Goal: Transaction & Acquisition: Purchase product/service

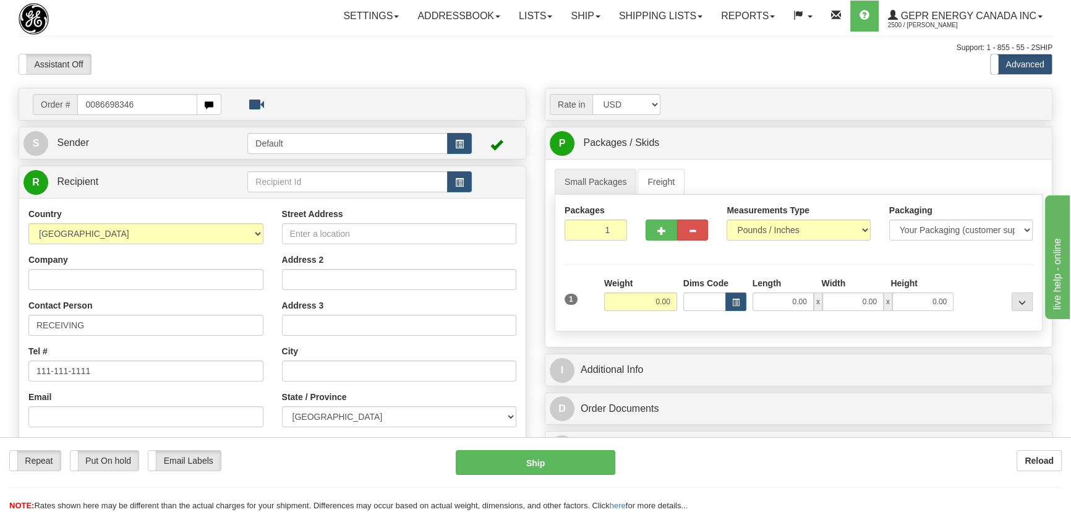
click at [92, 105] on input "0086698346" at bounding box center [137, 104] width 120 height 21
click at [93, 105] on input "0086698346" at bounding box center [137, 104] width 120 height 21
type input "86698346"
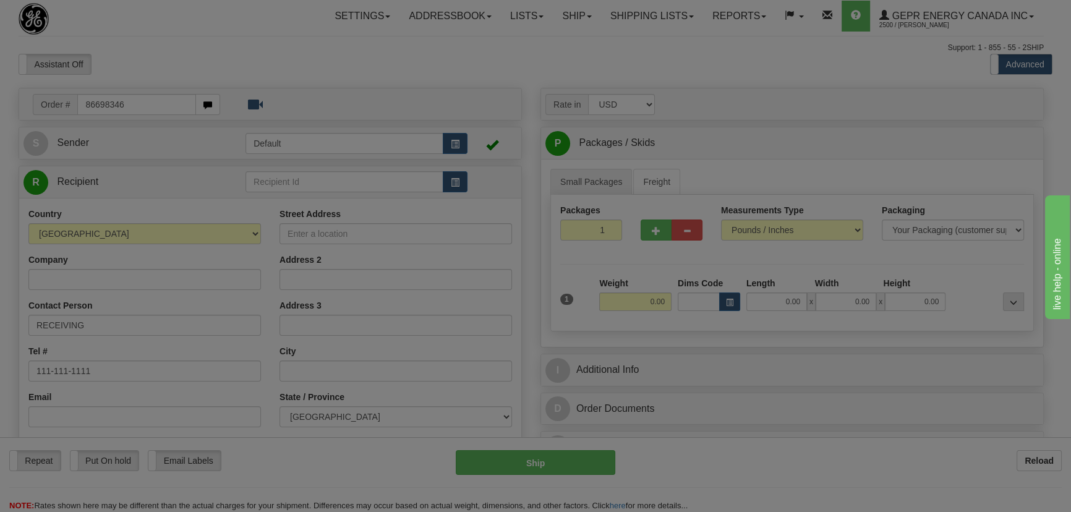
click at [187, 59] on body "Training Course Close Toggle navigation Settings Shipping Preferences New Recip…" at bounding box center [535, 256] width 1071 height 512
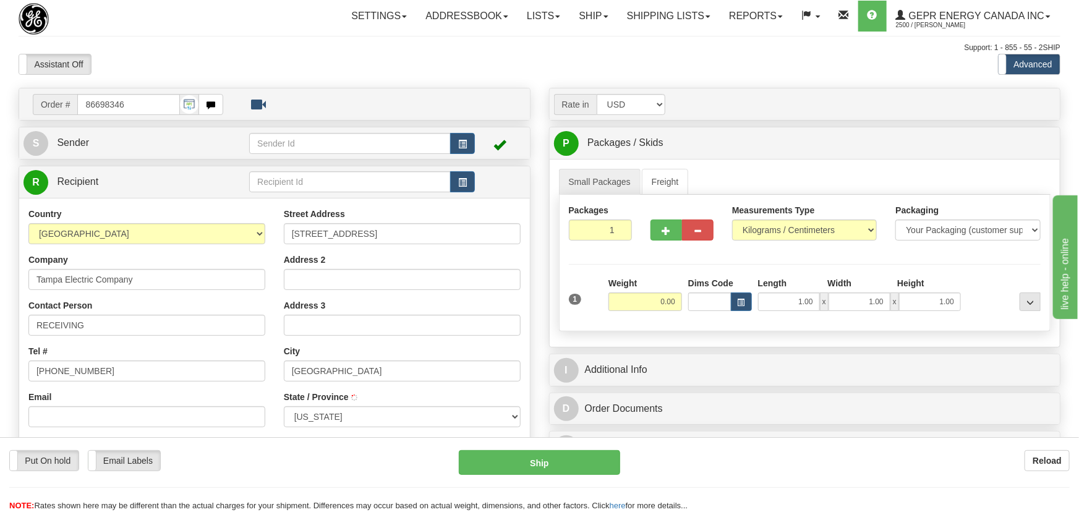
type input "TAMPA"
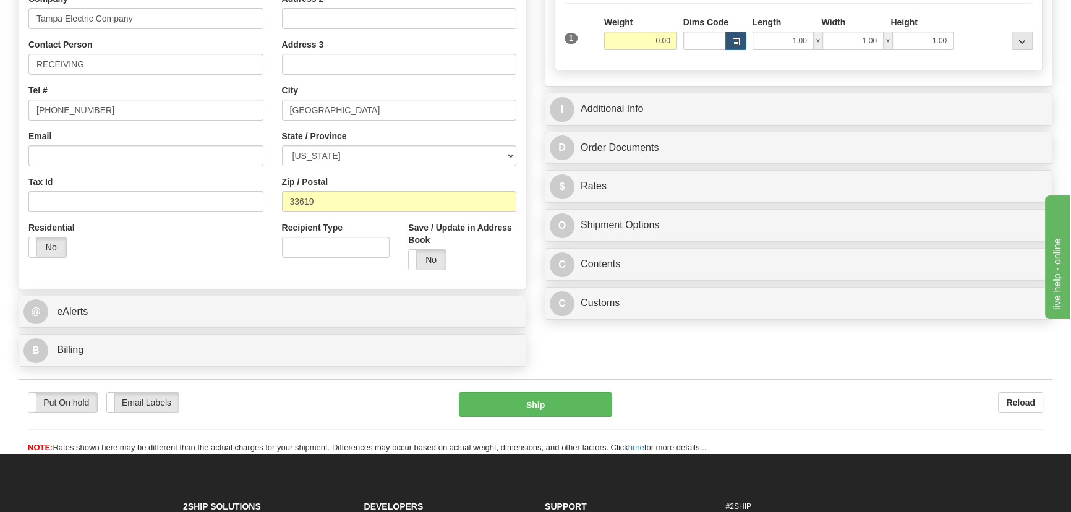
scroll to position [281, 0]
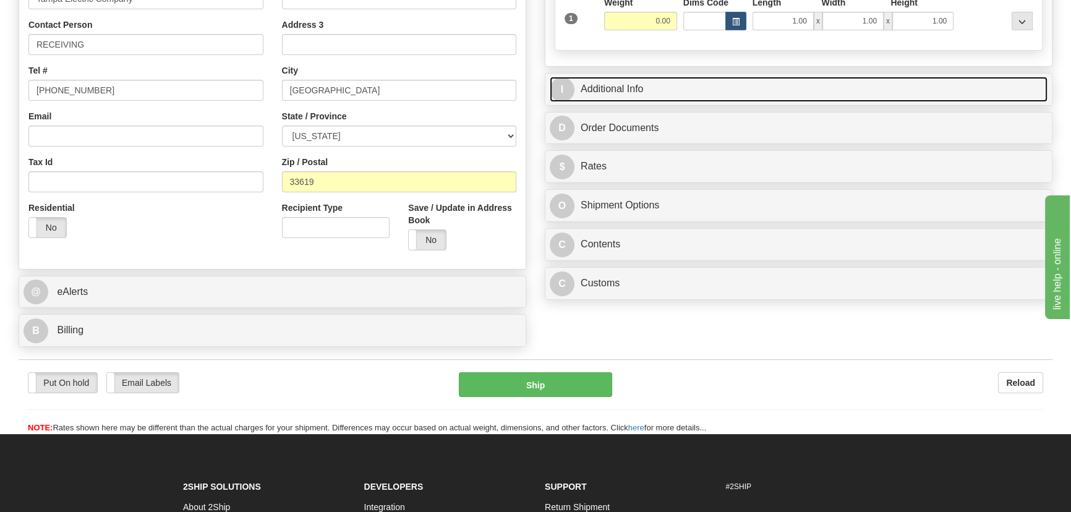
click at [899, 96] on link "I Additional Info" at bounding box center [799, 89] width 498 height 25
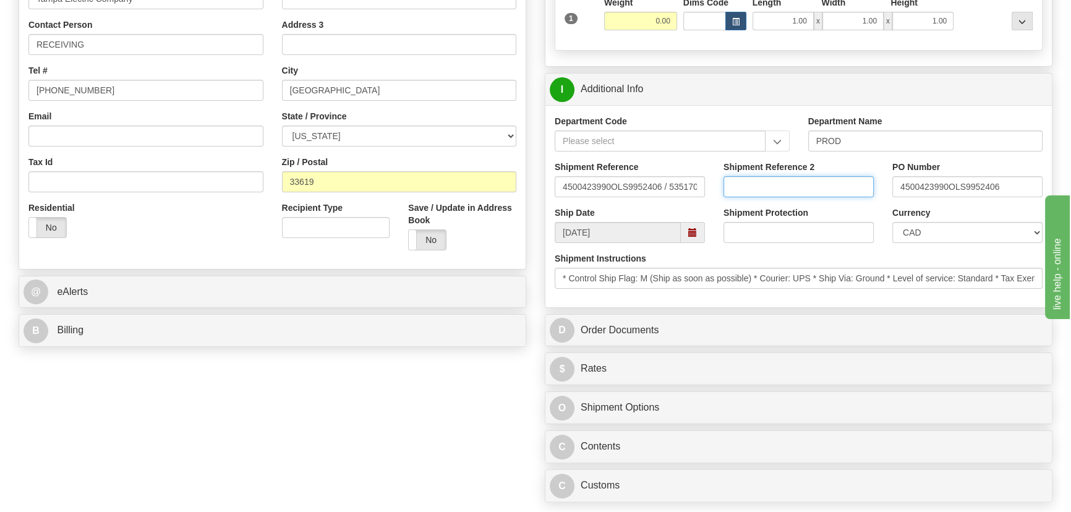
click at [813, 179] on input "Shipment Reference 2" at bounding box center [799, 186] width 150 height 21
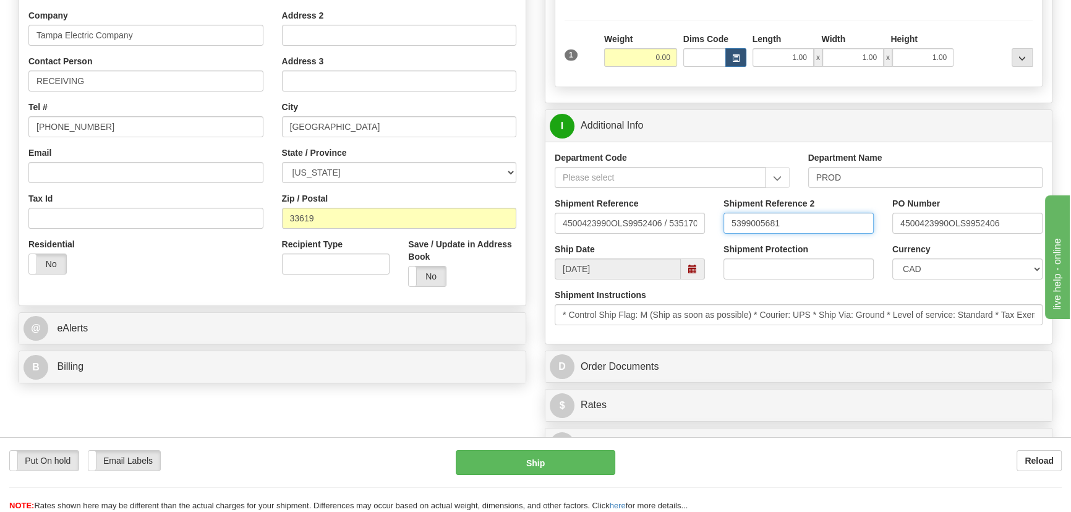
scroll to position [225, 0]
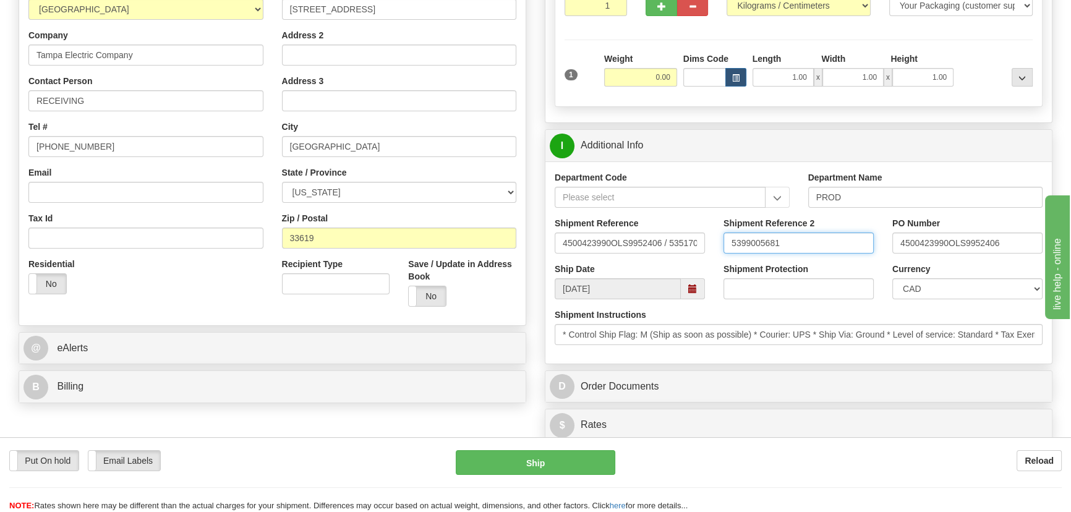
drag, startPoint x: 813, startPoint y: 179, endPoint x: 707, endPoint y: 182, distance: 106.4
click at [707, 181] on div "Department Code Department Name PROD Shipment Reference 4500423990OLS9952406 / …" at bounding box center [799, 262] width 507 height 202
type input "5399005681"
click at [927, 285] on select "CAD USD EUR ZAR [PERSON_NAME] ARN AUD AUS AWG BBD BFR BGN BHD BMD BND BRC BRL C…" at bounding box center [968, 288] width 150 height 21
select select "1"
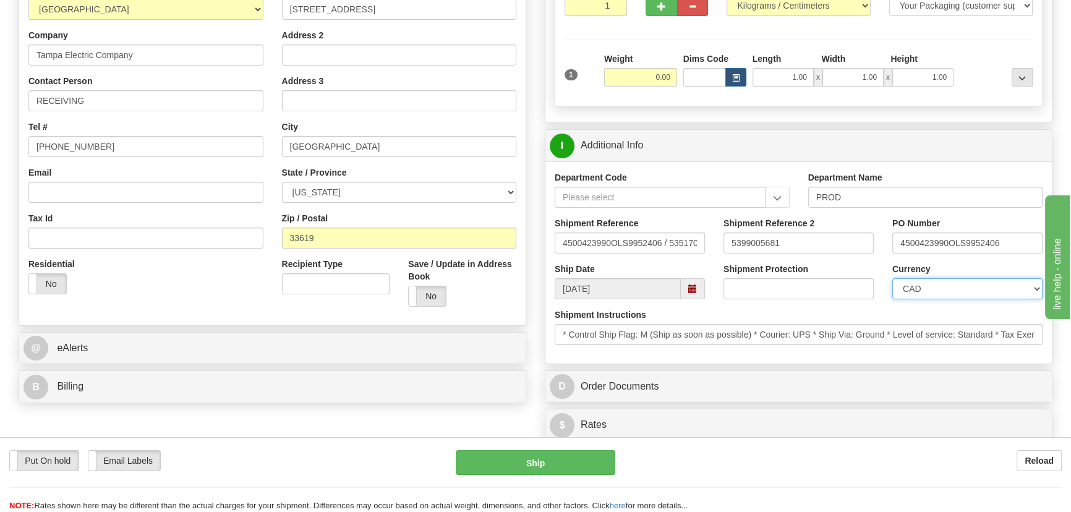
click at [893, 278] on select "CAD USD EUR ZAR [PERSON_NAME] ARN AUD AUS AWG BBD BFR BGN BHD BMD BND BRC BRL C…" at bounding box center [968, 288] width 150 height 21
drag, startPoint x: 637, startPoint y: 82, endPoint x: 671, endPoint y: 88, distance: 34.7
click at [671, 88] on div "Weight 0.00" at bounding box center [640, 74] width 79 height 43
type input "52.00"
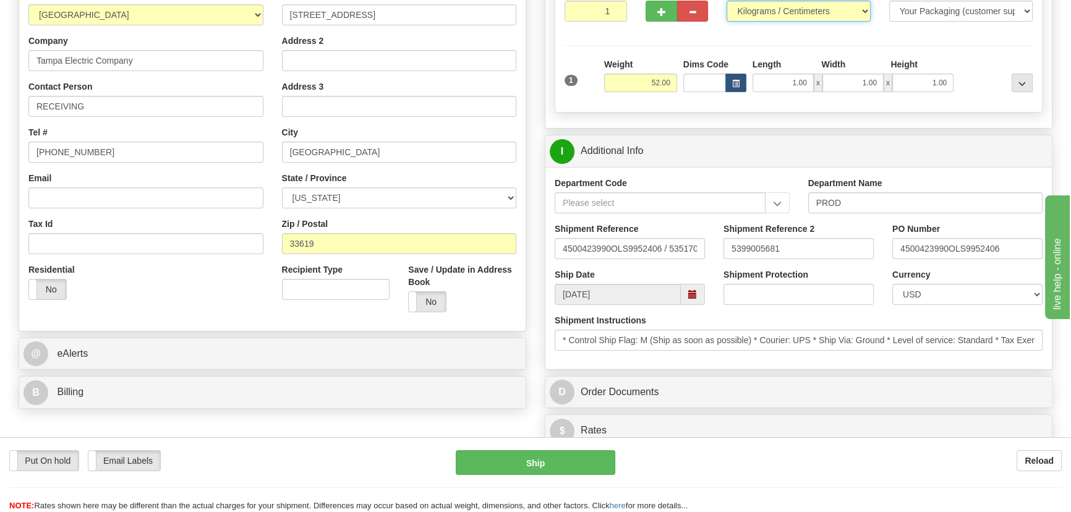
click at [781, 4] on select "Pounds / Inches Kilograms / Centimeters" at bounding box center [798, 11] width 143 height 21
select select "0"
click at [727, 1] on select "Pounds / Inches Kilograms / Centimeters" at bounding box center [798, 11] width 143 height 21
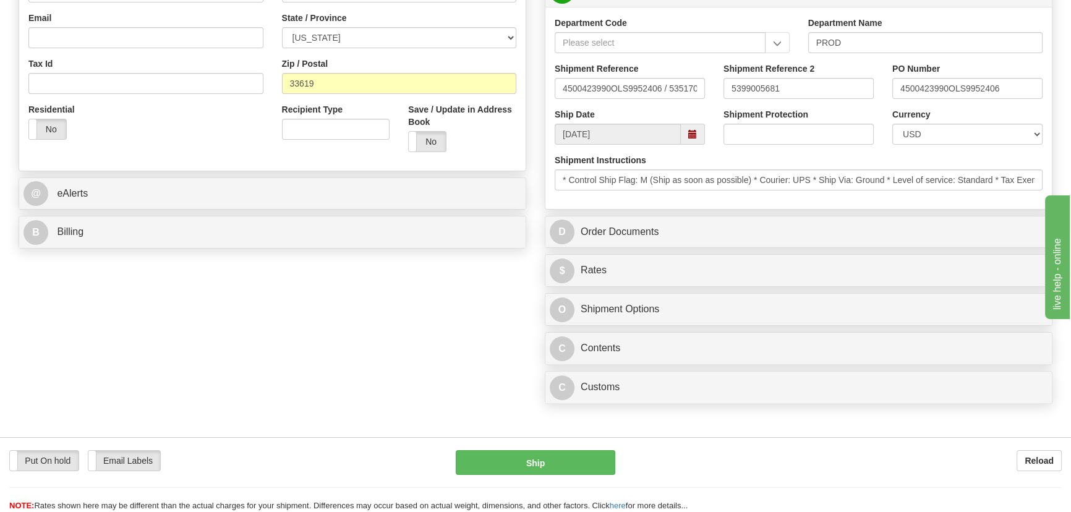
scroll to position [444, 0]
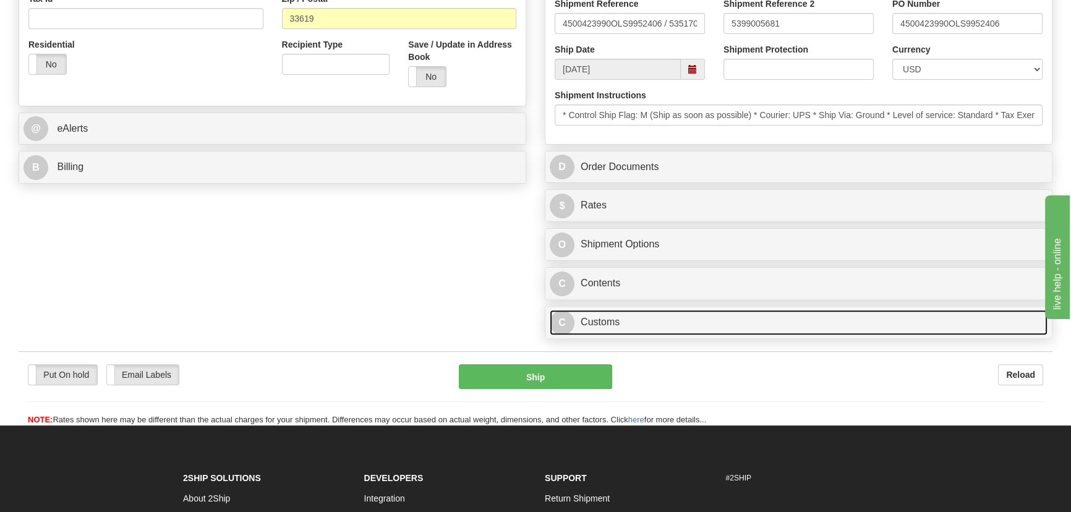
click at [654, 325] on link "C Customs" at bounding box center [799, 322] width 498 height 25
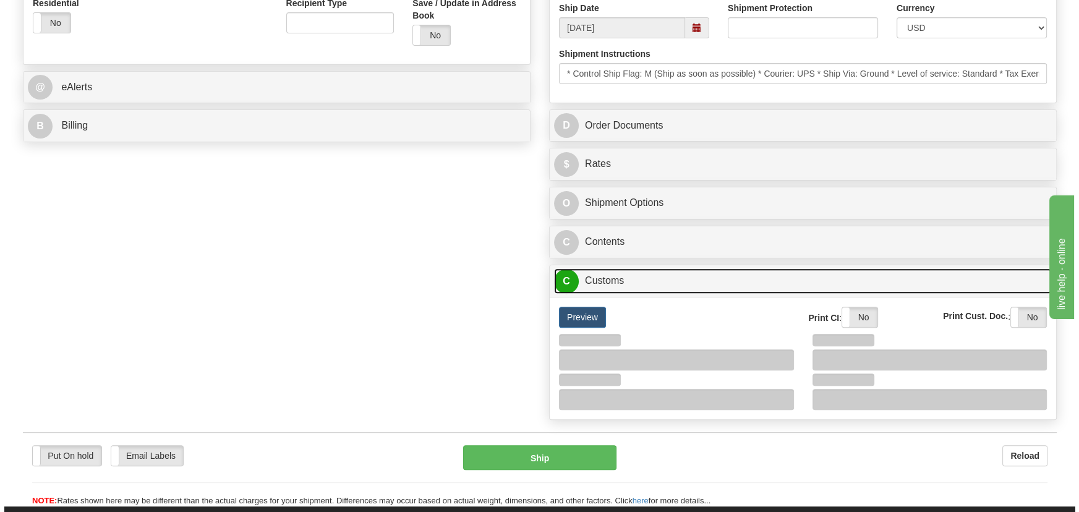
scroll to position [557, 0]
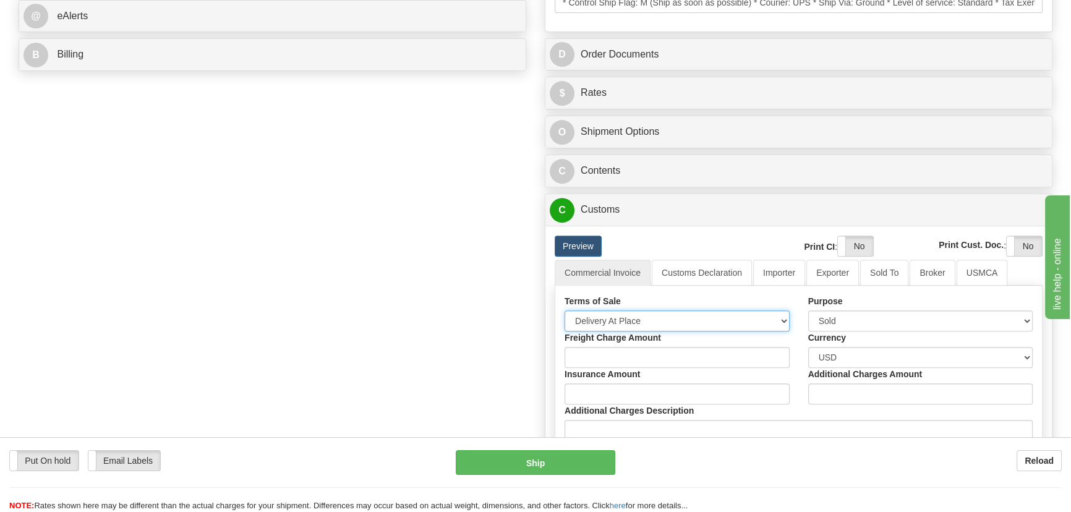
click at [661, 325] on select "Free Carrier Free On Board Ex Works Delivered Duty Unpaid Delivered Duty Paid C…" at bounding box center [677, 320] width 225 height 21
select select "7"
click at [565, 310] on select "Free Carrier Free On Board Ex Works Delivered Duty Unpaid Delivered Duty Paid C…" at bounding box center [677, 320] width 225 height 21
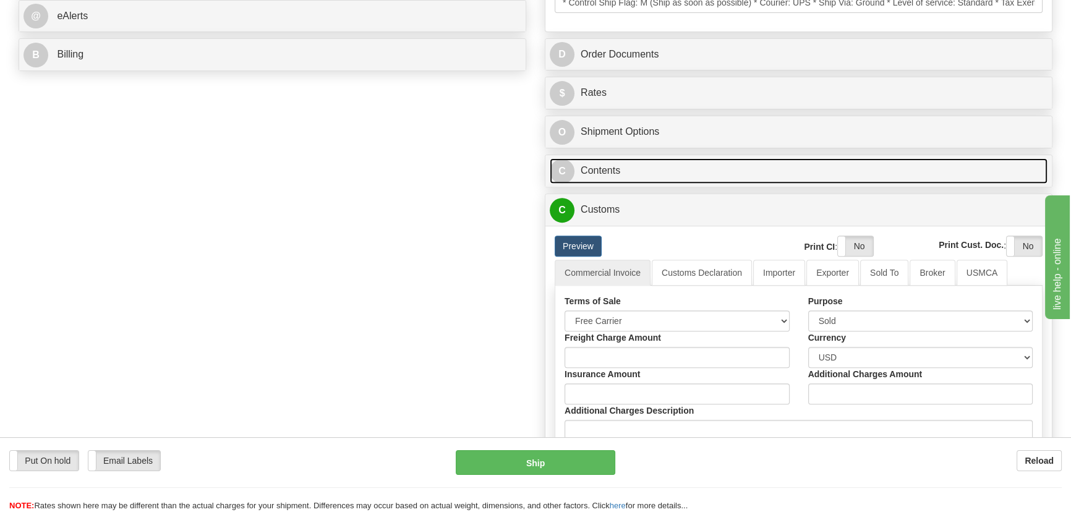
click at [841, 165] on link "C Contents" at bounding box center [799, 170] width 498 height 25
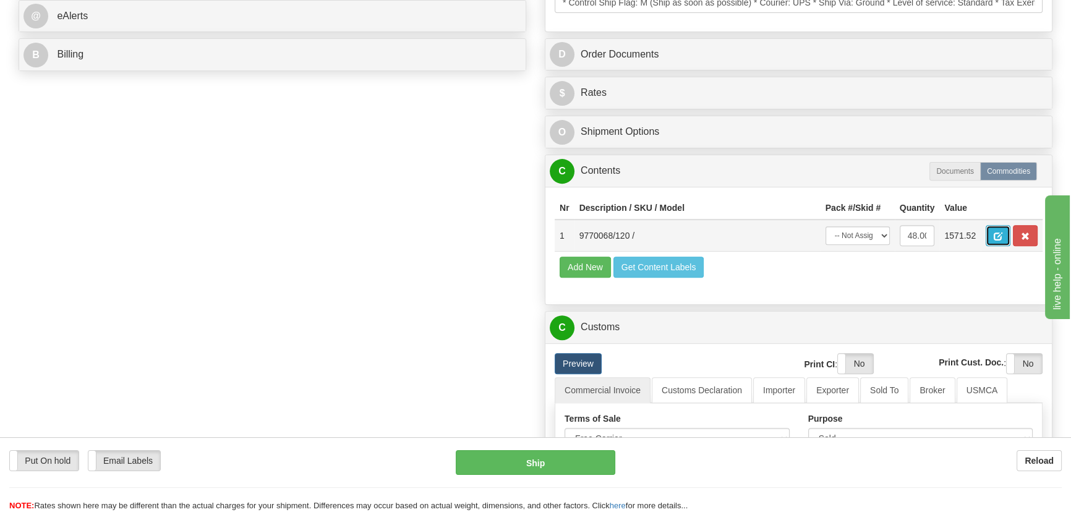
click at [1001, 233] on span "button" at bounding box center [998, 237] width 9 height 8
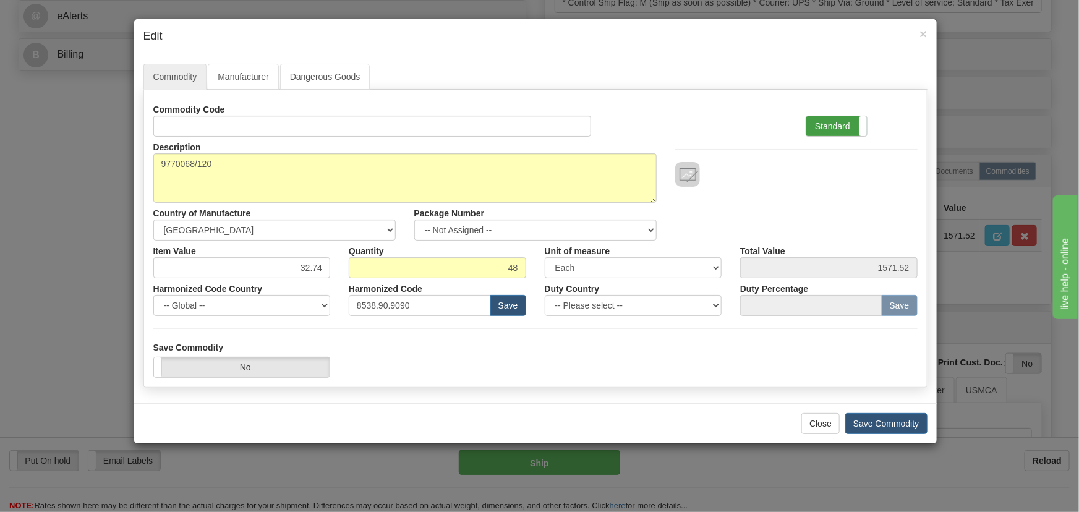
click at [847, 116] on label "Standard" at bounding box center [837, 126] width 61 height 20
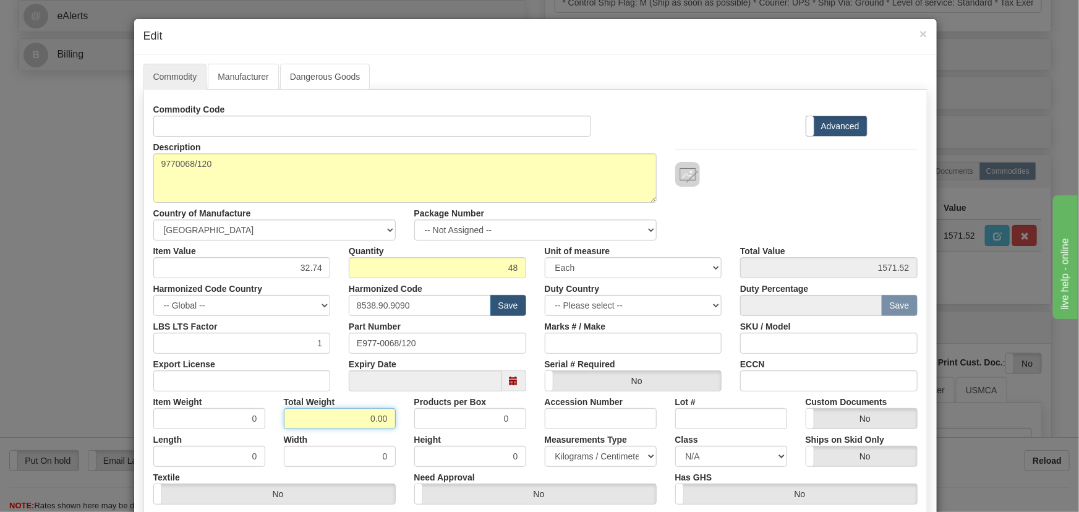
drag, startPoint x: 361, startPoint y: 414, endPoint x: 377, endPoint y: 417, distance: 16.4
click at [383, 422] on input "0.00" at bounding box center [340, 418] width 112 height 21
type input ".48"
type input "0.0100"
drag, startPoint x: 296, startPoint y: 265, endPoint x: 324, endPoint y: 275, distance: 29.5
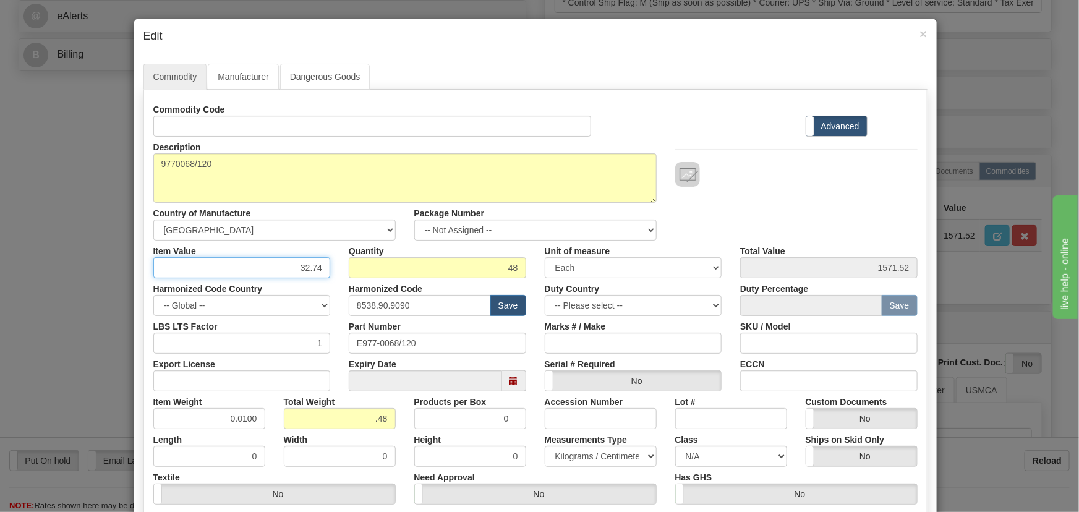
click at [324, 275] on input "32.74" at bounding box center [242, 267] width 178 height 21
paste input "5399005681"
type input "5399005681"
type input "259152272688.00"
drag, startPoint x: 269, startPoint y: 265, endPoint x: 364, endPoint y: 289, distance: 97.5
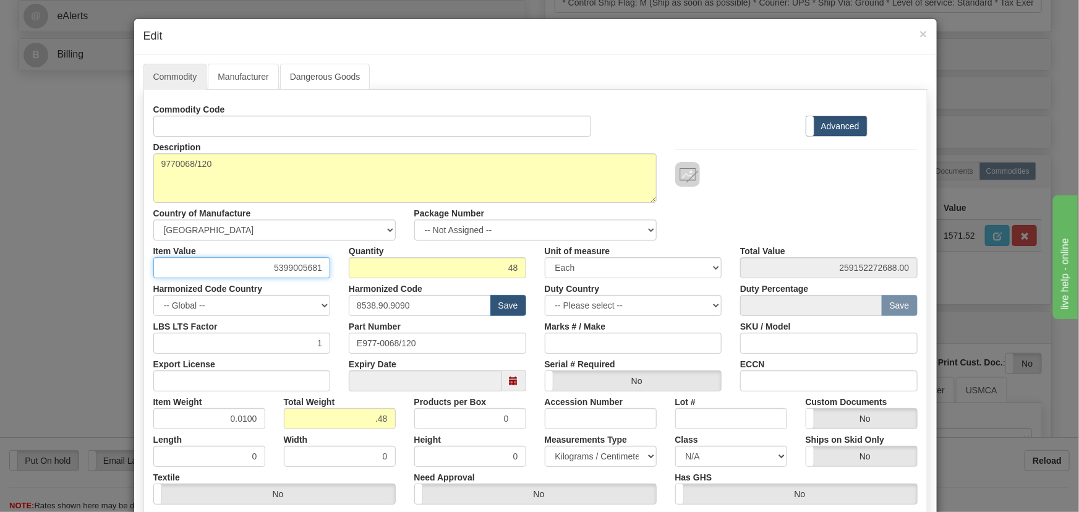
click at [357, 288] on div "Commodity Code Standard Advanced Description 9770068/120 Country of Manufacture…" at bounding box center [535, 320] width 764 height 443
paste input "39,24"
type input "39.24"
type input "1883.52"
click at [800, 229] on div "Description 9770068/120 Country of Manufacture -- Unknown -- AFGHANISTAN ALAND …" at bounding box center [535, 189] width 783 height 104
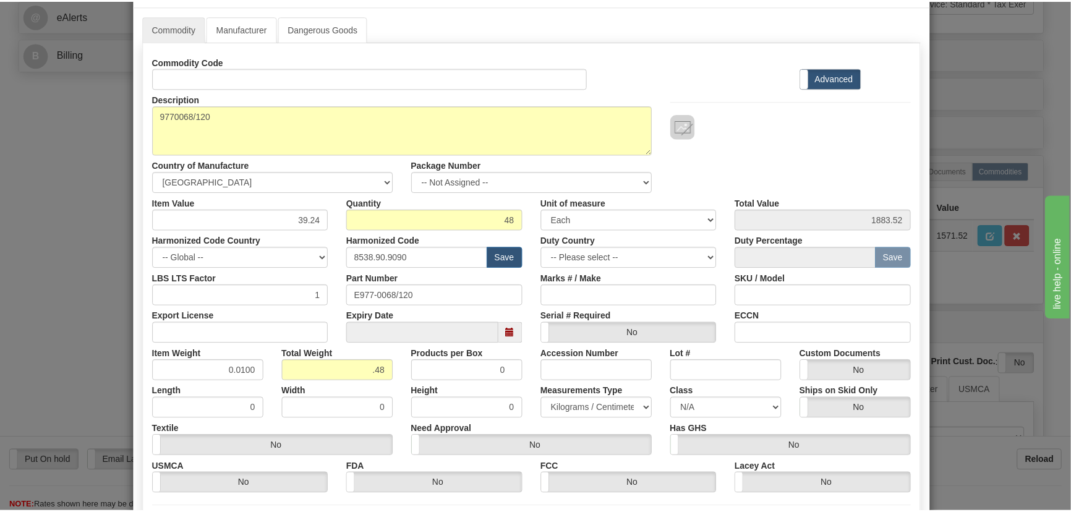
scroll to position [168, 0]
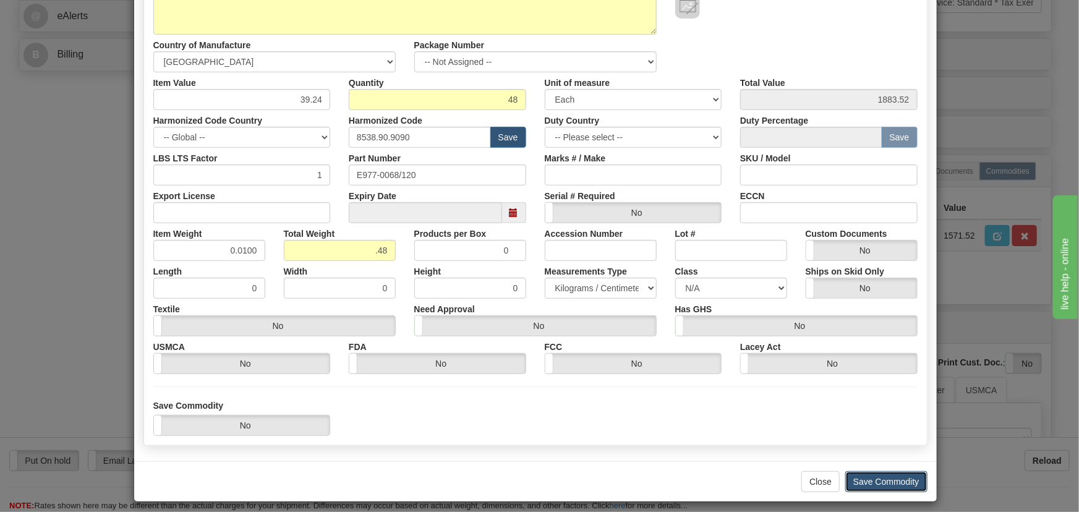
click at [903, 473] on button "Save Commodity" at bounding box center [887, 481] width 82 height 21
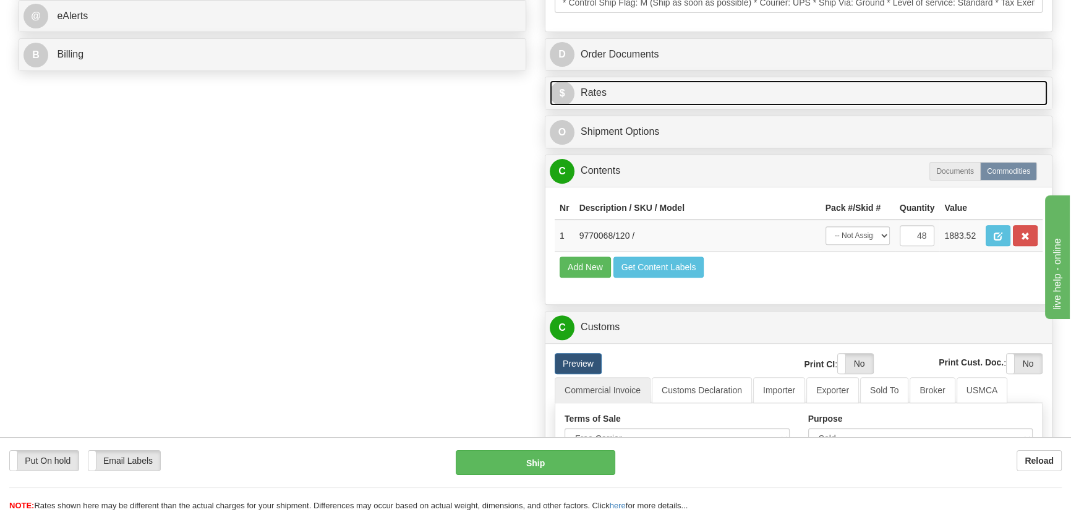
click at [852, 88] on link "$ Rates" at bounding box center [799, 92] width 498 height 25
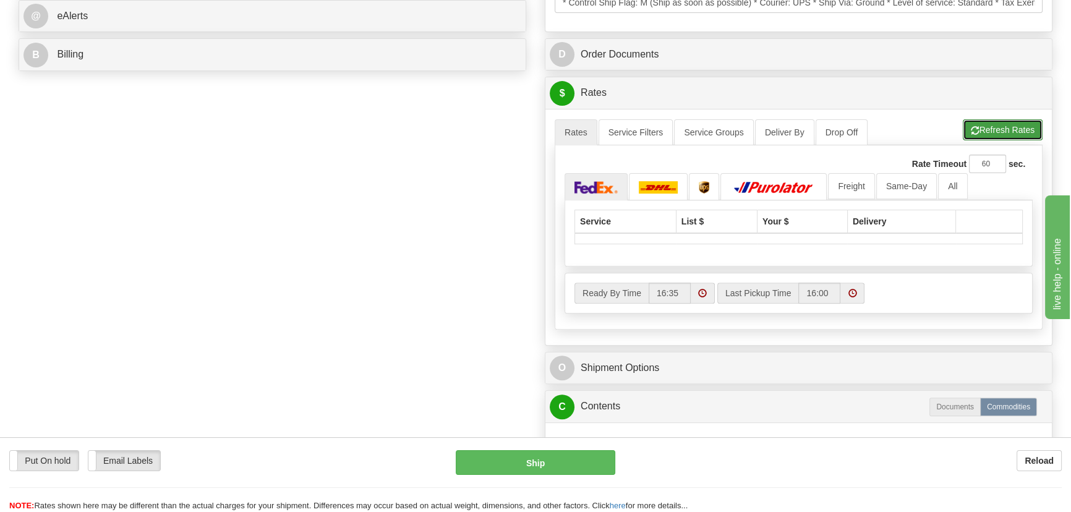
click at [1003, 129] on button "Refresh Rates" at bounding box center [1003, 129] width 80 height 21
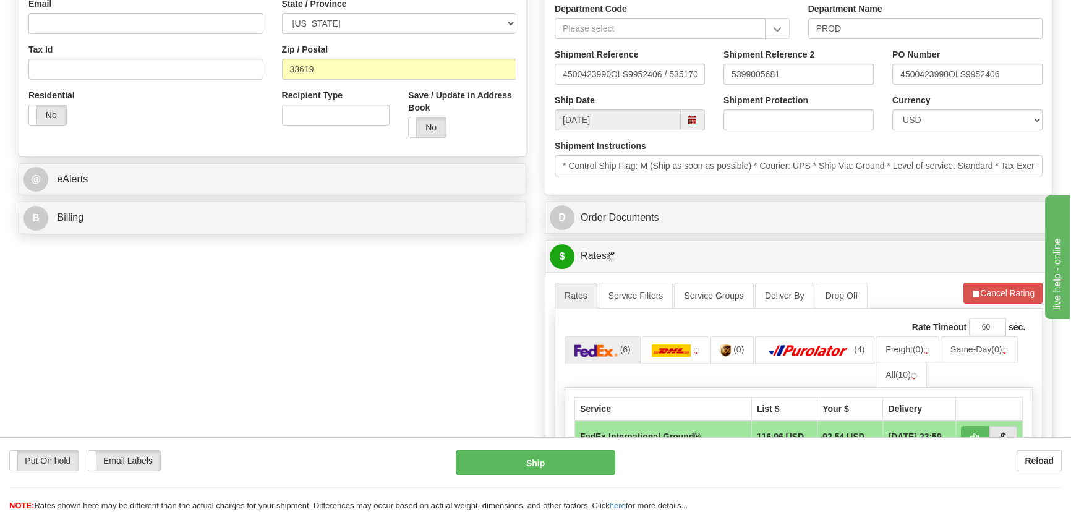
scroll to position [500, 0]
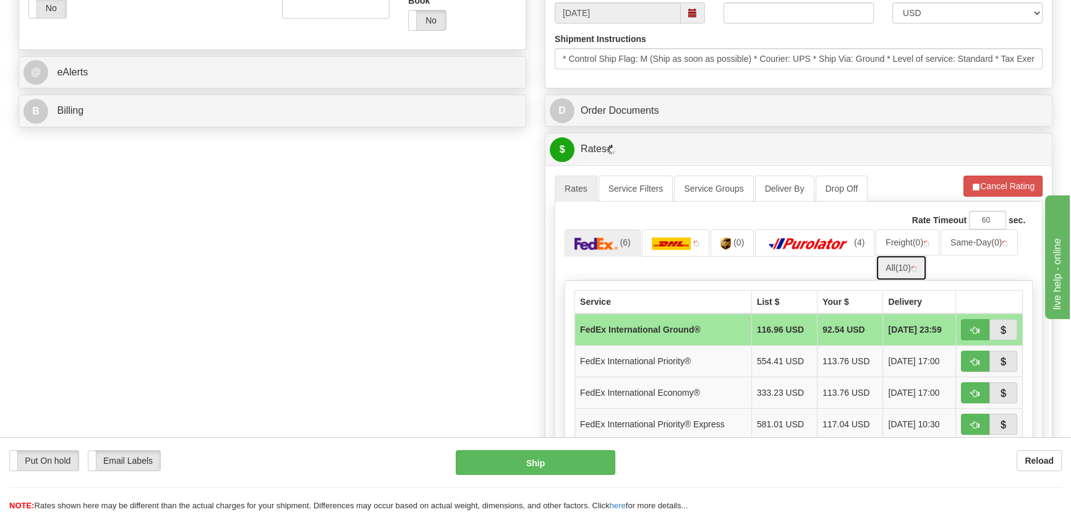
click at [909, 263] on span "(10)" at bounding box center [903, 268] width 15 height 10
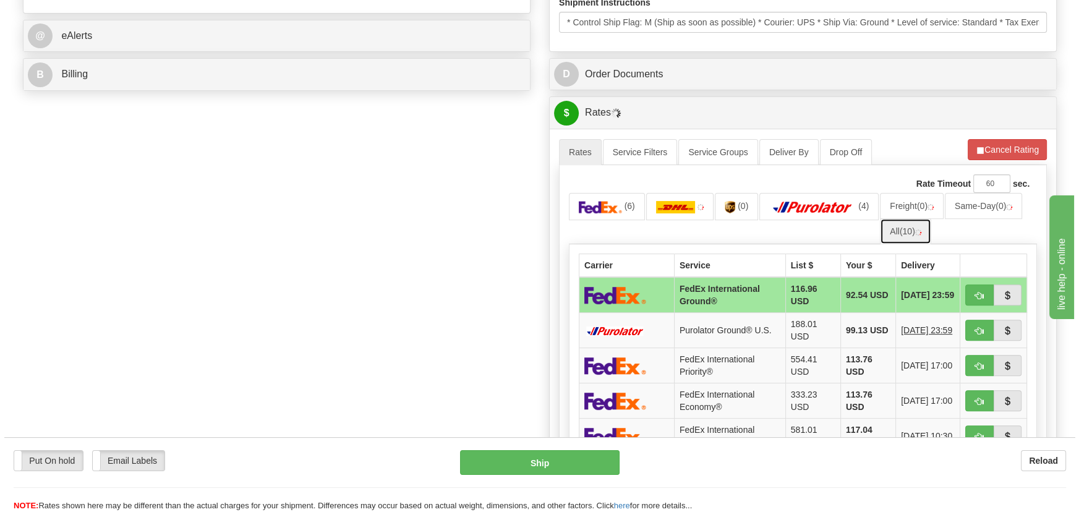
scroll to position [557, 0]
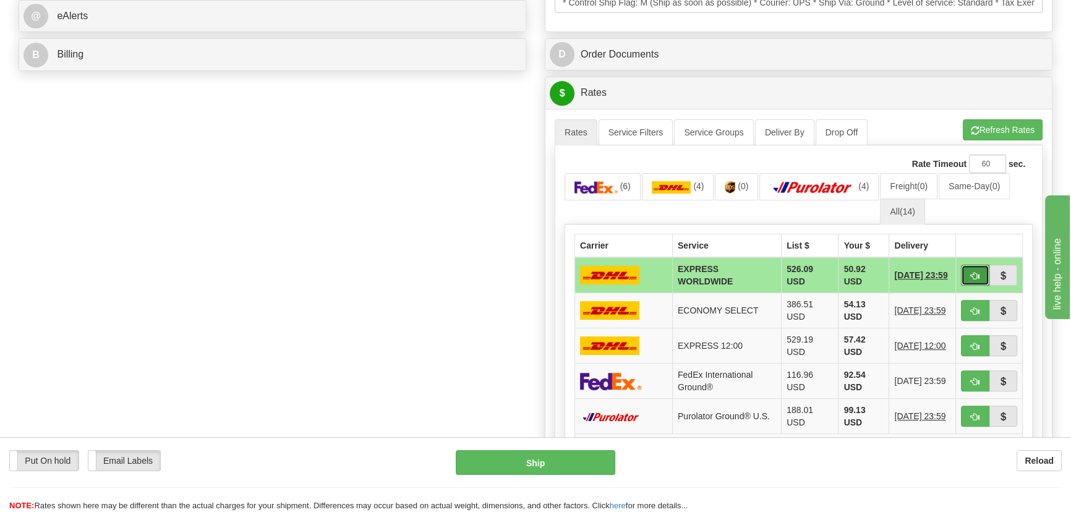
click at [971, 276] on span "button" at bounding box center [975, 276] width 9 height 8
type input "P"
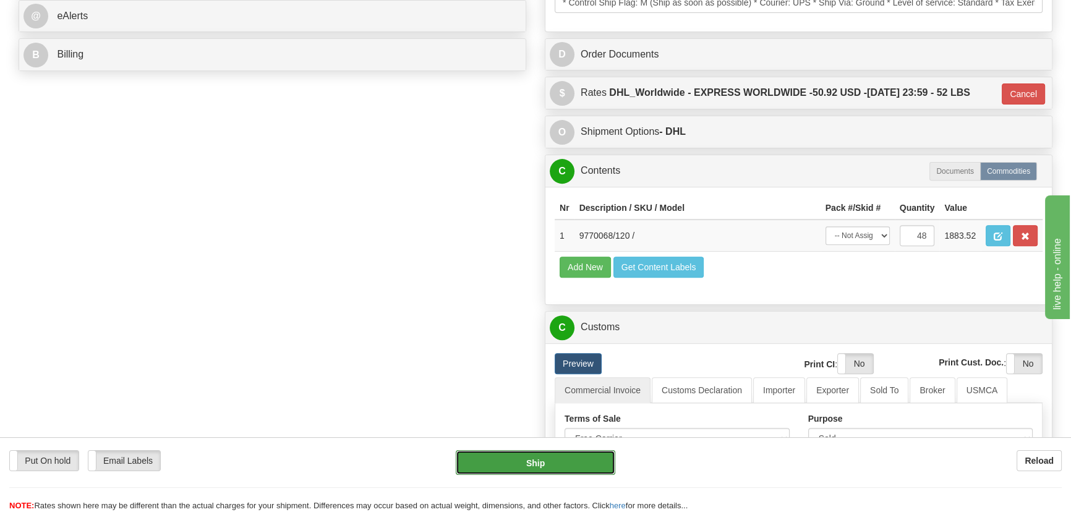
click at [568, 466] on button "Ship" at bounding box center [536, 462] width 160 height 25
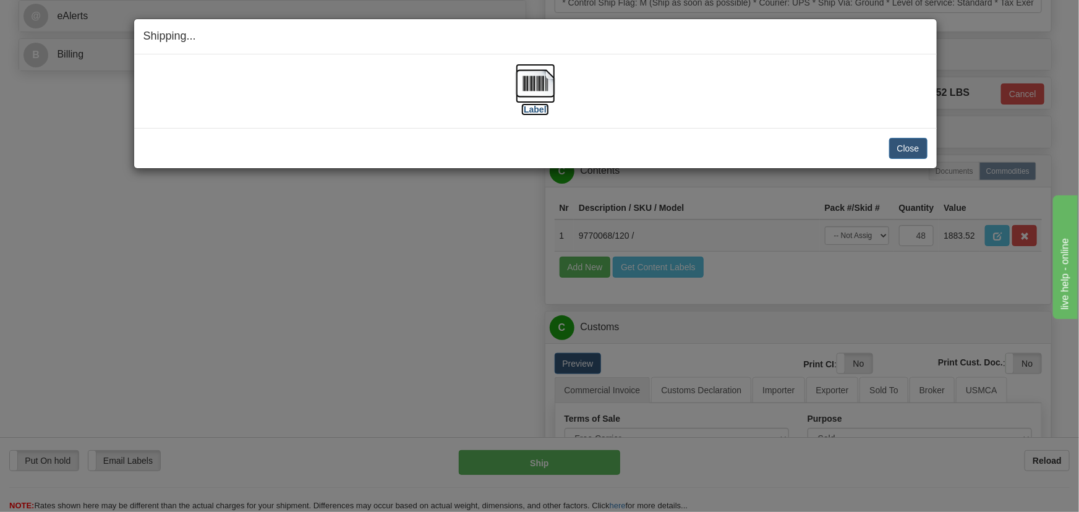
click at [539, 90] on img at bounding box center [536, 84] width 40 height 40
click at [908, 148] on button "Close" at bounding box center [908, 148] width 38 height 21
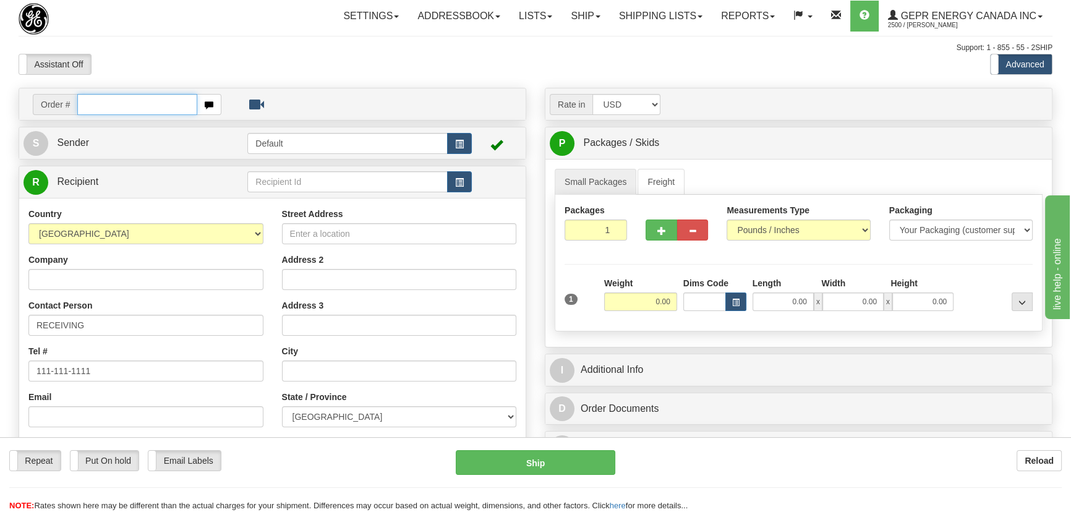
paste input "0086698402"
click at [91, 109] on input "0086698402" at bounding box center [137, 104] width 120 height 21
click at [93, 108] on input "0086698402" at bounding box center [137, 104] width 120 height 21
type input "86698402"
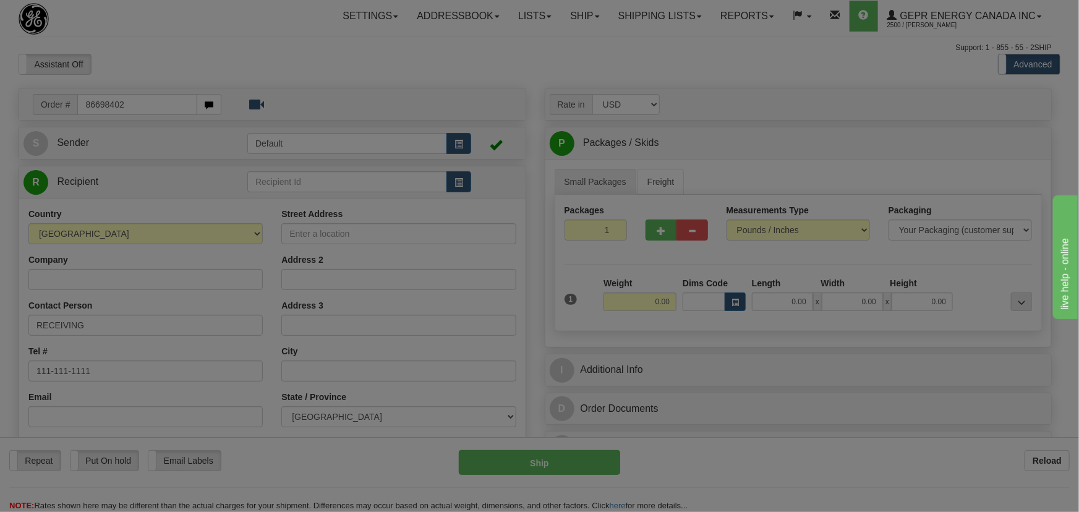
click at [235, 61] on body "Training Course Close Toggle navigation Settings Shipping Preferences New Recip…" at bounding box center [539, 256] width 1079 height 512
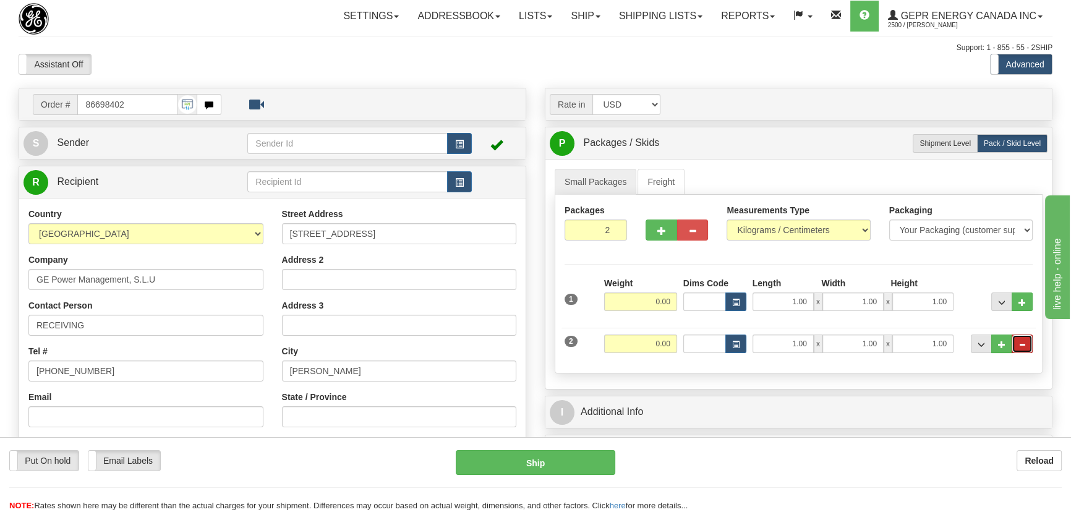
click at [1021, 347] on span "..." at bounding box center [1022, 344] width 7 height 7
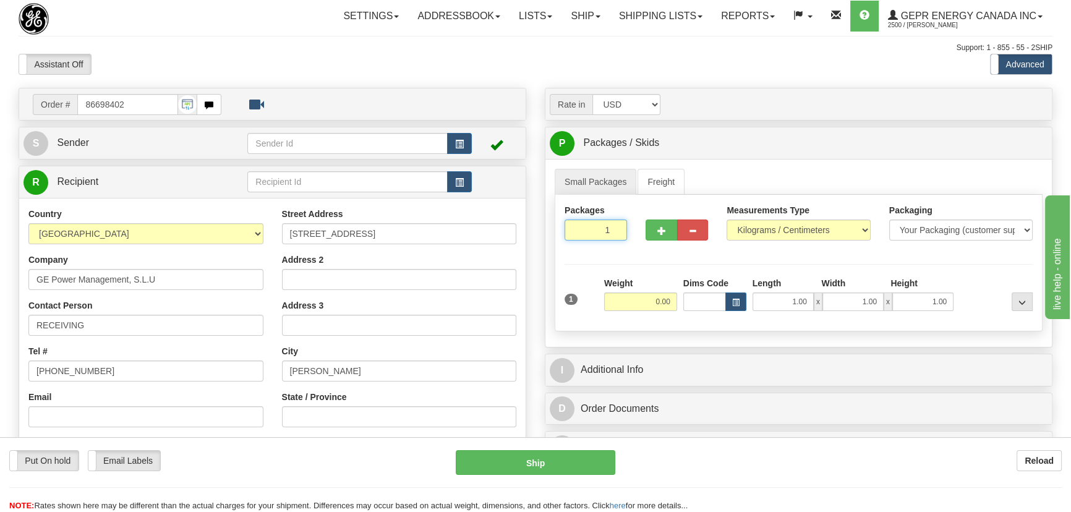
drag, startPoint x: 604, startPoint y: 229, endPoint x: 649, endPoint y: 249, distance: 48.7
click at [646, 248] on div "Packages 1 1" at bounding box center [798, 228] width 487 height 48
type input "2"
click at [765, 240] on div "Packages 2 1 Measurements Type" at bounding box center [799, 263] width 488 height 137
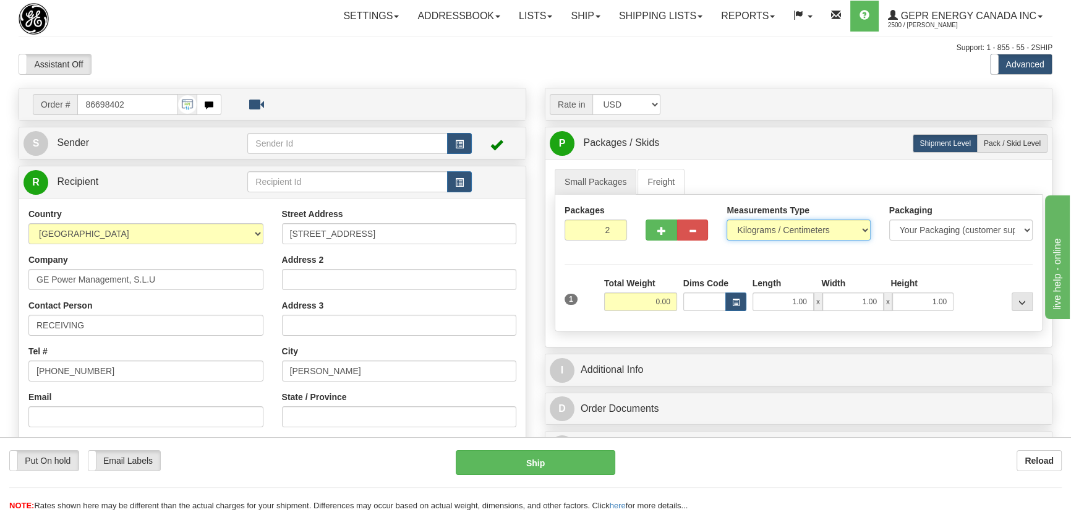
select select "0"
click at [727, 220] on select "Pounds / Inches Kilograms / Centimeters" at bounding box center [798, 230] width 143 height 21
drag, startPoint x: 643, startPoint y: 308, endPoint x: 689, endPoint y: 324, distance: 48.5
click at [689, 324] on div "Packages 2 1 Measurements Type" at bounding box center [799, 263] width 488 height 137
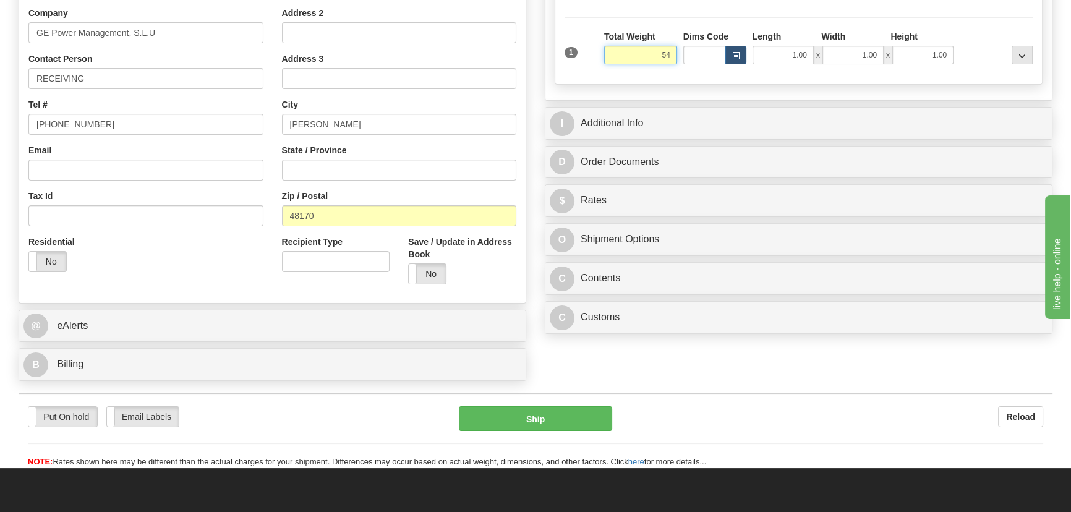
scroll to position [441, 0]
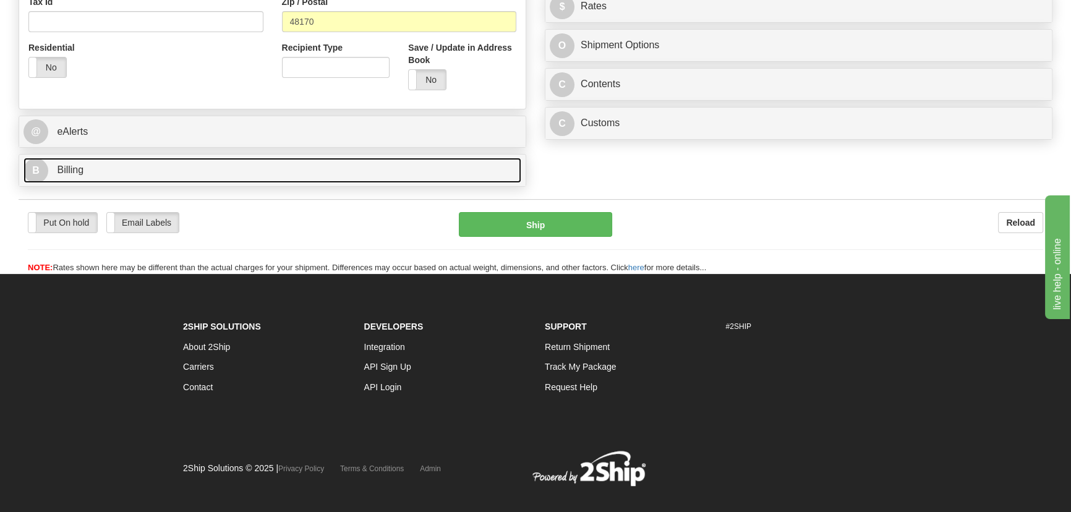
type input "54.00"
click at [422, 179] on link "B Billing" at bounding box center [273, 170] width 498 height 25
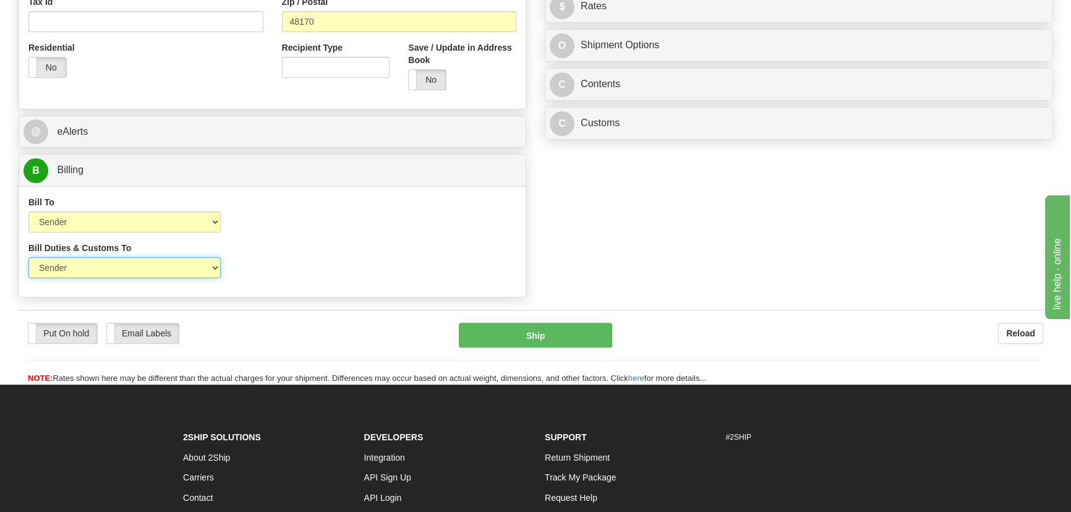
click at [165, 270] on select "Sender Recipient Third Party" at bounding box center [124, 267] width 192 height 21
select select "2"
click at [28, 257] on select "Sender Recipient Third Party" at bounding box center [124, 267] width 192 height 21
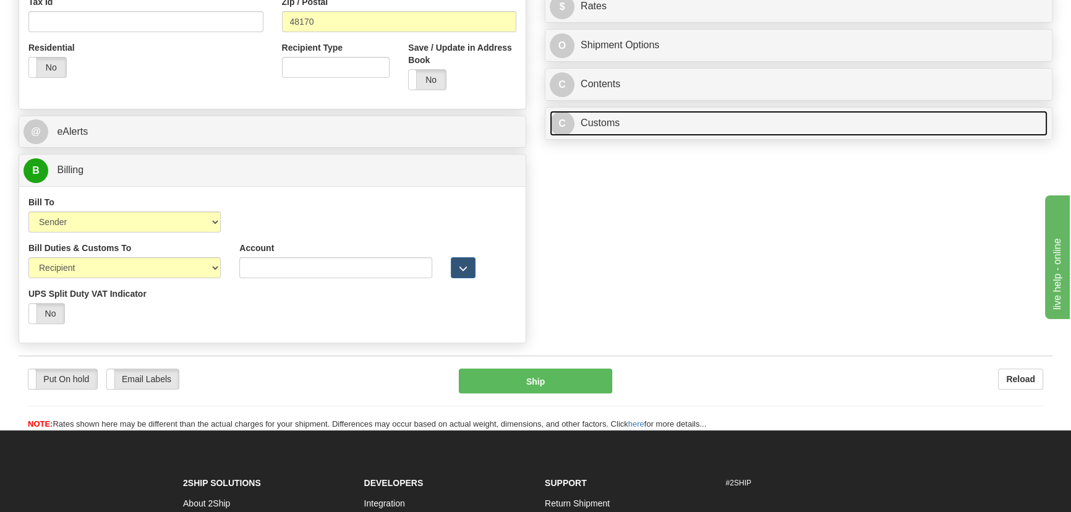
click at [770, 125] on link "C Customs" at bounding box center [799, 123] width 498 height 25
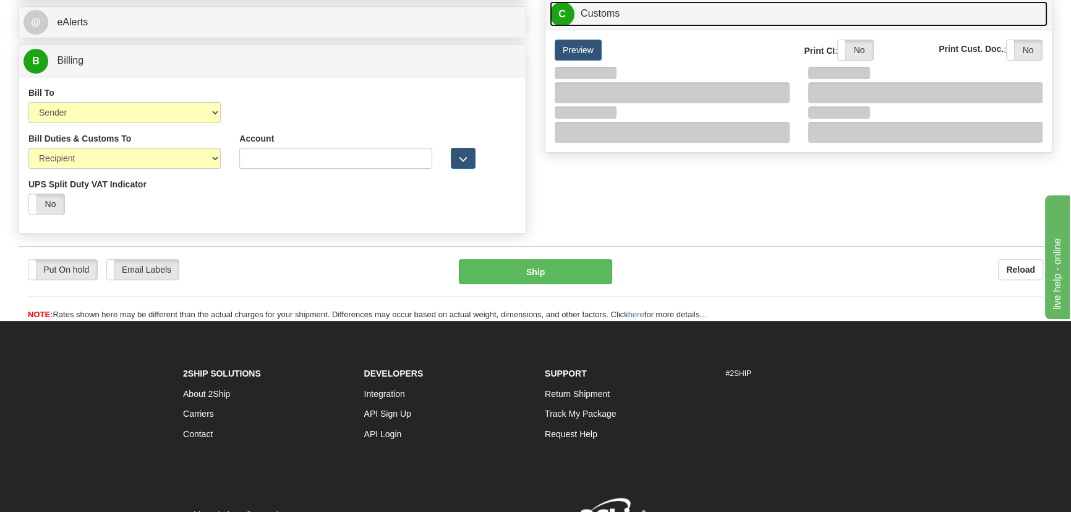
scroll to position [554, 0]
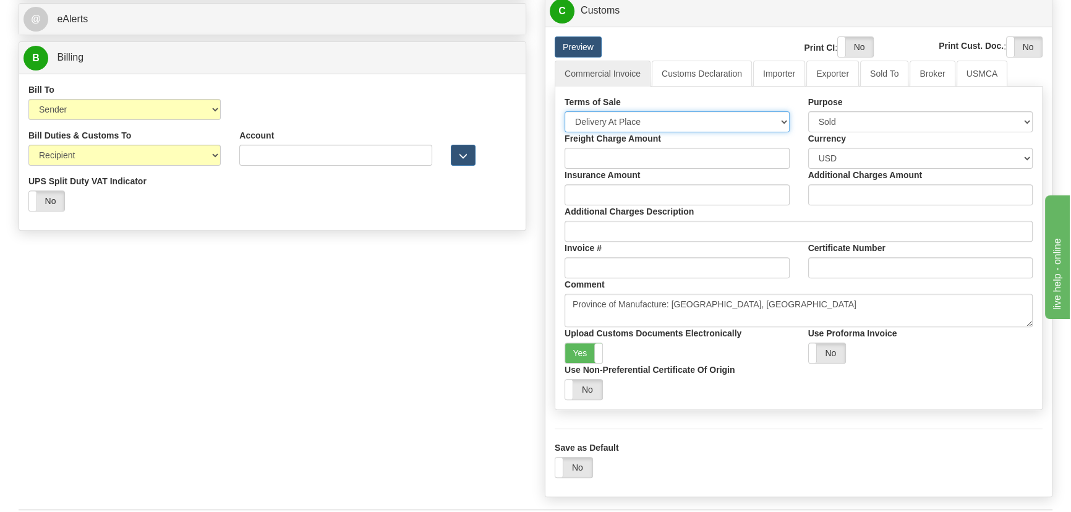
click at [668, 116] on select "Free Carrier Free On Board Ex Works Delivered Duty Unpaid Delivered Duty Paid C…" at bounding box center [677, 121] width 225 height 21
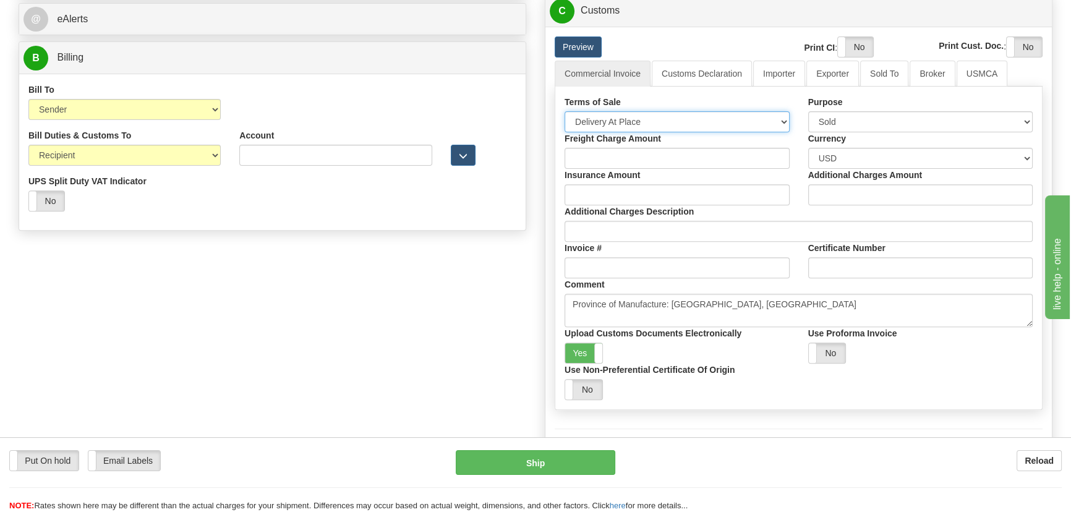
select select "7"
click at [565, 111] on select "Free Carrier Free On Board Ex Works Delivered Duty Unpaid Delivered Duty Paid C…" at bounding box center [677, 121] width 225 height 21
click at [778, 78] on link "Importer" at bounding box center [779, 74] width 52 height 26
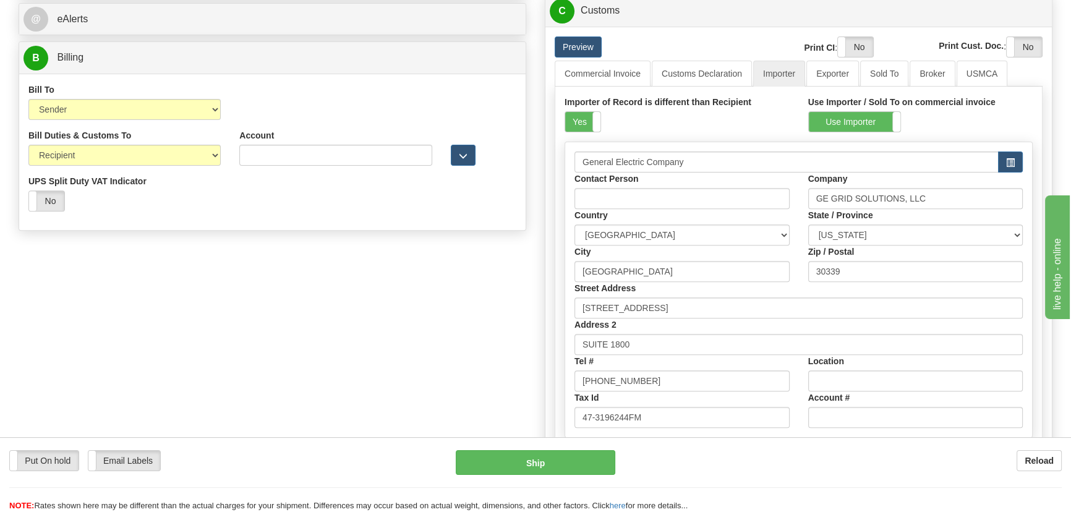
drag, startPoint x: 590, startPoint y: 118, endPoint x: 602, endPoint y: 120, distance: 12.5
click at [590, 119] on label "Yes" at bounding box center [582, 122] width 35 height 20
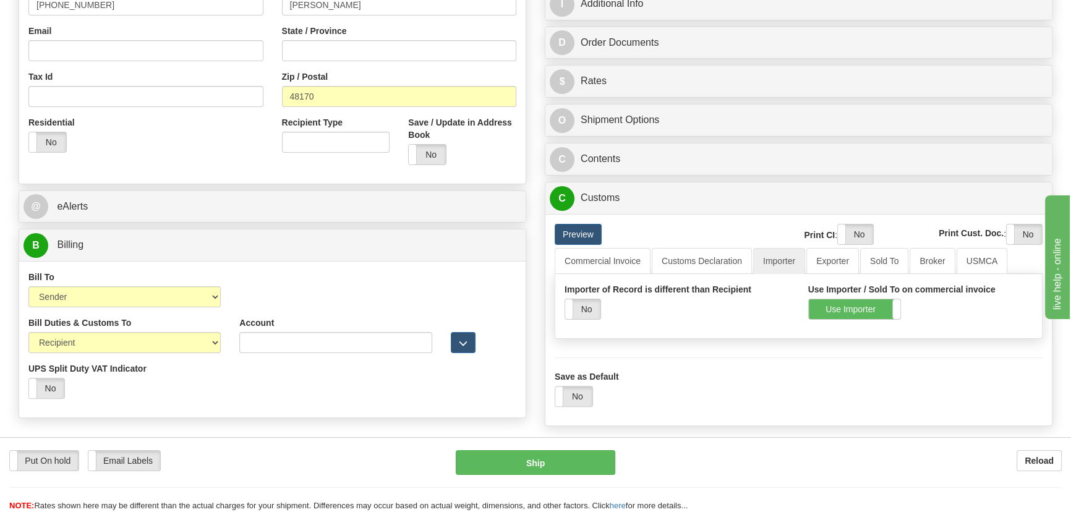
scroll to position [160, 0]
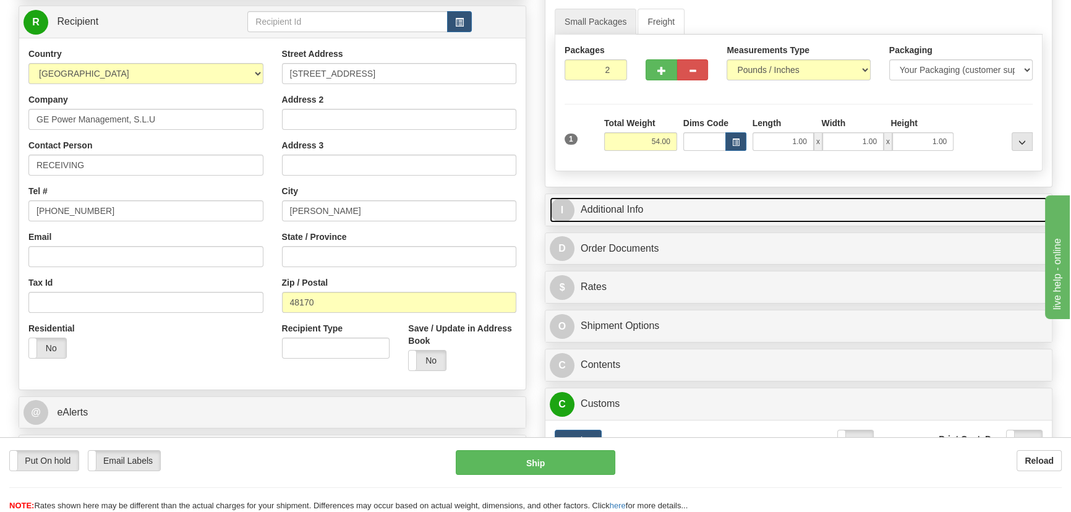
click at [798, 207] on link "I Additional Info" at bounding box center [799, 209] width 498 height 25
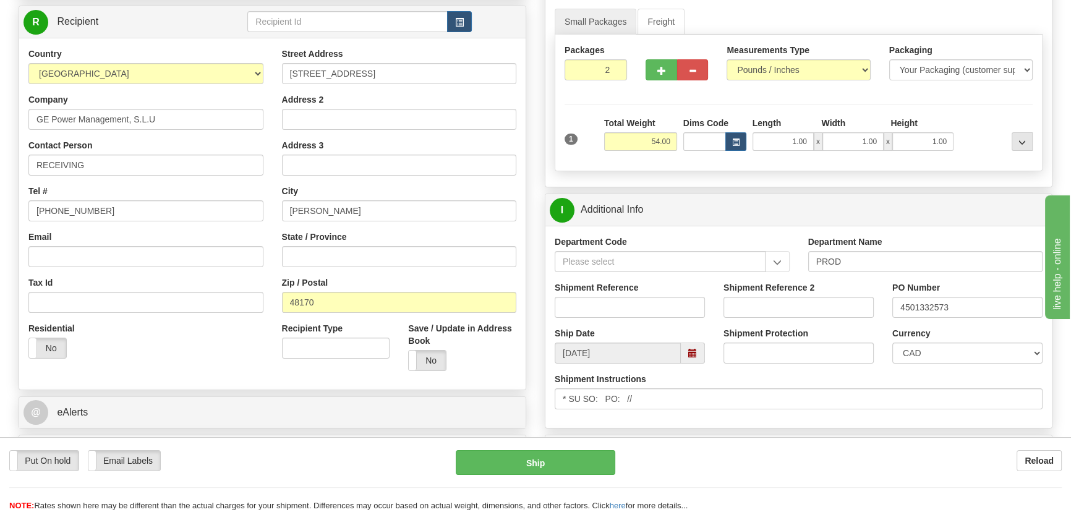
click at [656, 319] on div "Shipment Reference" at bounding box center [630, 304] width 169 height 46
click at [656, 310] on input "Shipment Reference" at bounding box center [630, 307] width 150 height 21
click at [982, 343] on select "CAD USD EUR ZAR [PERSON_NAME] ARN AUD AUS AWG BBD BFR BGN BHD BMD BND BRC BRL C…" at bounding box center [968, 353] width 150 height 21
select select "1"
click at [893, 343] on select "CAD USD EUR ZAR [PERSON_NAME] ARN AUD AUS AWG BBD BFR BGN BHD BMD BND BRC BRL C…" at bounding box center [968, 353] width 150 height 21
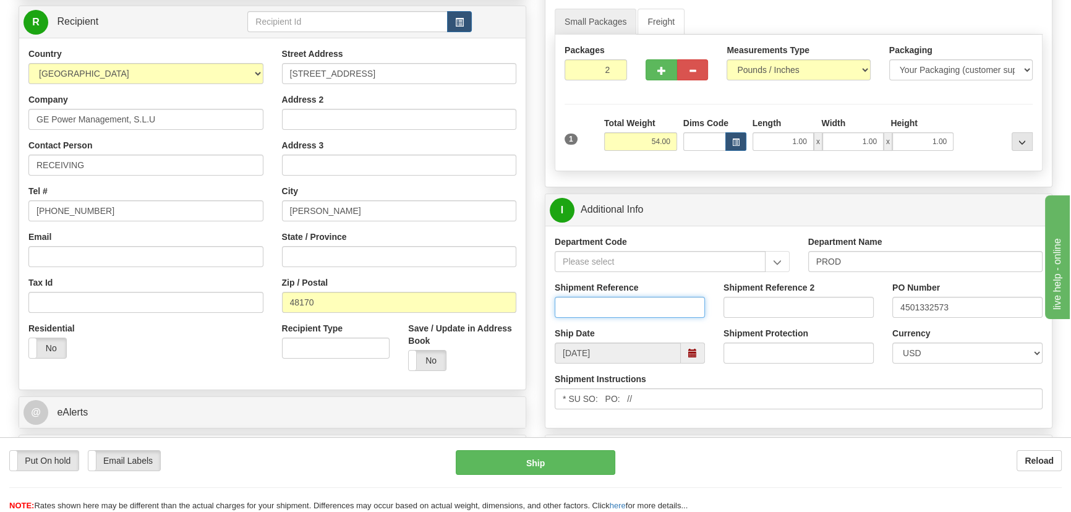
click at [649, 310] on input "Shipment Reference" at bounding box center [630, 307] width 150 height 21
drag, startPoint x: 649, startPoint y: 310, endPoint x: 495, endPoint y: 309, distance: 154.0
type input "M612059154"
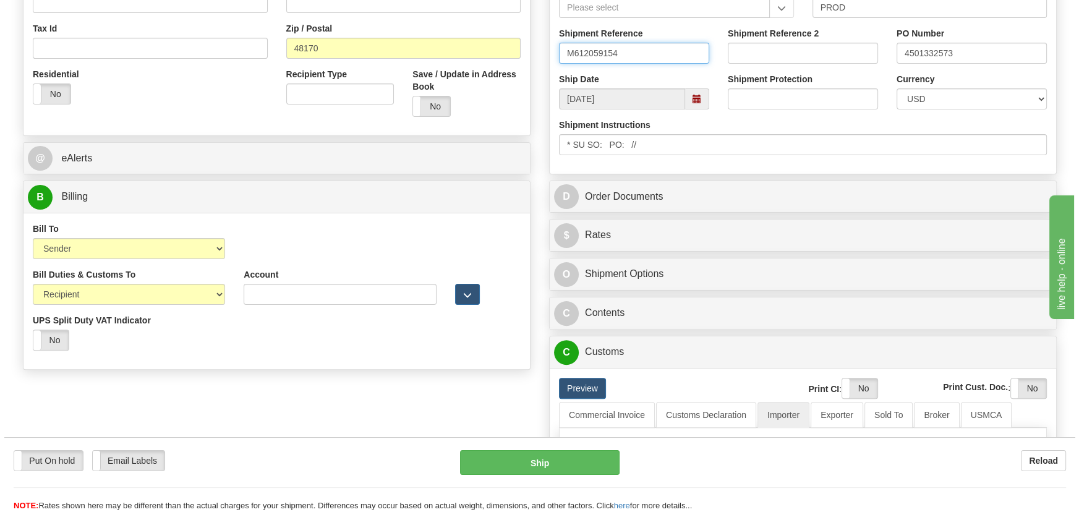
scroll to position [441, 0]
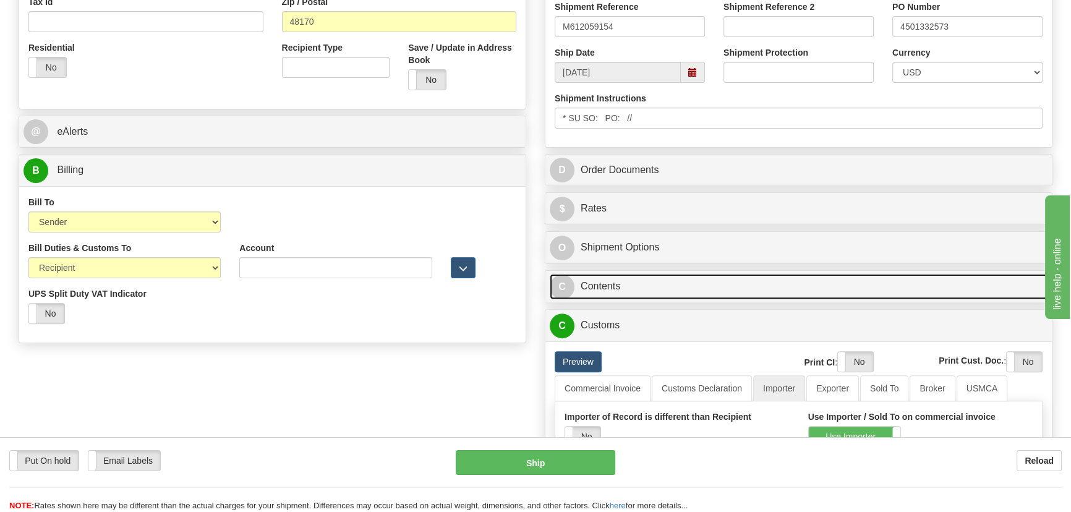
click at [771, 283] on link "C Contents" at bounding box center [799, 286] width 498 height 25
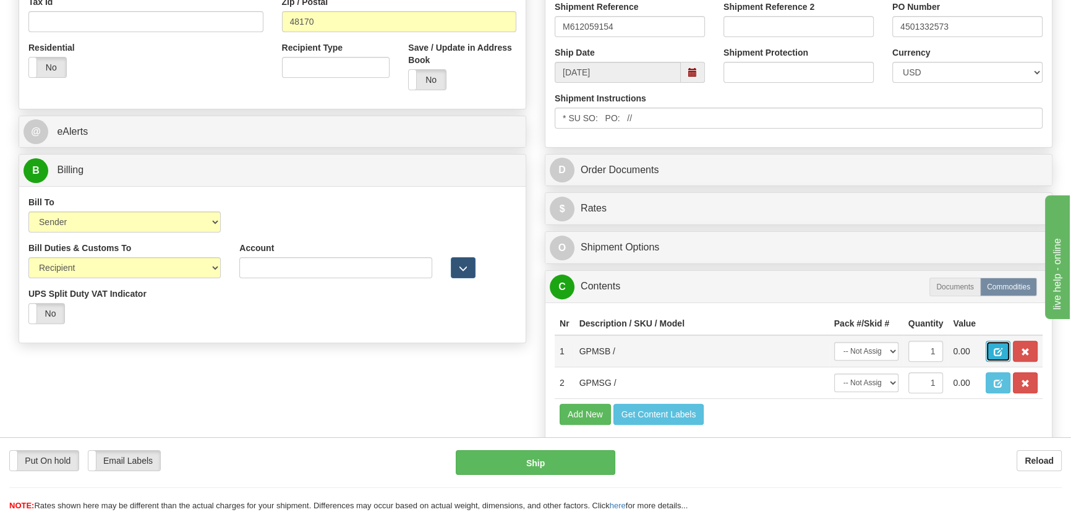
click at [996, 351] on span "button" at bounding box center [998, 352] width 9 height 8
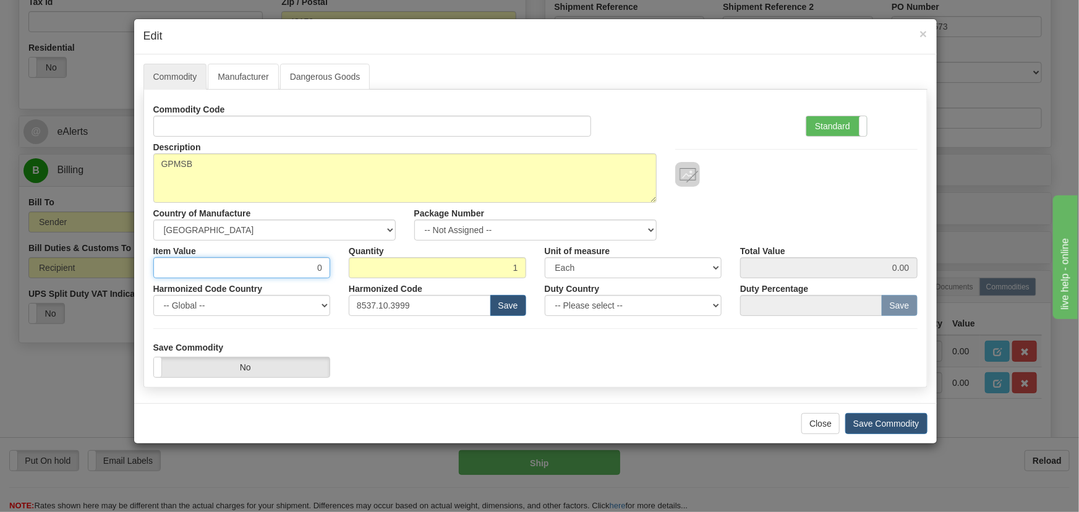
drag, startPoint x: 315, startPoint y: 269, endPoint x: 1069, endPoint y: 67, distance: 780.6
click at [367, 274] on div "Item Value 0 Quantity 1 Unit of measure 3 Thousand Square Inches Adjustments 56…" at bounding box center [535, 260] width 783 height 38
paste input "1.163,41"
type input "1163.41"
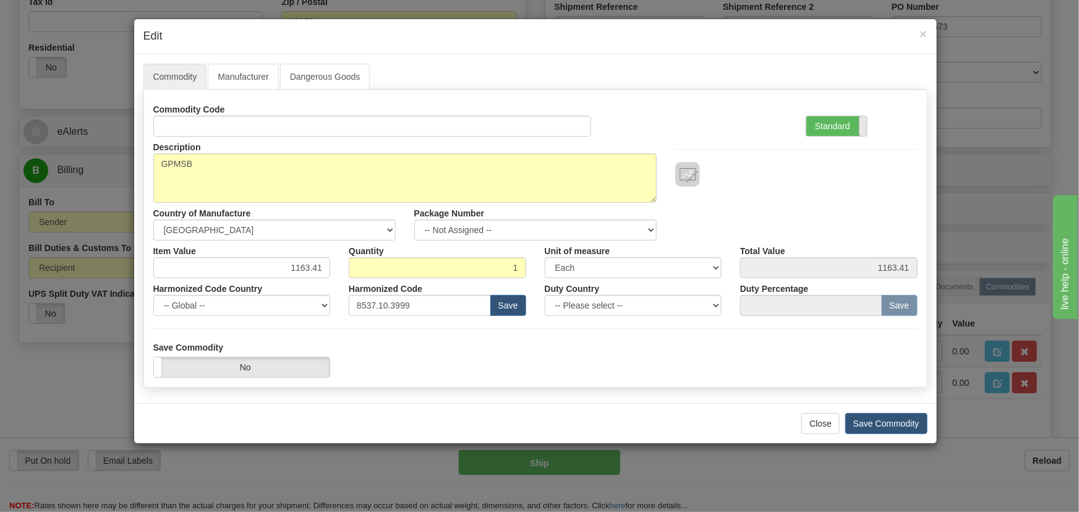
click at [861, 127] on span at bounding box center [867, 126] width 16 height 20
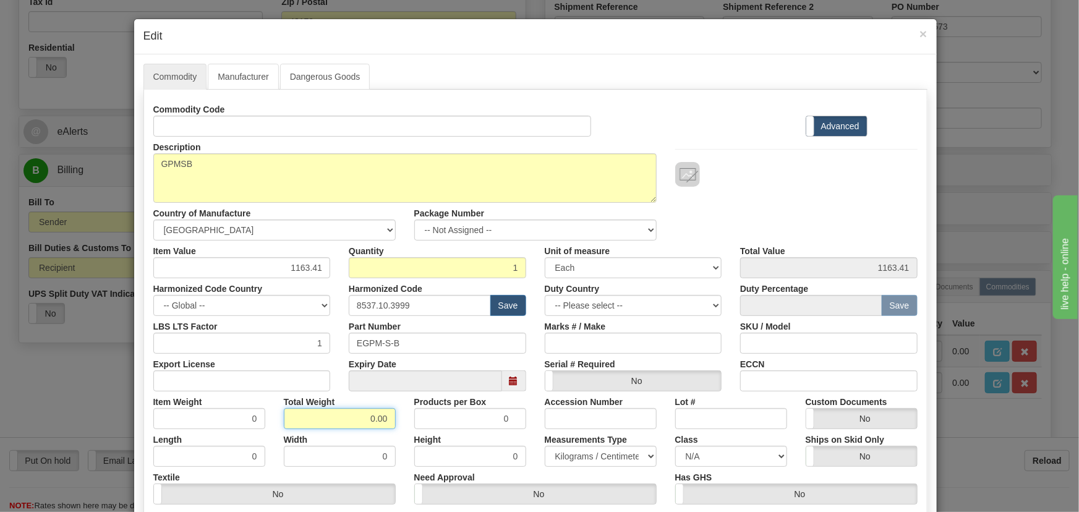
drag, startPoint x: 365, startPoint y: 419, endPoint x: 392, endPoint y: 423, distance: 26.9
click at [392, 423] on div "Total Weight 0.00" at bounding box center [340, 411] width 131 height 38
type input "1"
type input "1.0000"
click at [405, 426] on div "Products per Box 0" at bounding box center [470, 411] width 131 height 38
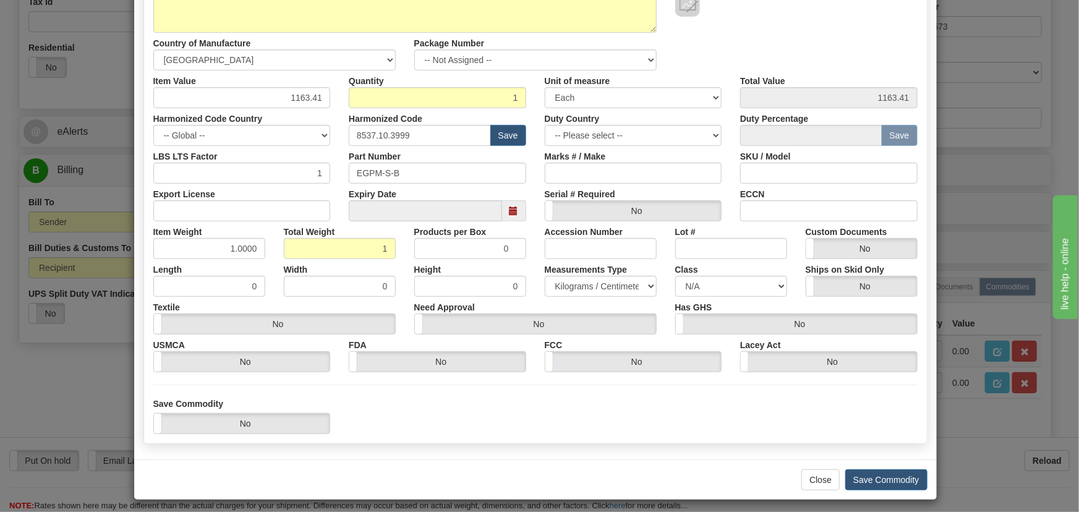
scroll to position [176, 0]
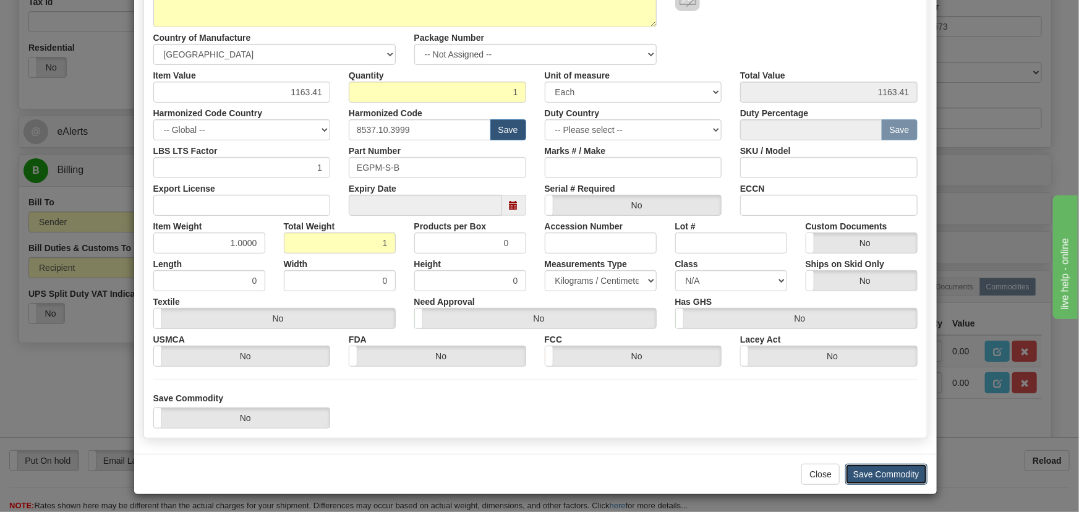
click at [901, 472] on button "Save Commodity" at bounding box center [887, 474] width 82 height 21
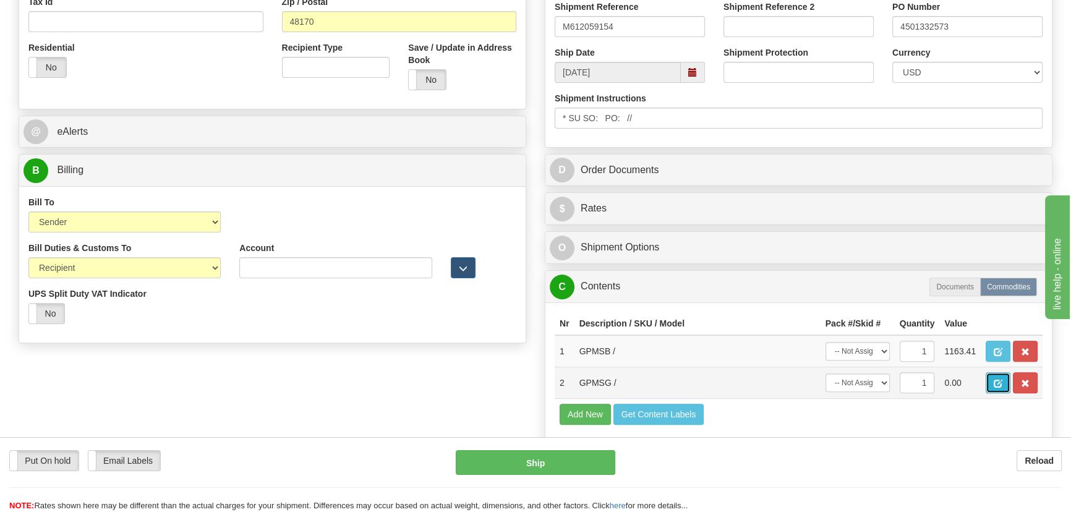
click at [992, 387] on button "button" at bounding box center [998, 382] width 25 height 21
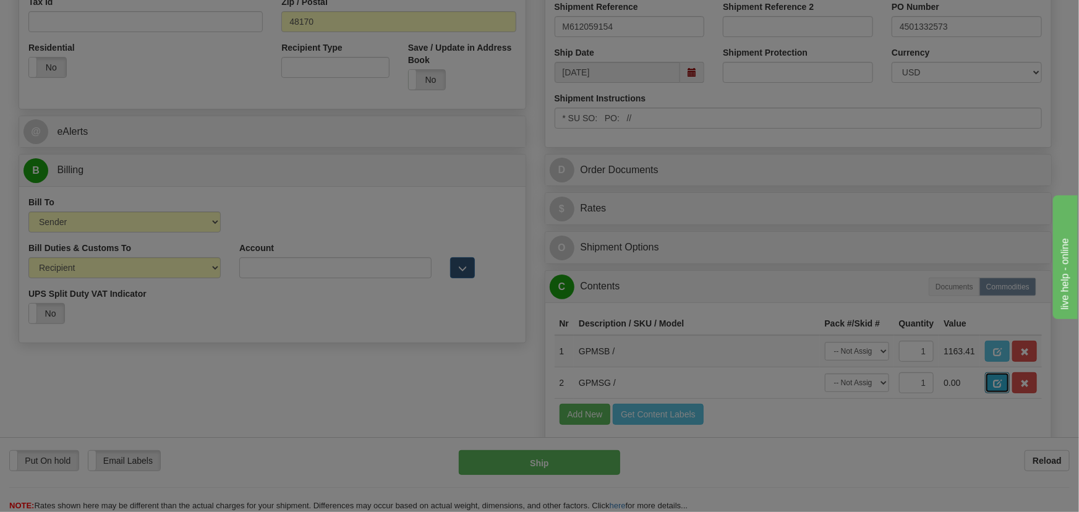
scroll to position [0, 0]
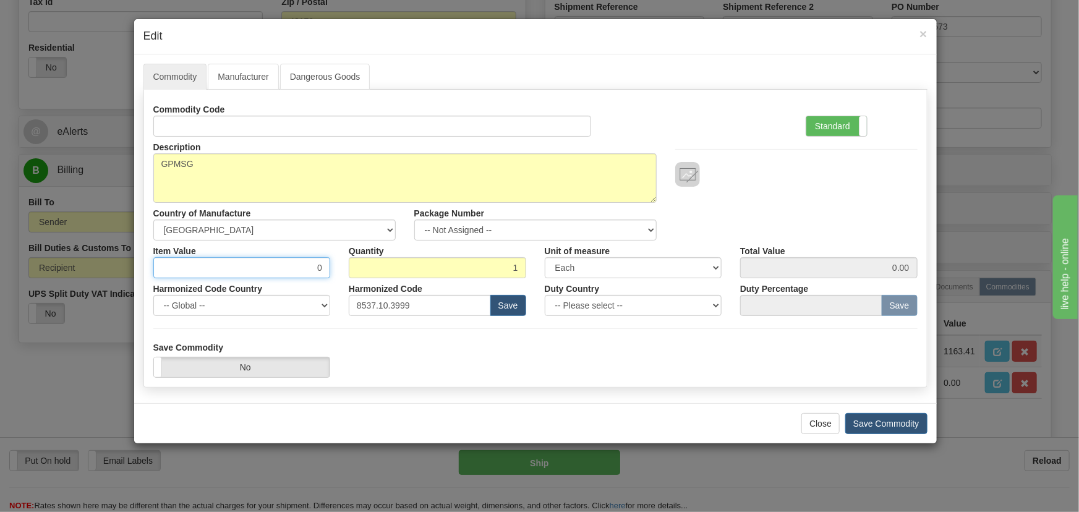
drag, startPoint x: 299, startPoint y: 267, endPoint x: 353, endPoint y: 275, distance: 54.4
click at [353, 275] on div "Item Value 0 Quantity 1 Unit of measure 3 Thousand Square Inches Adjustments 56…" at bounding box center [535, 260] width 783 height 38
paste input "2.040,47"
type input "2040.47"
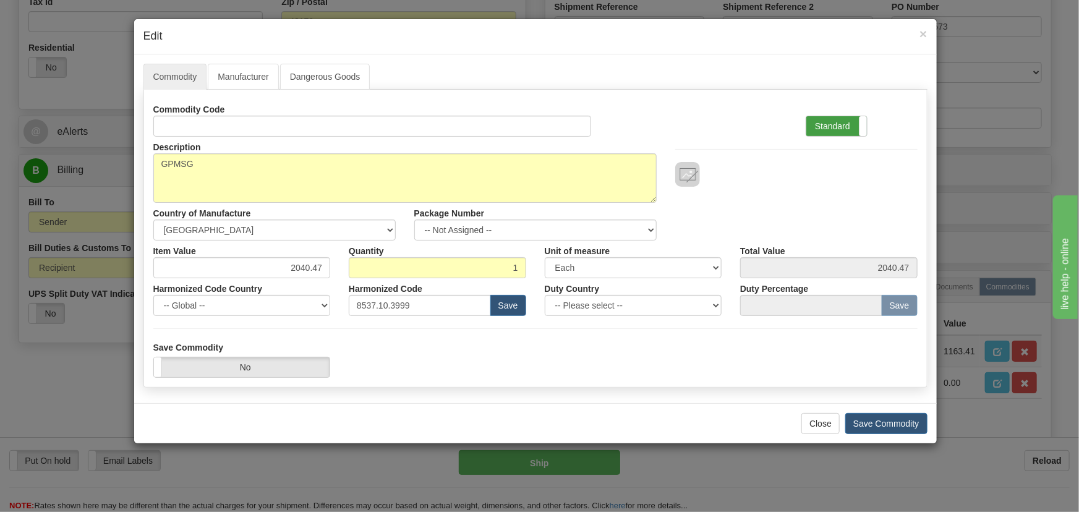
click at [829, 128] on label "Standard" at bounding box center [837, 126] width 61 height 20
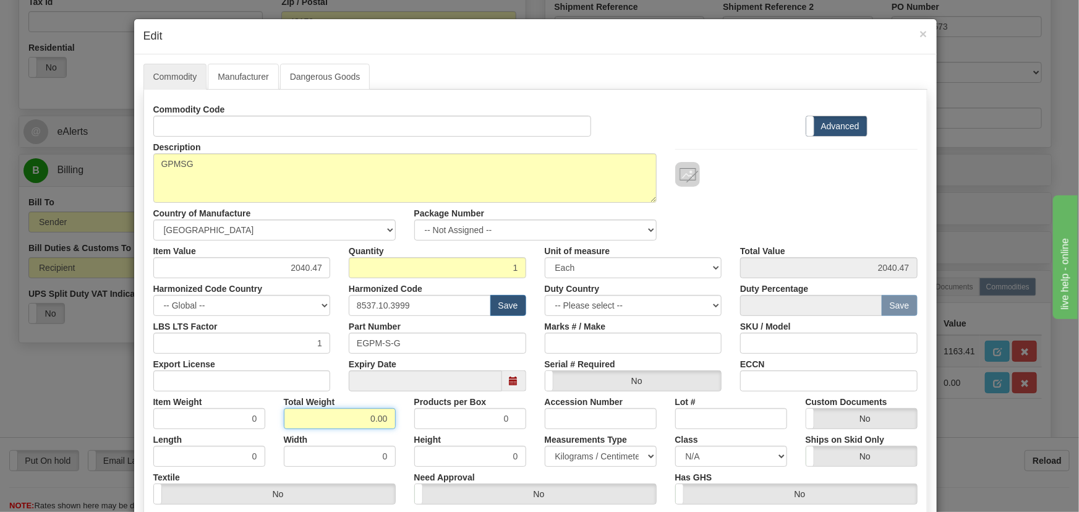
drag, startPoint x: 368, startPoint y: 417, endPoint x: 390, endPoint y: 422, distance: 22.4
click at [390, 422] on input "0.00" at bounding box center [340, 418] width 112 height 21
click at [393, 424] on div "Total Weight 0.00" at bounding box center [340, 411] width 131 height 38
click at [371, 423] on input "0.00" at bounding box center [340, 418] width 112 height 21
drag, startPoint x: 356, startPoint y: 419, endPoint x: 396, endPoint y: 427, distance: 41.1
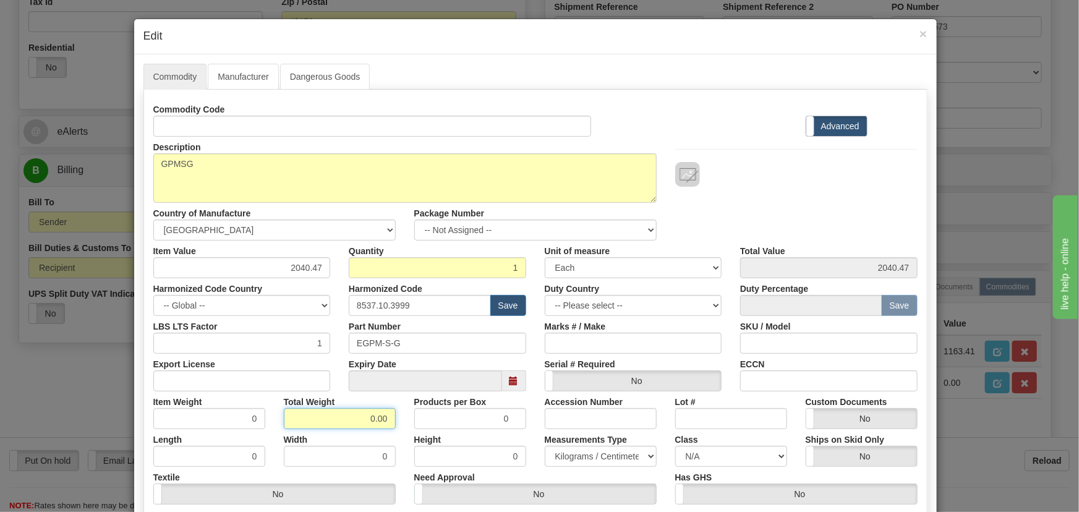
click at [396, 427] on div "Total Weight 0.00" at bounding box center [340, 411] width 131 height 38
type input "1"
type input "1.0000"
click at [396, 427] on div "Total Weight 1" at bounding box center [340, 411] width 131 height 38
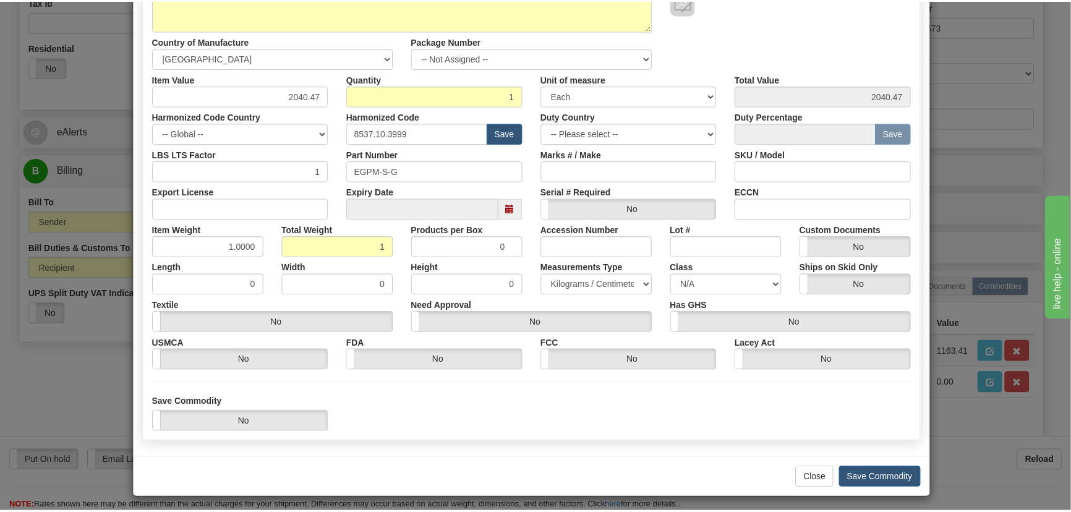
scroll to position [176, 0]
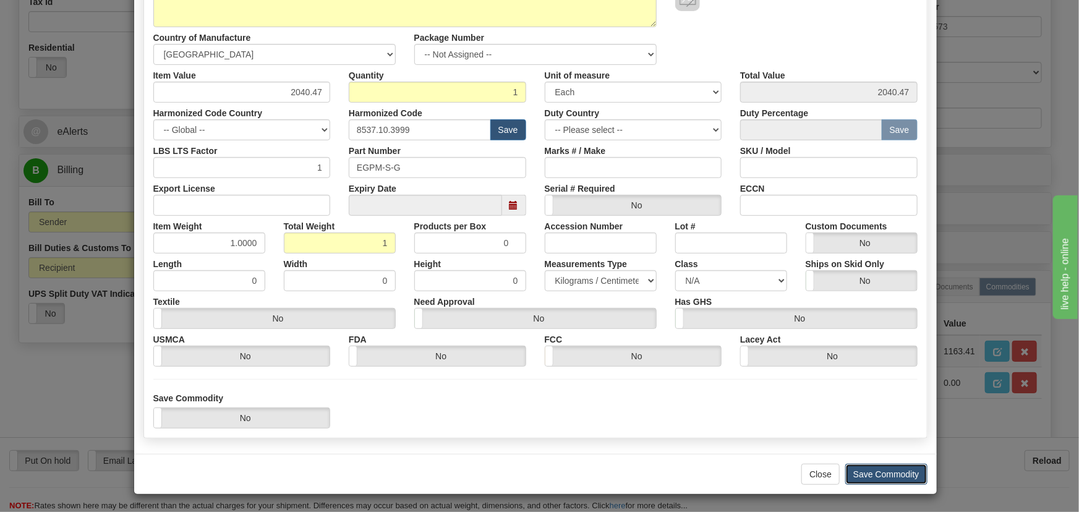
click at [871, 468] on button "Save Commodity" at bounding box center [887, 474] width 82 height 21
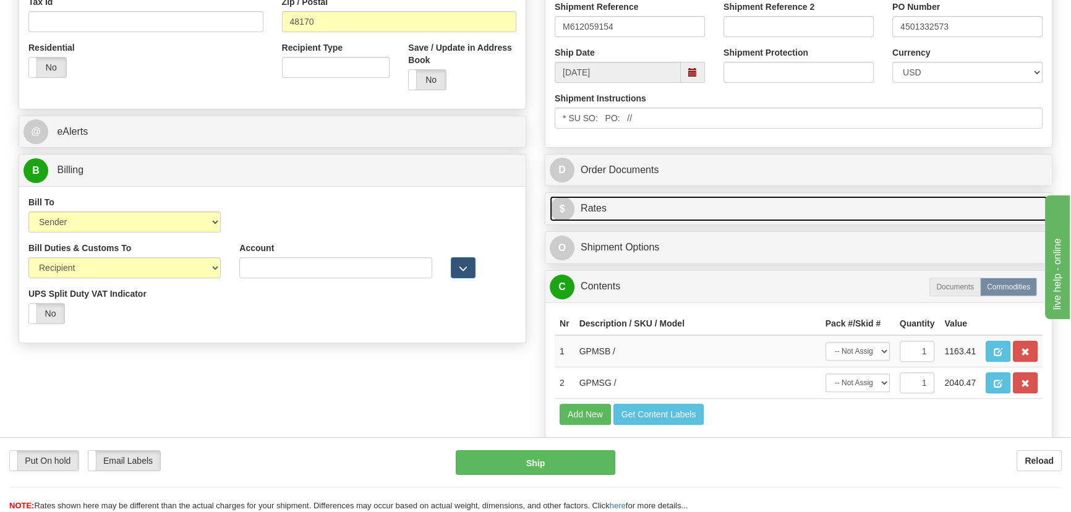
click at [956, 202] on link "$ Rates" at bounding box center [799, 208] width 498 height 25
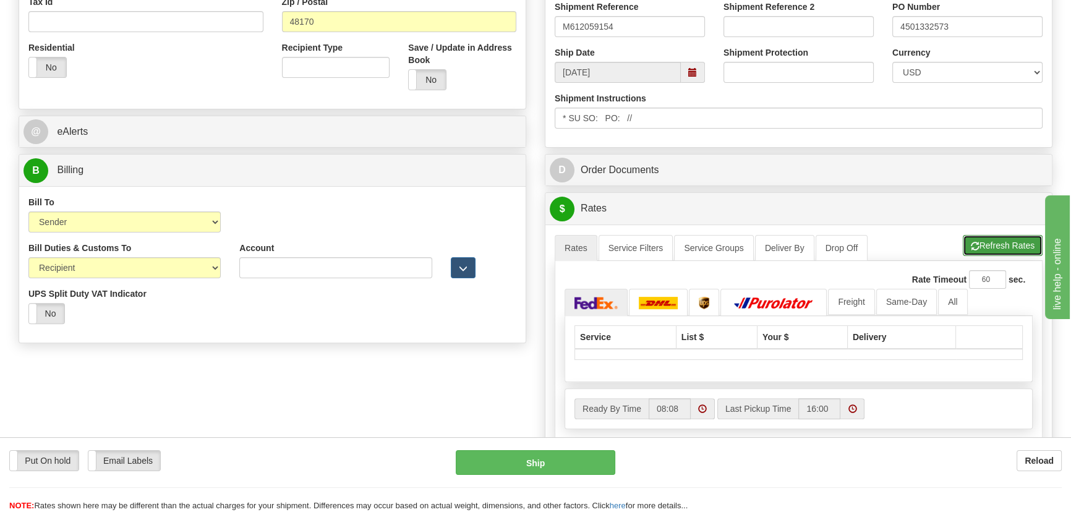
click at [1000, 249] on button "Refresh Rates" at bounding box center [1003, 245] width 80 height 21
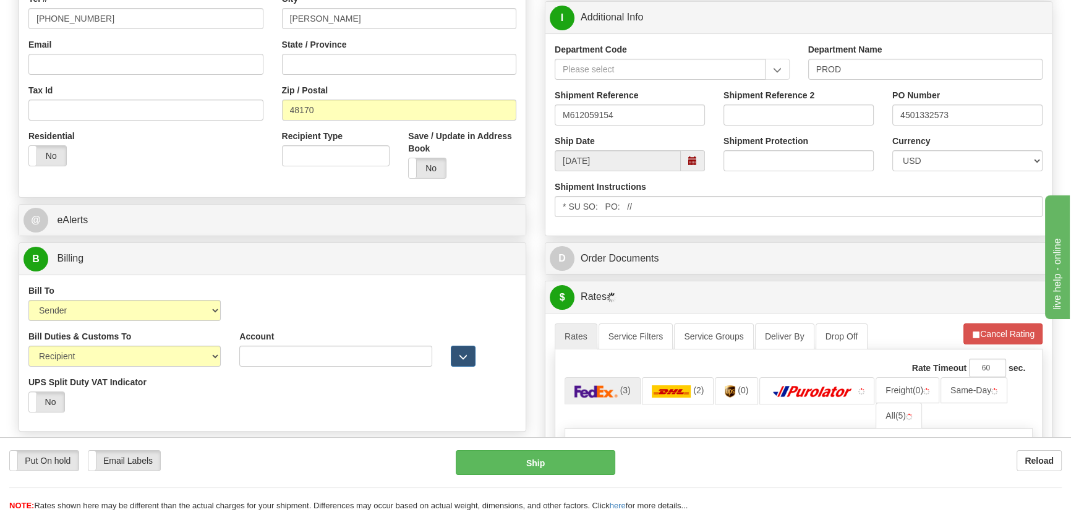
scroll to position [385, 0]
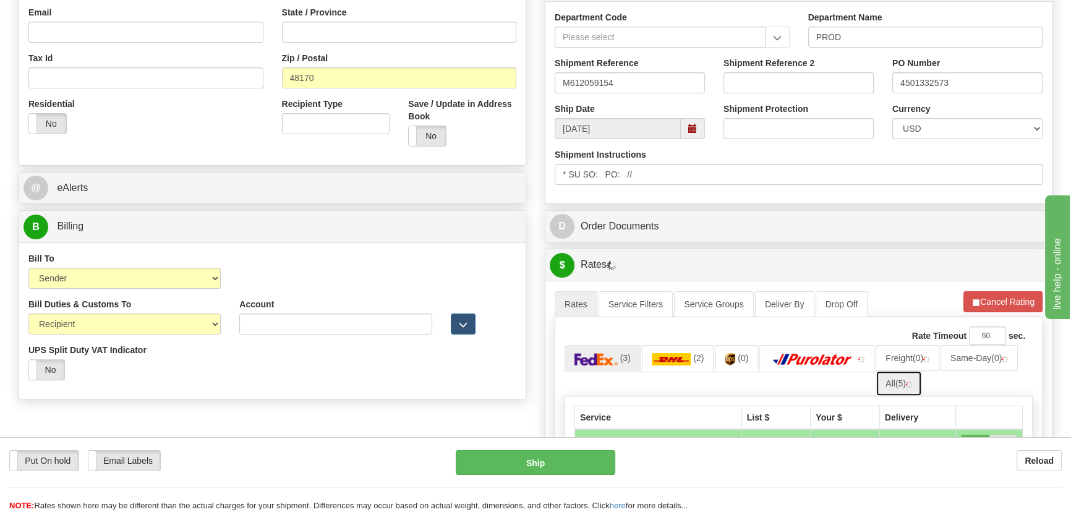
click at [900, 383] on link "All (5)" at bounding box center [899, 383] width 46 height 26
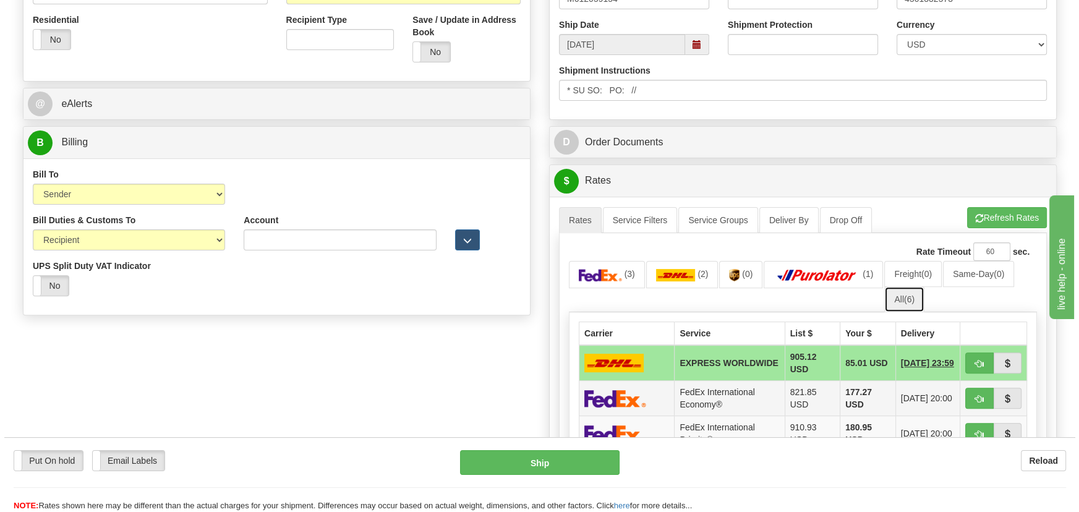
scroll to position [610, 0]
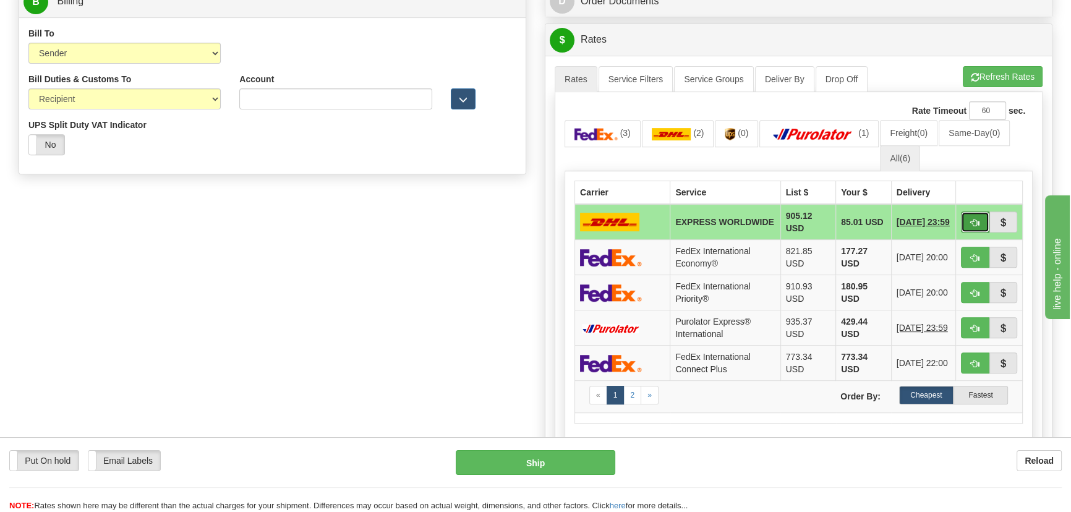
click at [975, 223] on span "button" at bounding box center [975, 223] width 9 height 8
type input "P"
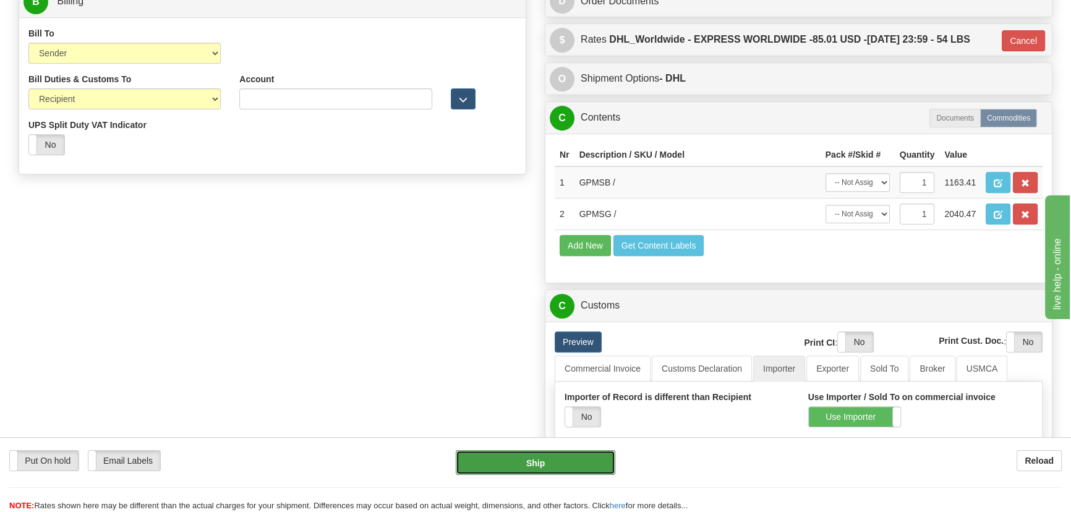
click at [544, 474] on button "Ship" at bounding box center [536, 462] width 160 height 25
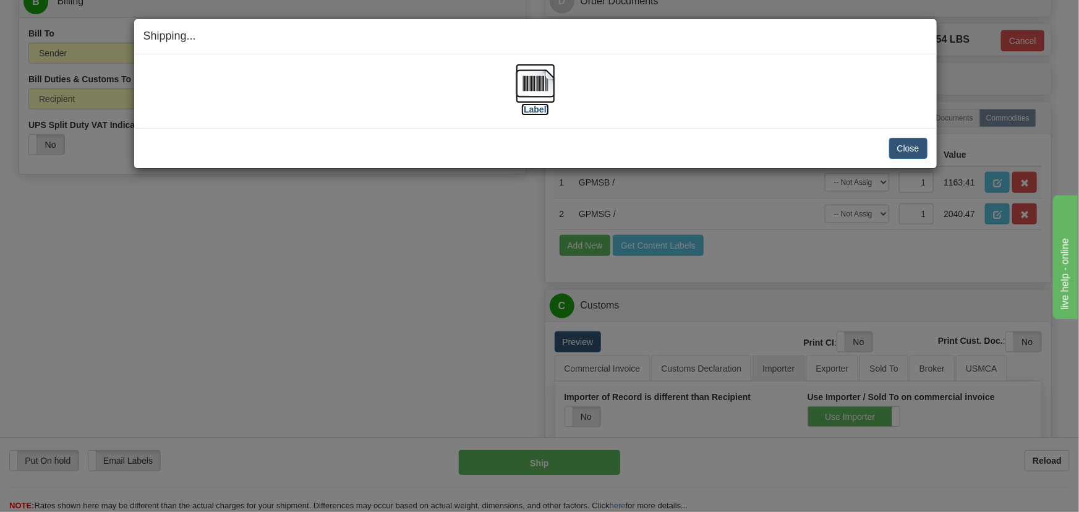
click at [540, 91] on img at bounding box center [536, 84] width 40 height 40
click at [914, 148] on button "Close" at bounding box center [908, 148] width 38 height 21
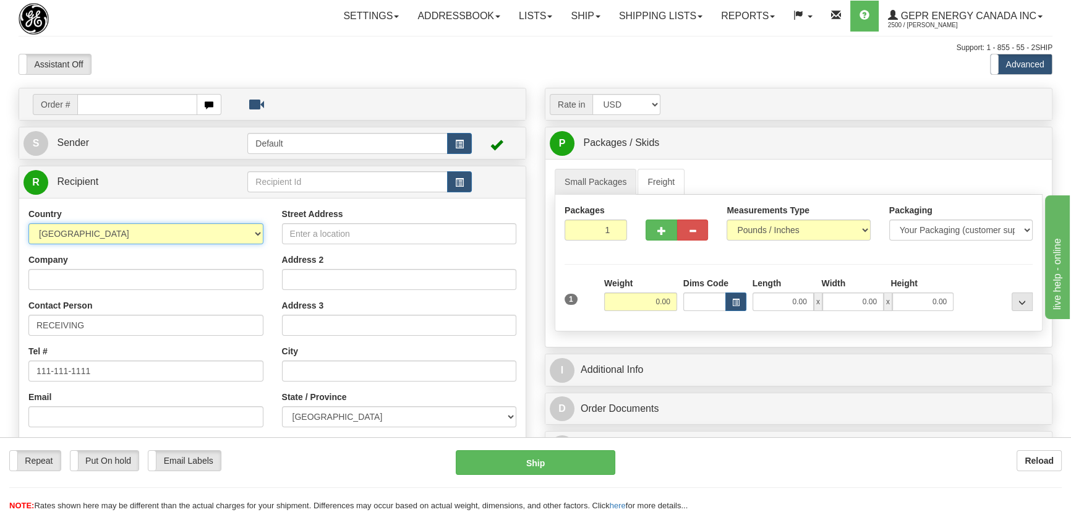
click at [87, 238] on select "[GEOGRAPHIC_DATA] [GEOGRAPHIC_DATA] [GEOGRAPHIC_DATA] [GEOGRAPHIC_DATA] [US_STA…" at bounding box center [145, 233] width 235 height 21
select select "US"
click at [28, 223] on select "[GEOGRAPHIC_DATA] [GEOGRAPHIC_DATA] [GEOGRAPHIC_DATA] [GEOGRAPHIC_DATA] [US_STA…" at bounding box center [145, 233] width 235 height 21
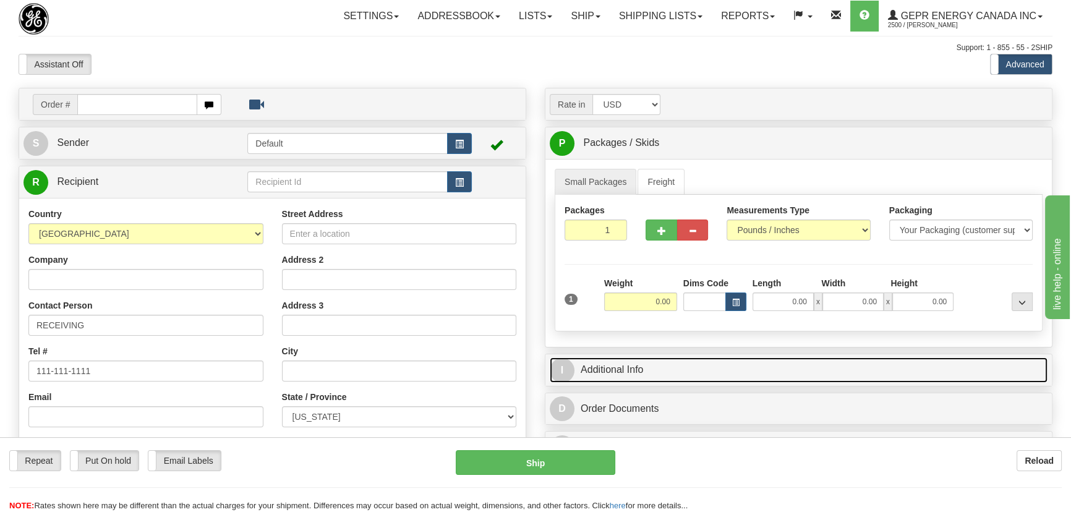
click at [866, 372] on link "I Additional Info" at bounding box center [799, 369] width 498 height 25
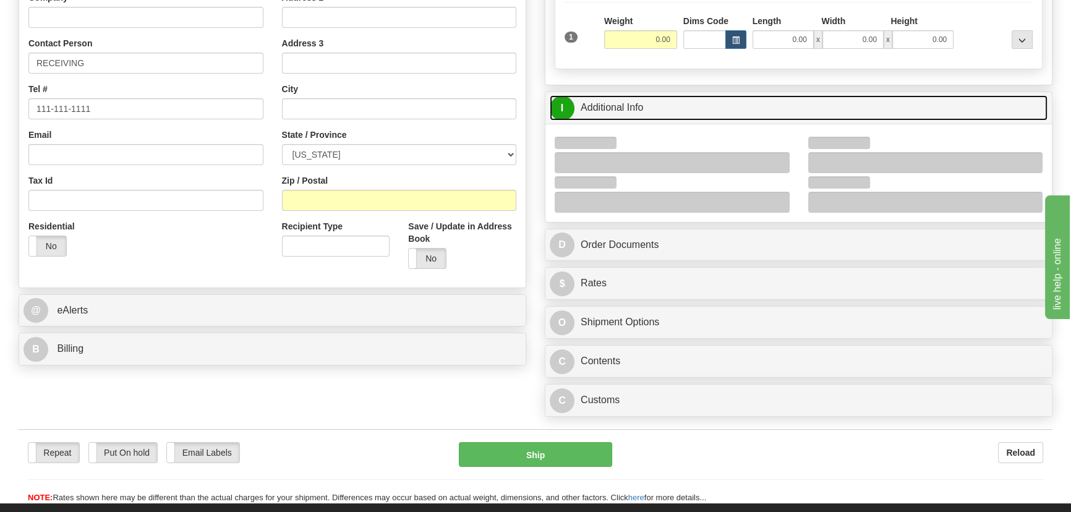
scroll to position [281, 0]
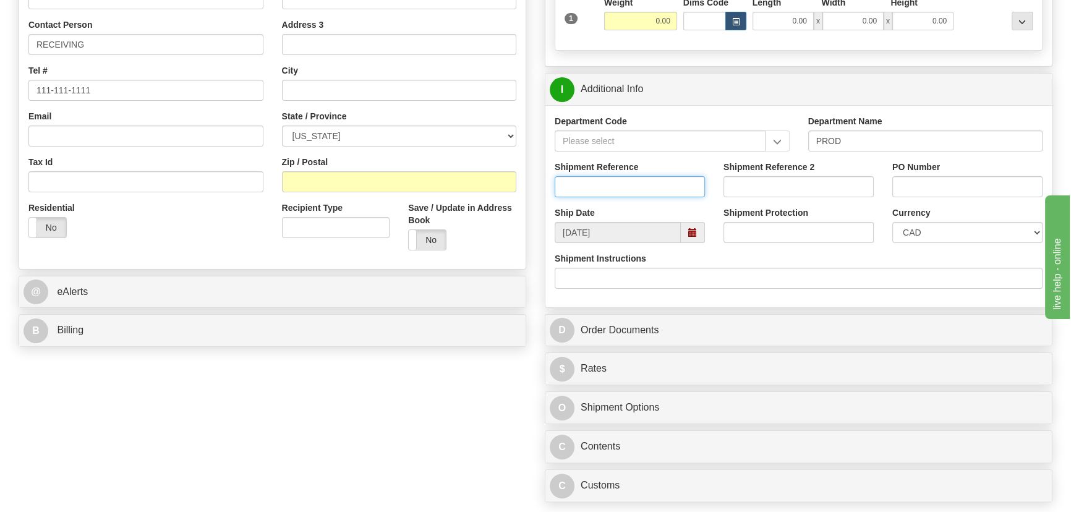
click at [661, 192] on input "Shipment Reference" at bounding box center [630, 186] width 150 height 21
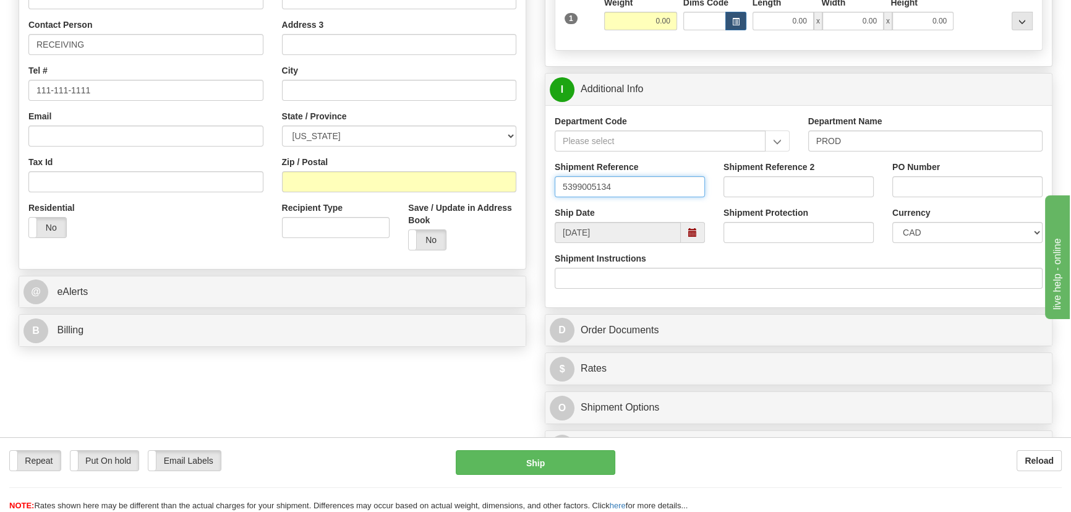
type input "5399005134"
click at [944, 177] on input "PO Number" at bounding box center [968, 186] width 150 height 21
paste input "121594OLS99523781"
type input "121594OLS99523781"
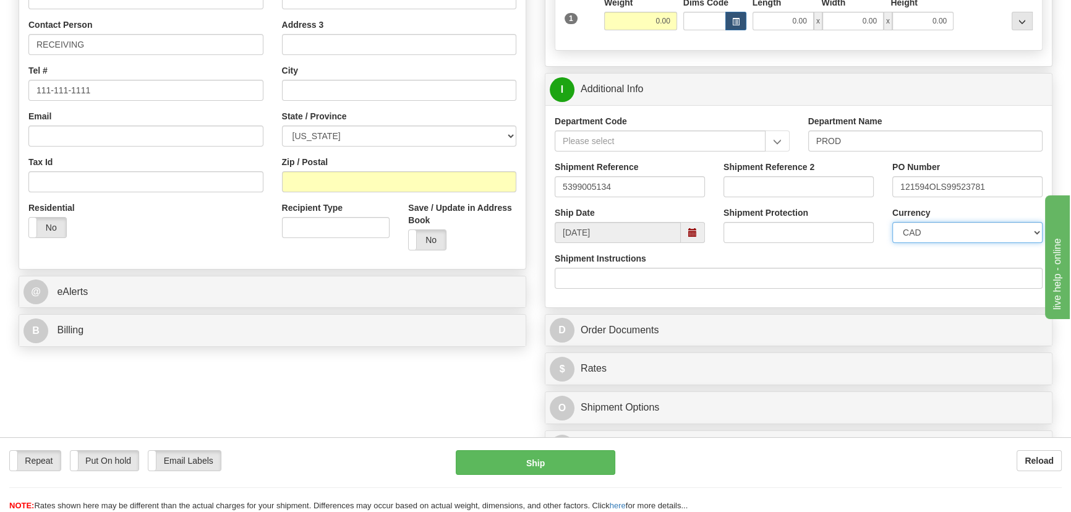
click at [924, 228] on select "CAD USD EUR ZAR [PERSON_NAME] ARN AUD AUS AWG BBD BFR BGN BHD BMD BND BRC BRL C…" at bounding box center [968, 232] width 150 height 21
select select "1"
click at [893, 222] on select "CAD USD EUR ZAR [PERSON_NAME] ARN AUD AUS AWG BBD BFR BGN BHD BMD BND BRC BRL C…" at bounding box center [968, 232] width 150 height 21
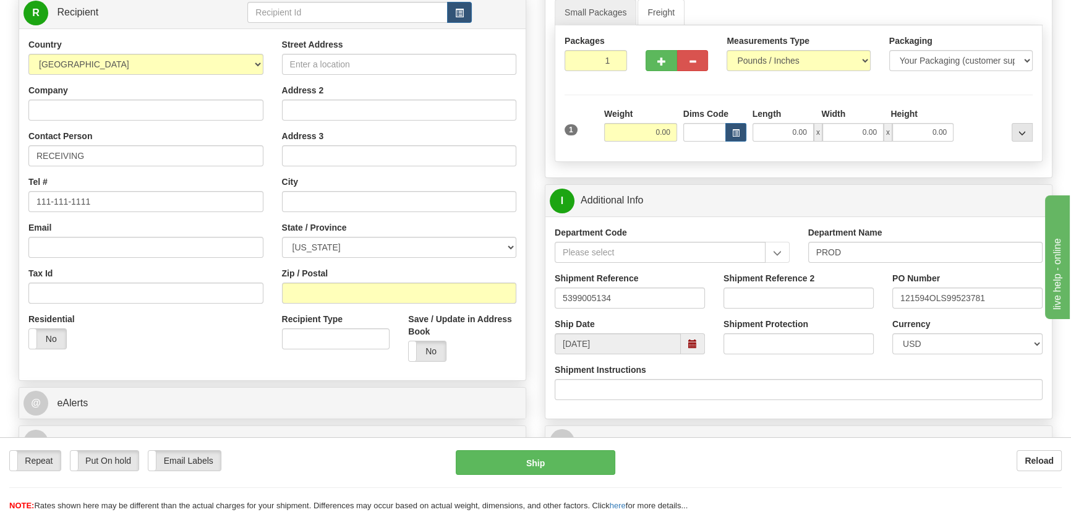
scroll to position [168, 0]
click at [189, 118] on input "Company" at bounding box center [145, 111] width 235 height 21
paste input "CATERPILLAR SWITCHGEAR AMERICAS LLC"
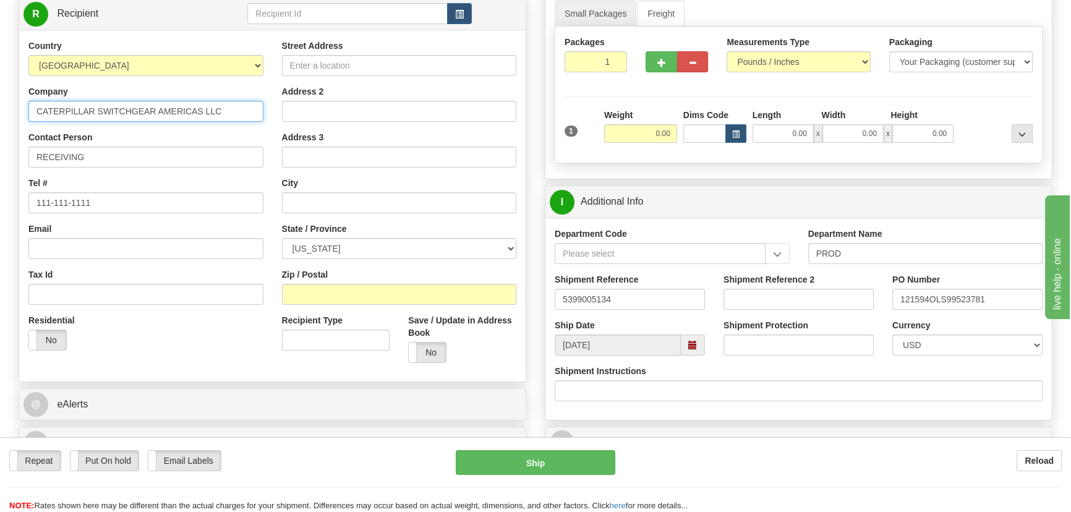
type input "CATERPILLAR SWITCHGEAR AMERICAS LLC"
click at [386, 66] on input "Street Address" at bounding box center [399, 65] width 235 height 21
paste input "[STREET_ADDRESS]"
type input "[STREET_ADDRESS]"
click at [335, 284] on input "Zip / Postal" at bounding box center [399, 294] width 235 height 21
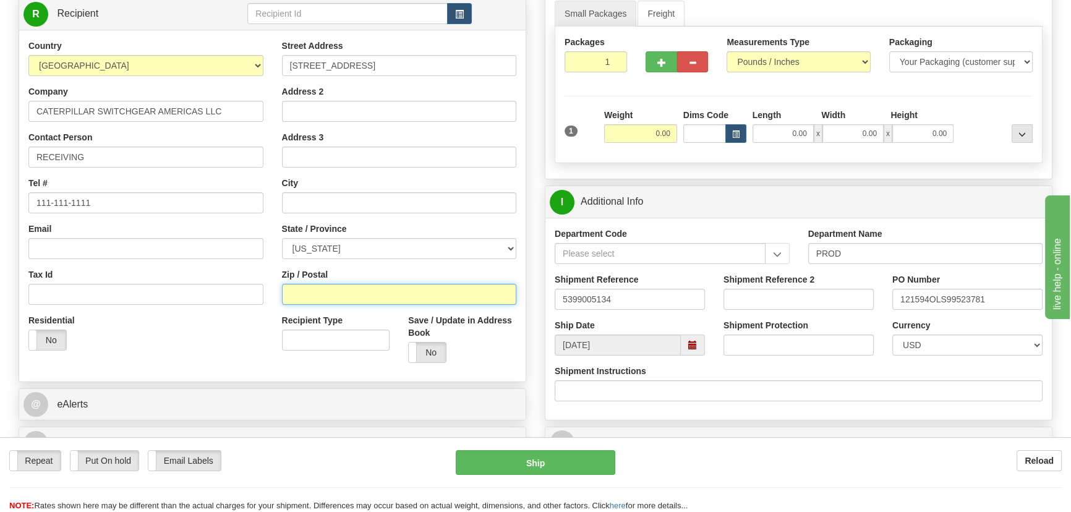
paste input "30005"
type input "30005"
click at [194, 349] on div "Residential Yes No" at bounding box center [146, 337] width 254 height 46
type input "ALPHARETTA"
select select "GA"
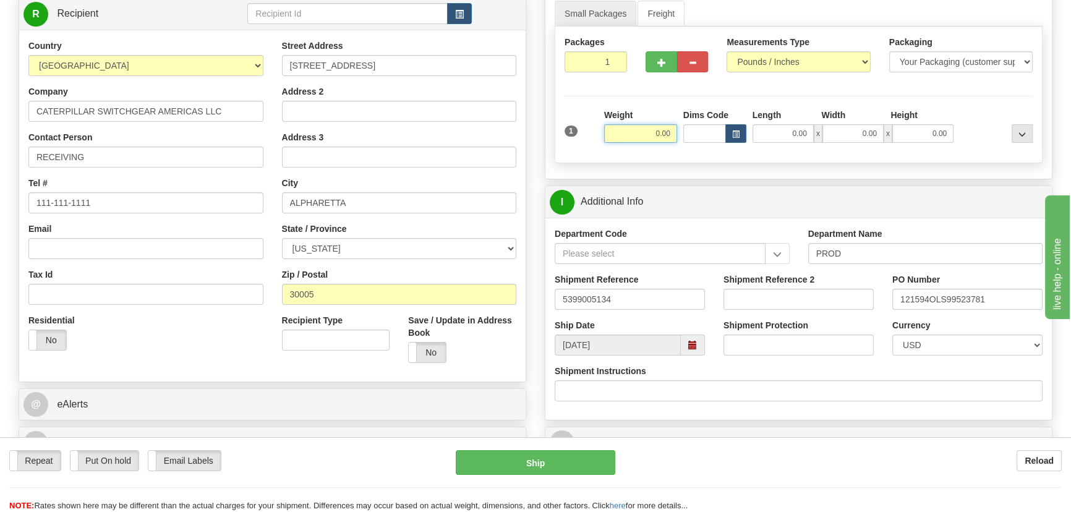
drag, startPoint x: 654, startPoint y: 135, endPoint x: 687, endPoint y: 147, distance: 35.4
click at [687, 147] on div "1 Weight 0.00 Dims Code 0.00" at bounding box center [799, 131] width 474 height 44
type input "8.00"
click at [980, 114] on div at bounding box center [996, 126] width 79 height 34
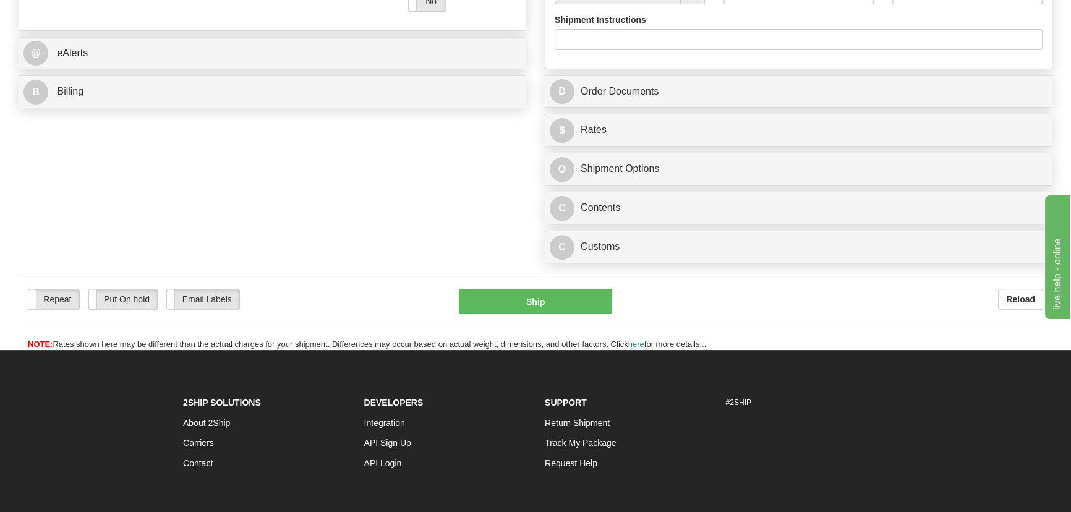
scroll to position [562, 0]
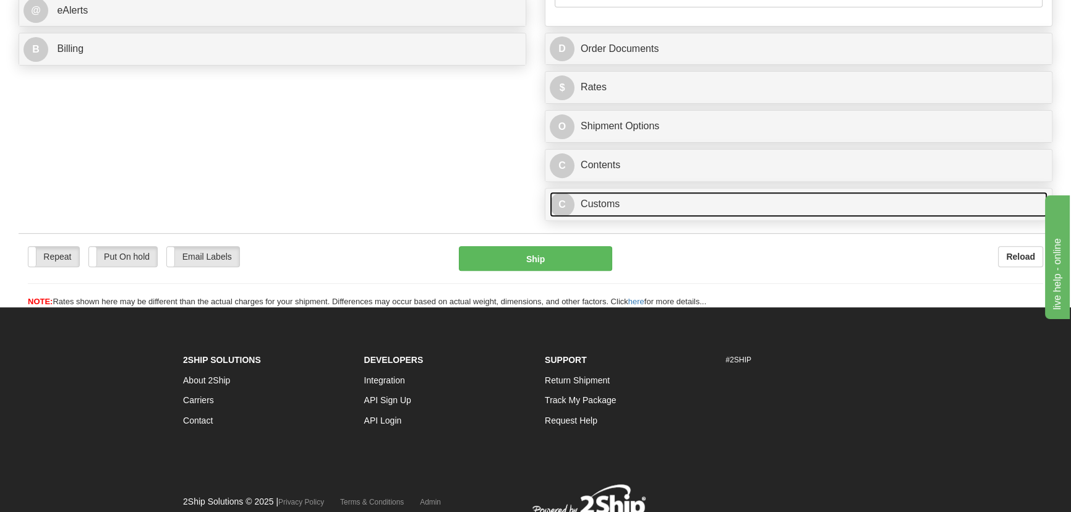
click at [796, 215] on link "C Customs" at bounding box center [799, 204] width 498 height 25
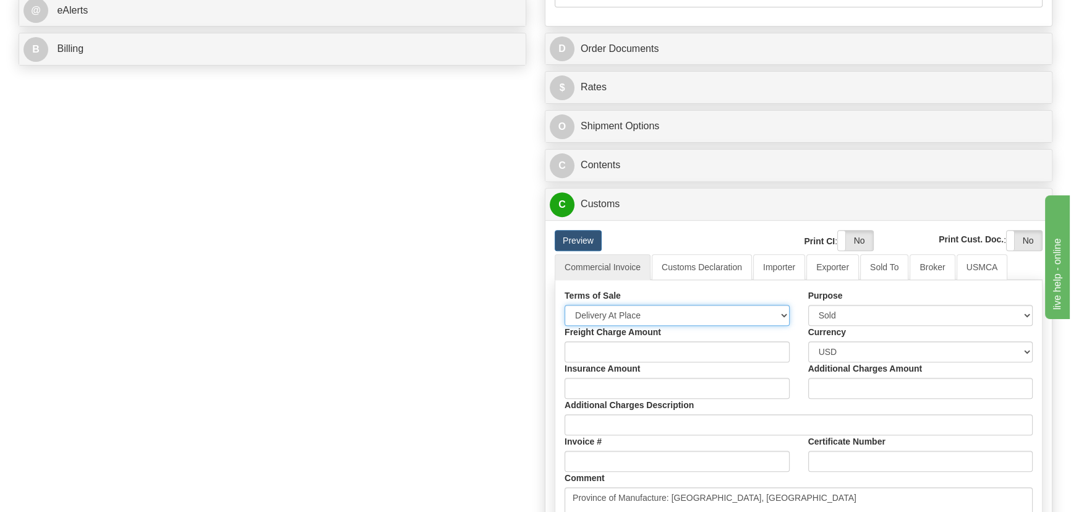
click at [662, 317] on select "Free Carrier Free On Board Ex Works Delivered Duty Unpaid Delivered Duty Paid C…" at bounding box center [677, 315] width 225 height 21
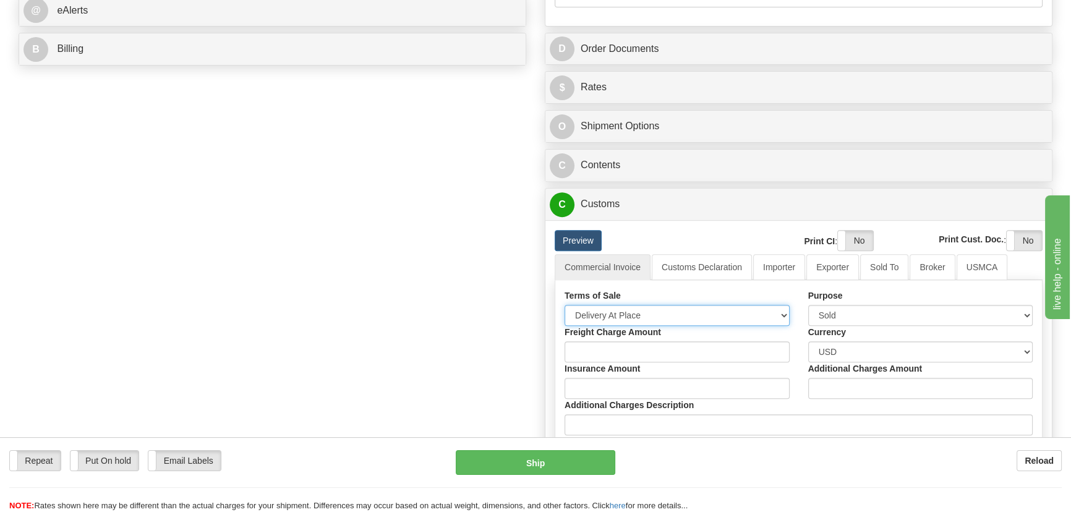
select select "7"
click at [565, 305] on select "Free Carrier Free On Board Ex Works Delivered Duty Unpaid Delivered Duty Paid C…" at bounding box center [677, 315] width 225 height 21
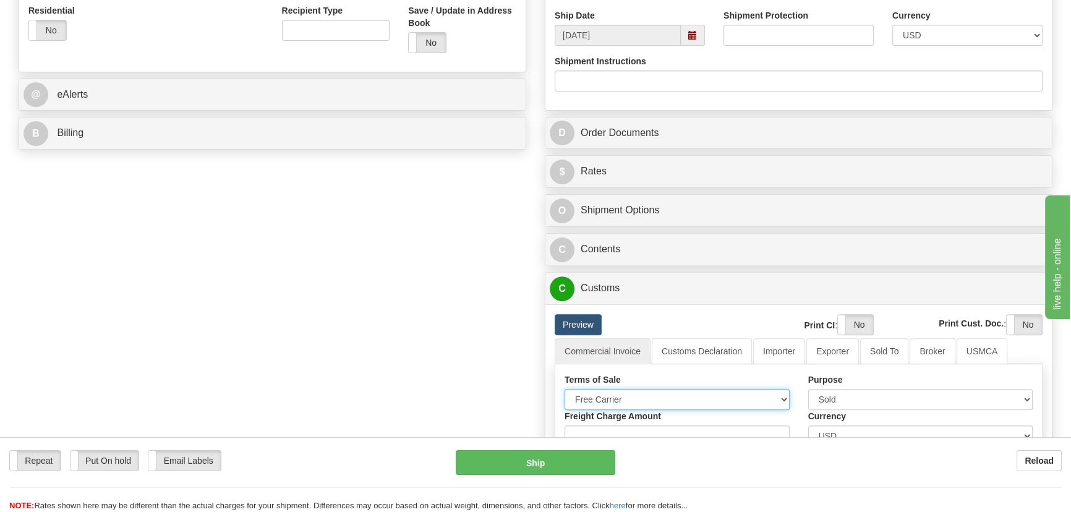
scroll to position [337, 0]
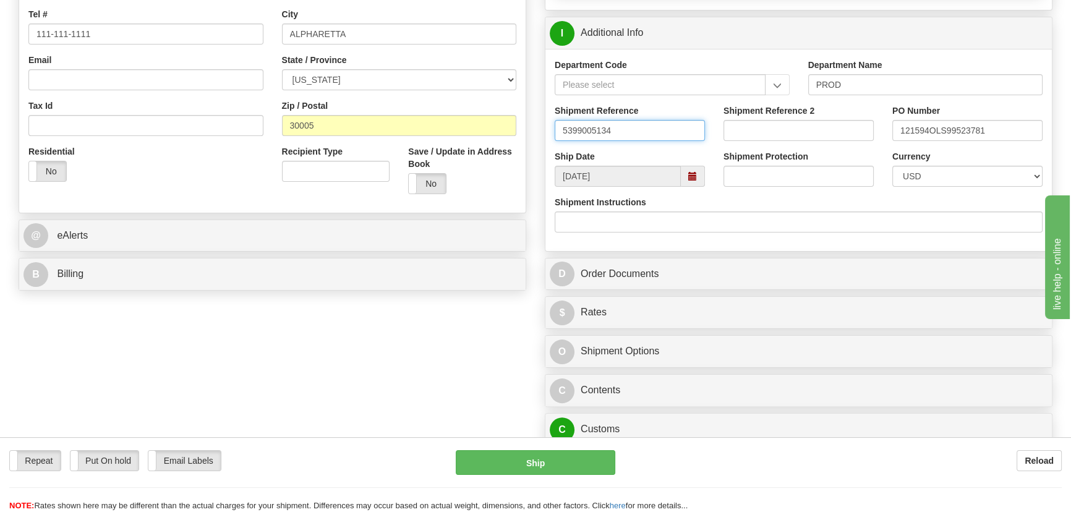
drag, startPoint x: 583, startPoint y: 129, endPoint x: 476, endPoint y: 115, distance: 108.5
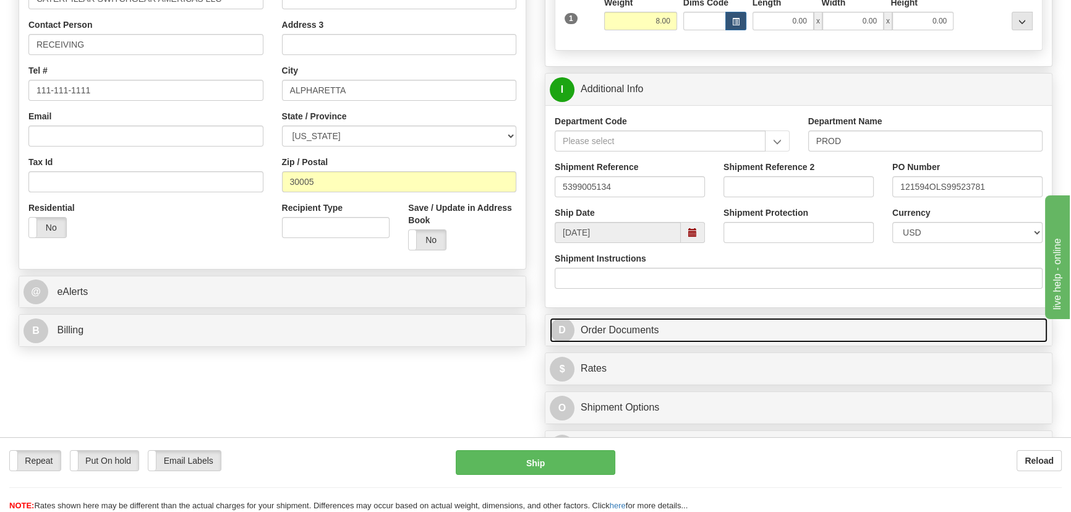
click at [811, 333] on link "D Order Documents" at bounding box center [799, 330] width 498 height 25
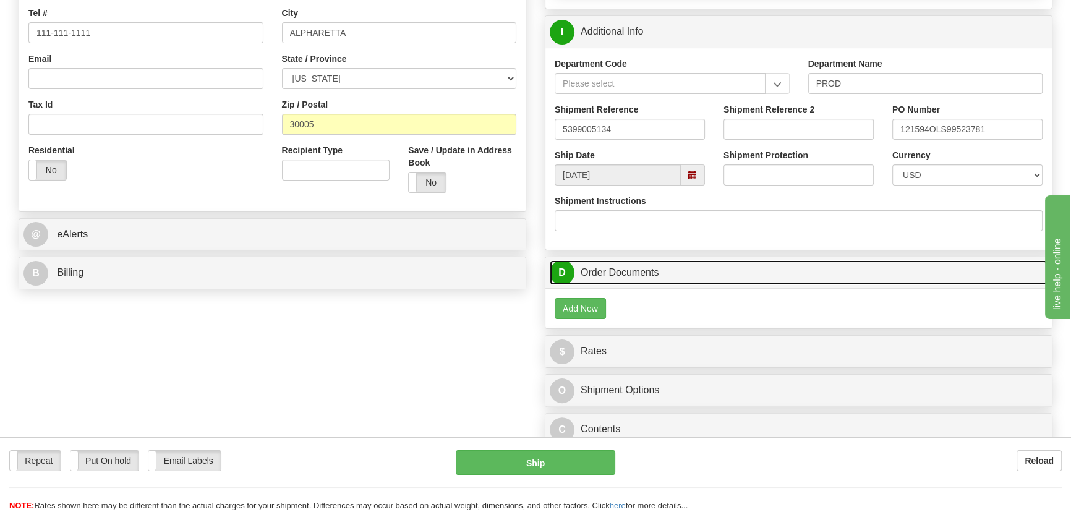
scroll to position [393, 0]
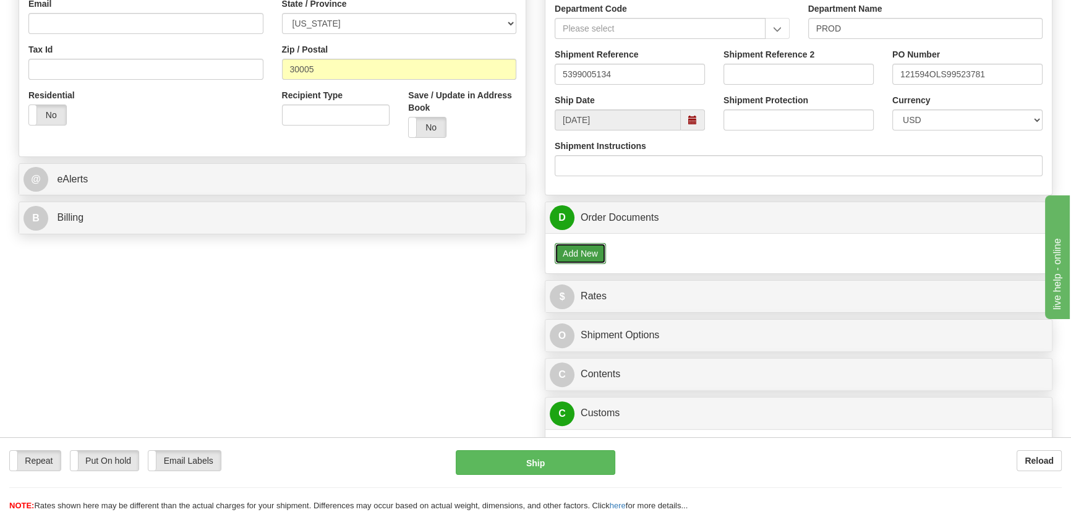
click at [580, 249] on button "Add New" at bounding box center [580, 253] width 51 height 21
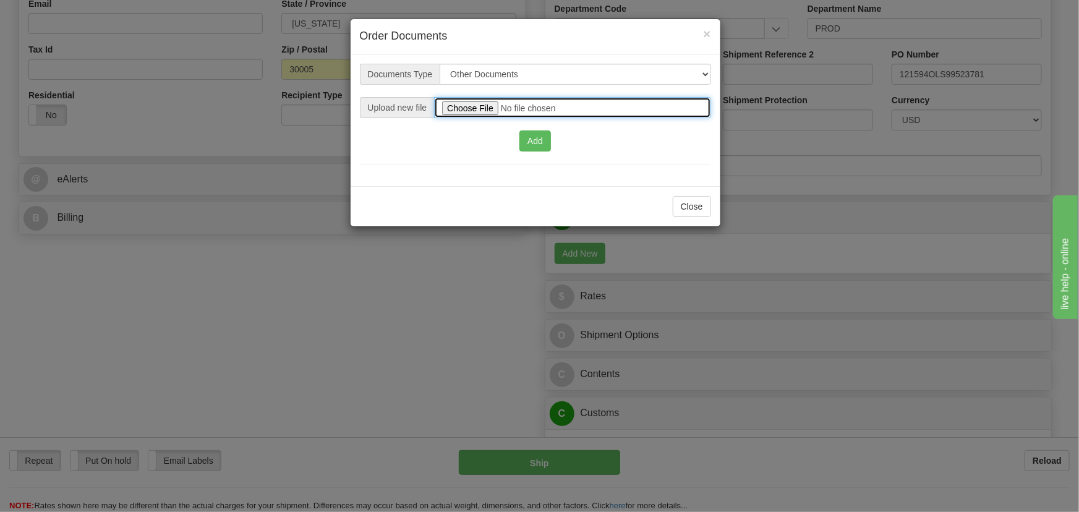
click at [494, 105] on input "file" at bounding box center [572, 107] width 276 height 21
type input "C:\fakepath\2025_USMCA Certificate_2025I1-1-990_TV 5399005134.pdf"
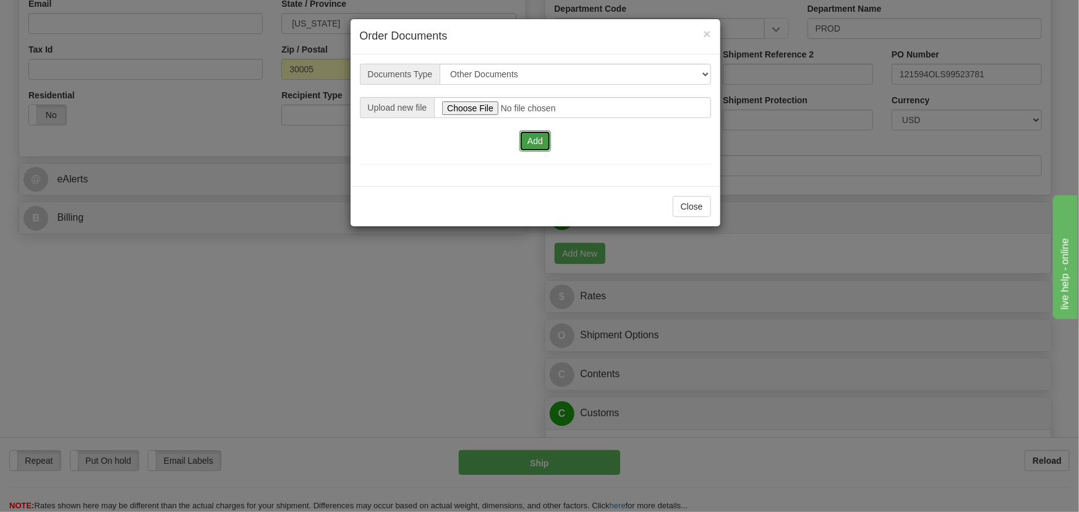
click at [539, 139] on button "Add" at bounding box center [536, 141] width 32 height 21
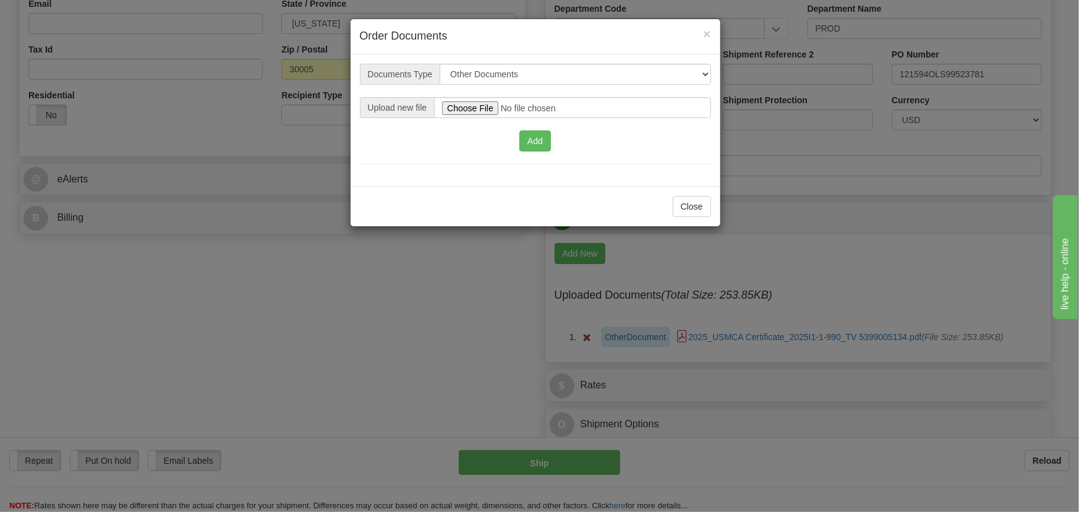
click at [683, 193] on div "Close" at bounding box center [536, 206] width 370 height 40
click at [701, 216] on div "Close" at bounding box center [536, 206] width 370 height 40
click at [693, 209] on button "Close" at bounding box center [692, 206] width 38 height 21
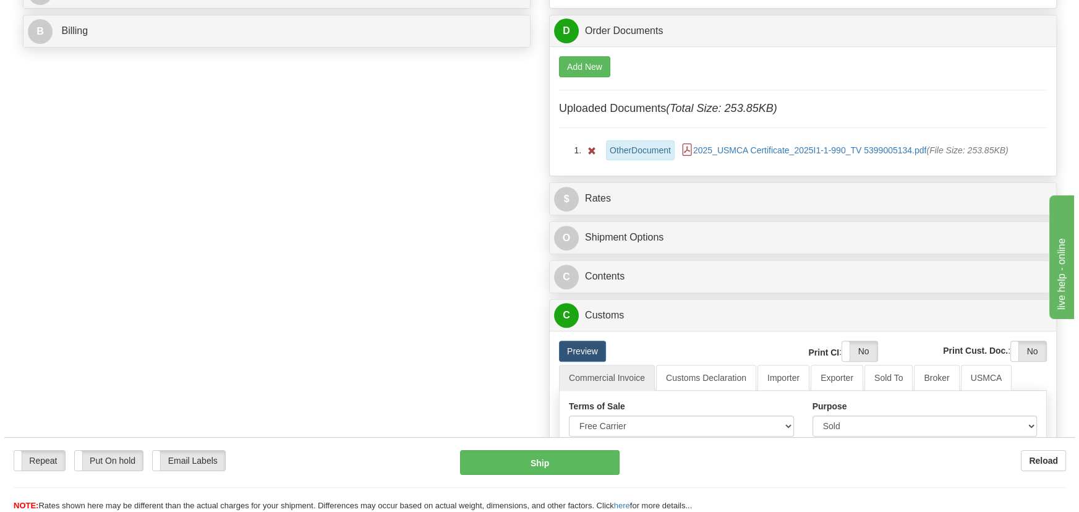
scroll to position [619, 0]
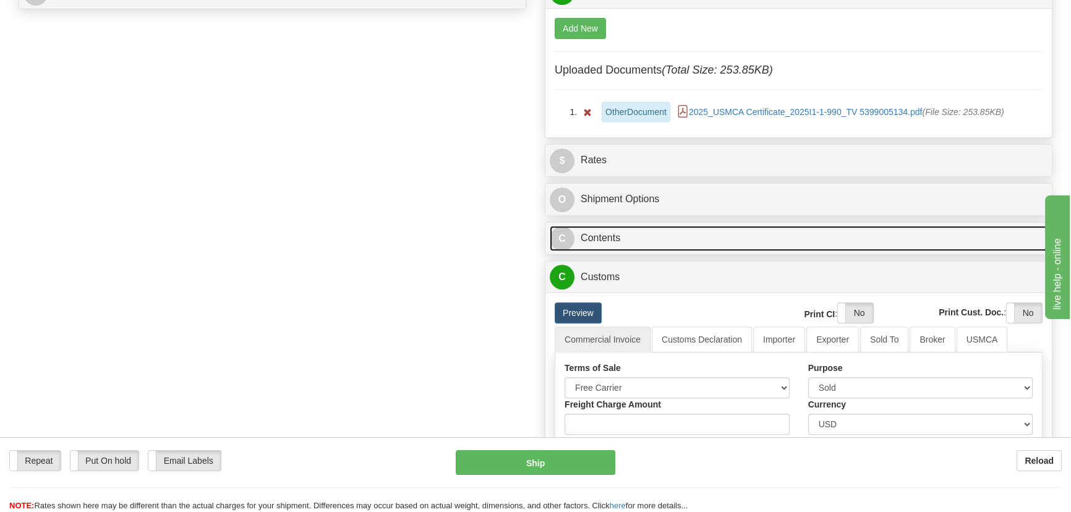
click at [844, 243] on link "C Contents" at bounding box center [799, 238] width 498 height 25
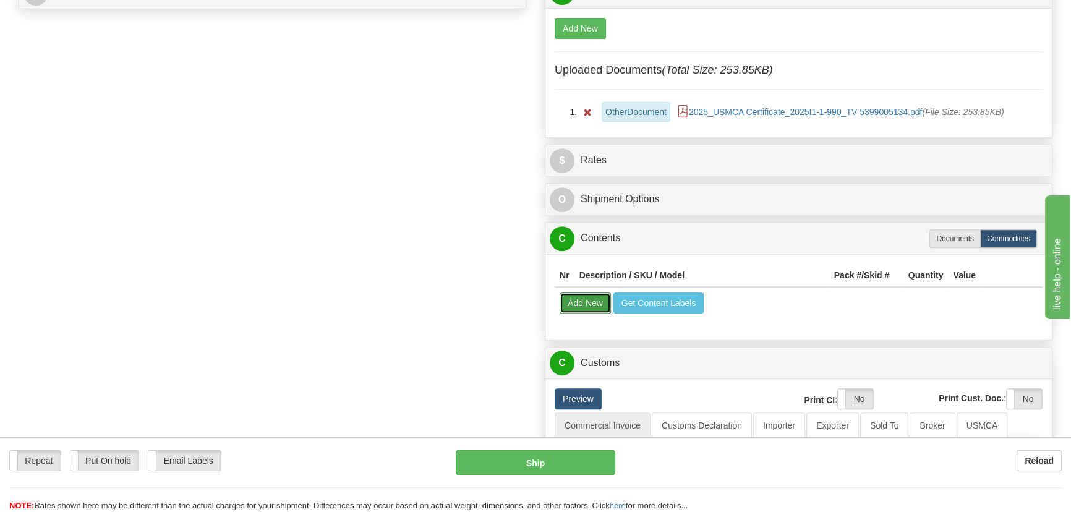
click at [591, 298] on button "Add New" at bounding box center [585, 303] width 51 height 21
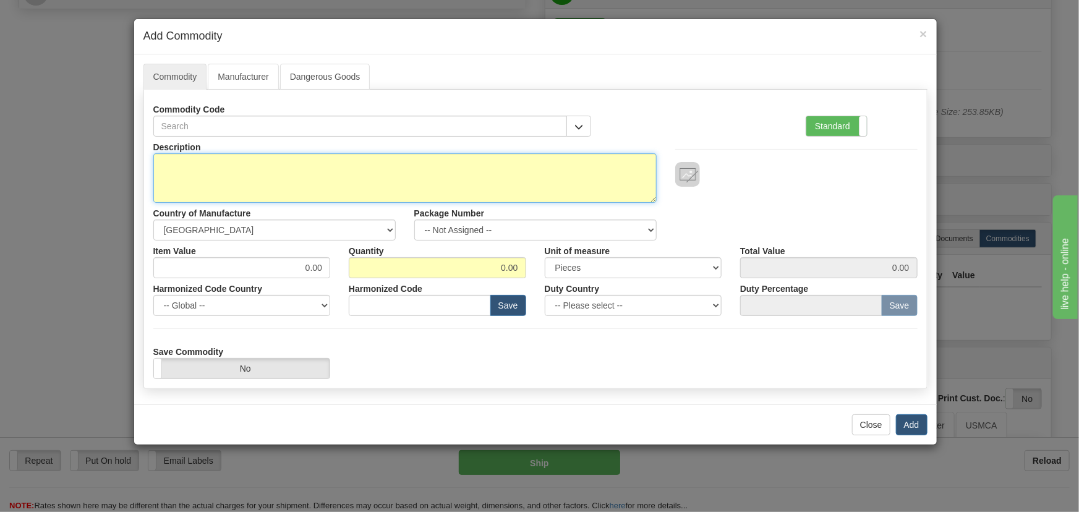
click at [458, 168] on textarea "Description" at bounding box center [404, 177] width 503 height 49
paste textarea "PQMIIT20CAMODXXX"
type textarea "PQMIIT20CAMODXXX"
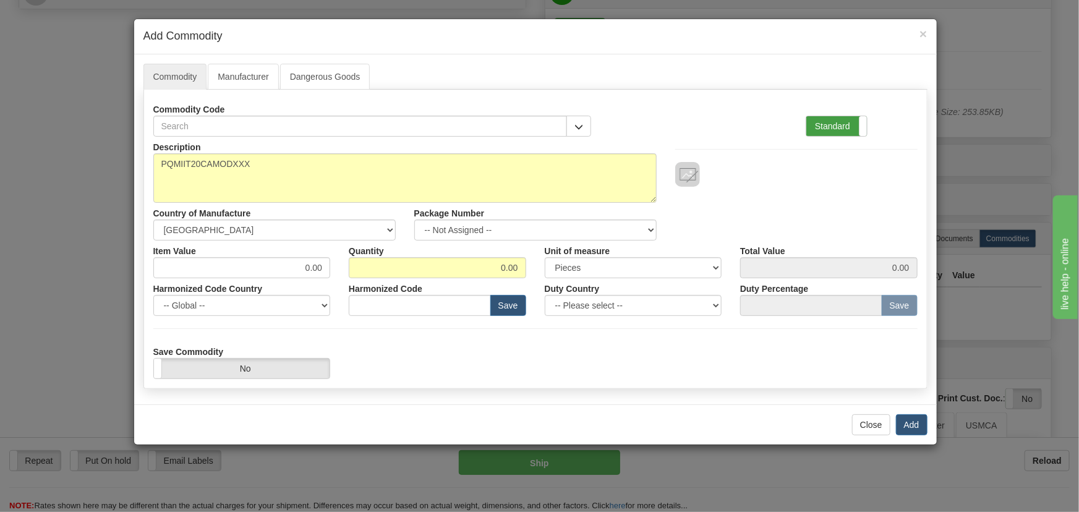
click at [855, 129] on label "Standard" at bounding box center [837, 126] width 61 height 20
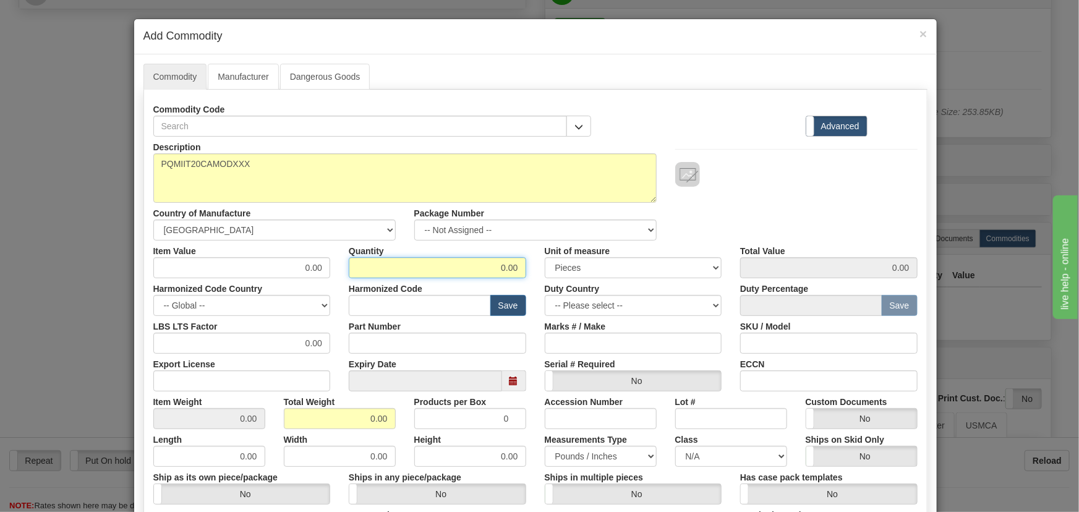
drag, startPoint x: 486, startPoint y: 269, endPoint x: 539, endPoint y: 296, distance: 60.3
click at [549, 283] on div "Description PQMIIT20CAMODXXX Country of Manufacture -- Unknown -- [GEOGRAPHIC_D…" at bounding box center [535, 409] width 764 height 544
type input "2"
drag, startPoint x: 357, startPoint y: 417, endPoint x: 402, endPoint y: 436, distance: 48.8
click at [401, 435] on div "Description PQMIIT20CAMODXXX Country of Manufacture -- Unknown -- [GEOGRAPHIC_D…" at bounding box center [535, 409] width 764 height 544
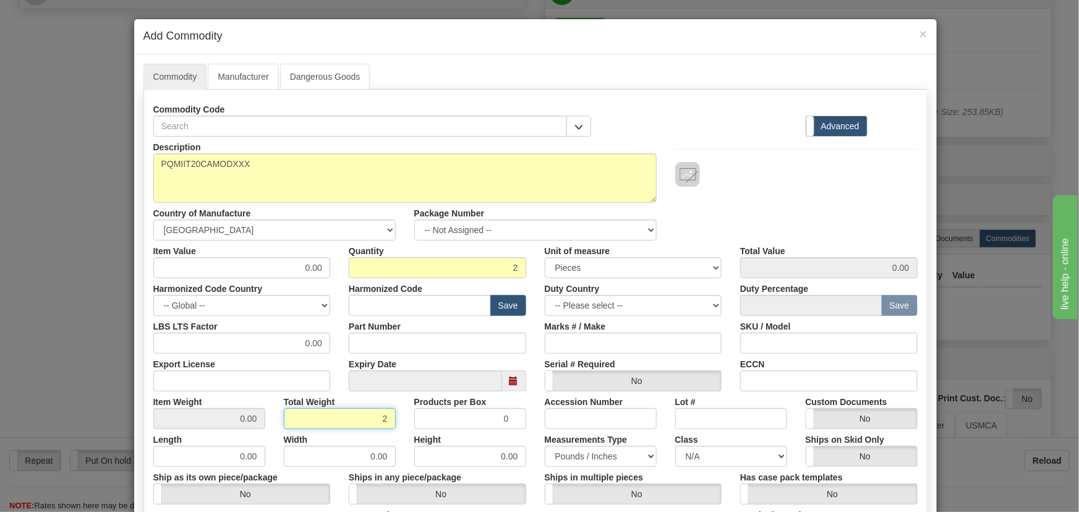
type input "2"
type input "1.0000"
click at [405, 436] on div "Height 0.00" at bounding box center [470, 448] width 131 height 38
click at [422, 302] on input "text" at bounding box center [420, 305] width 142 height 21
paste input "9030.33.0010"
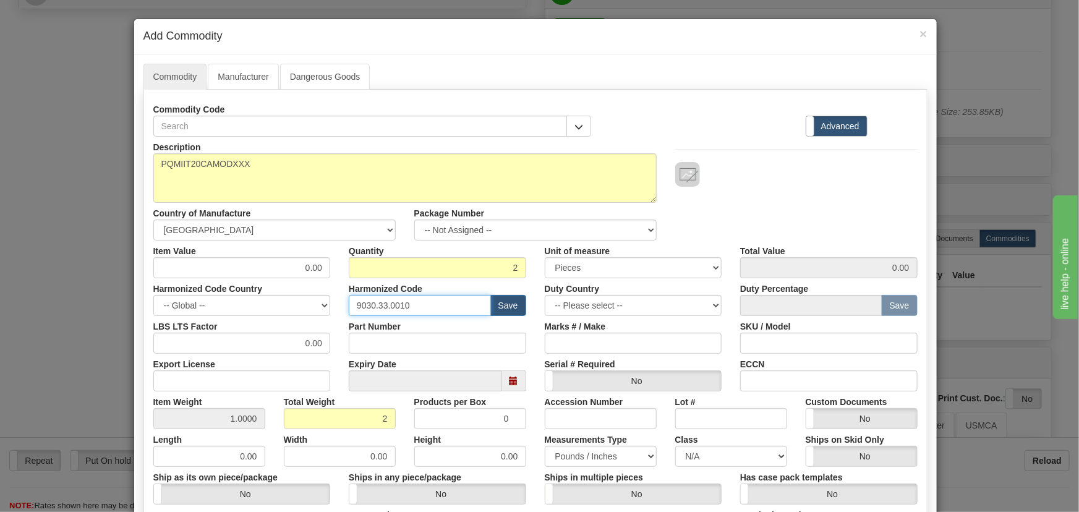
type input "9030.33.0010"
drag, startPoint x: 286, startPoint y: 263, endPoint x: 346, endPoint y: 283, distance: 63.4
click at [346, 283] on div "Description PQMIIT20CAMODXXX Country of Manufacture -- Unknown -- [GEOGRAPHIC_D…" at bounding box center [535, 409] width 764 height 544
paste input "1.594,52"
type input "1594.52"
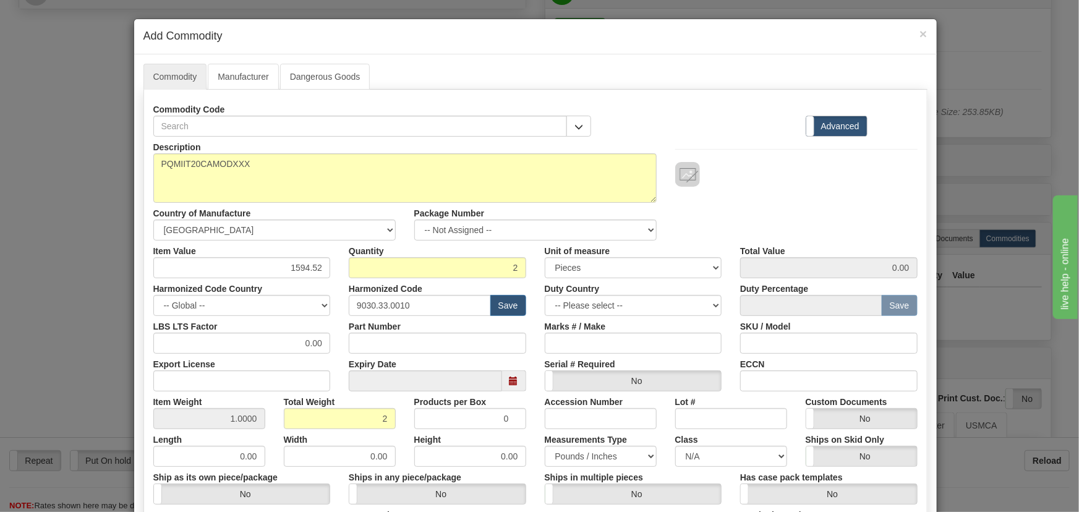
type input "3189.04"
click at [779, 127] on div "Commodity Code Standard Advanced" at bounding box center [535, 118] width 783 height 38
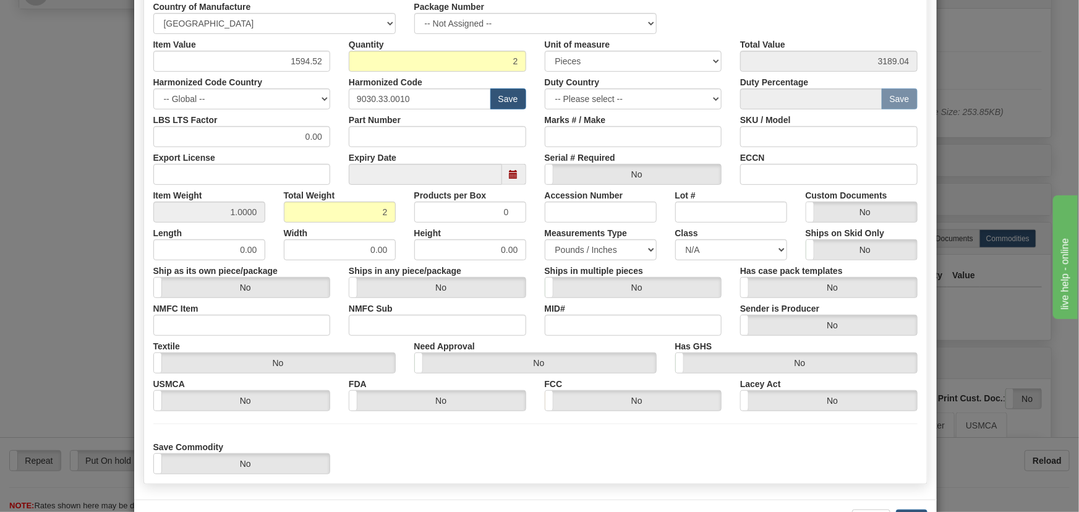
scroll to position [252, 0]
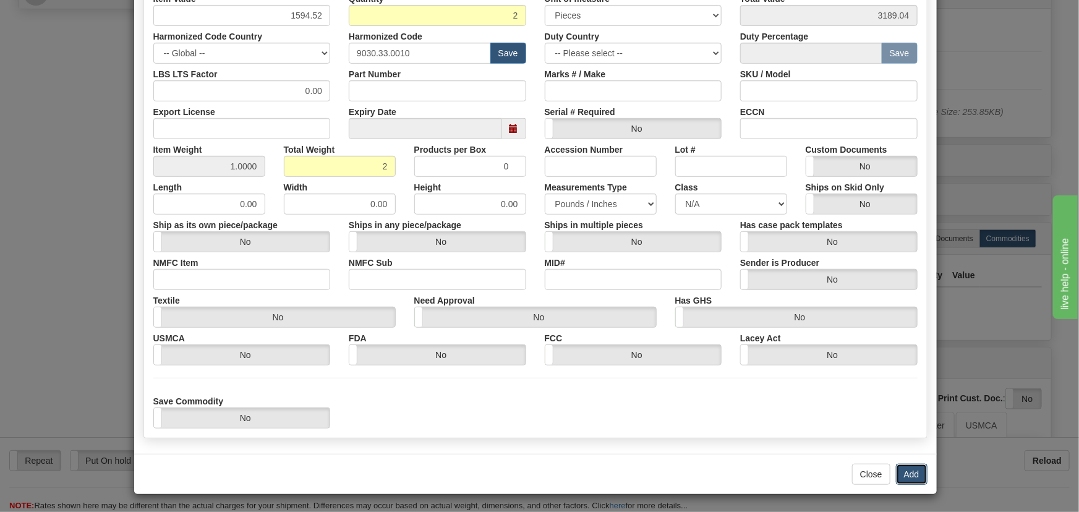
click at [907, 474] on button "Add" at bounding box center [912, 474] width 32 height 21
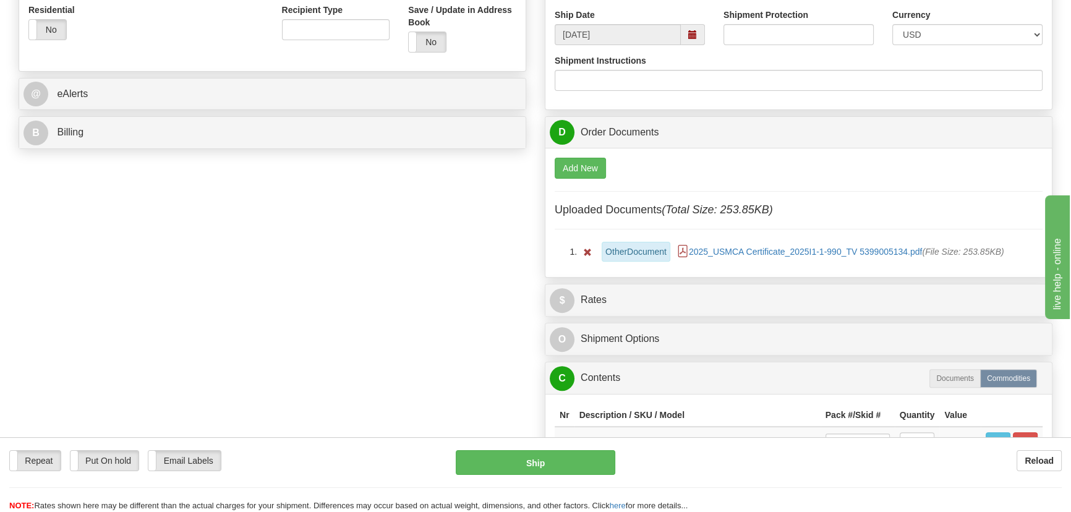
scroll to position [619, 0]
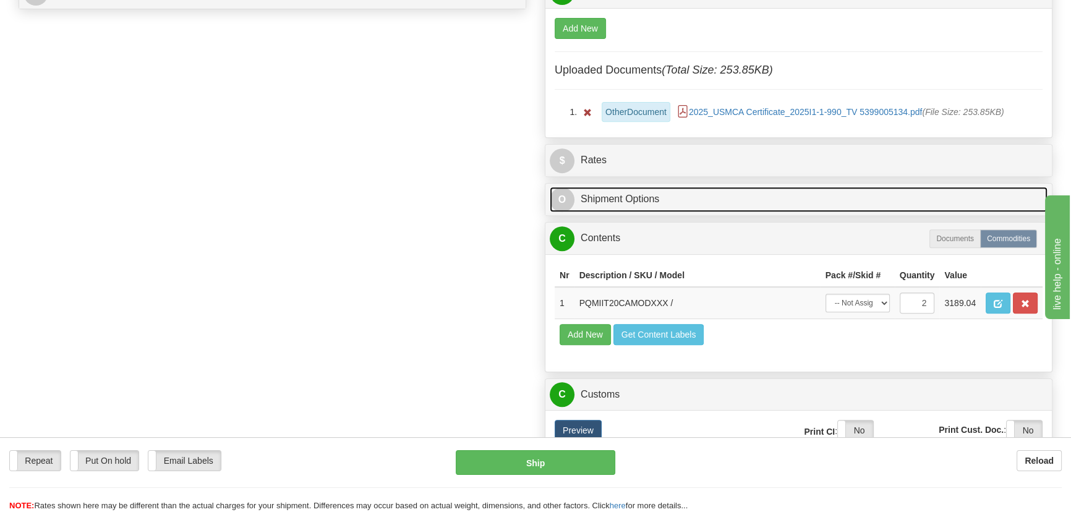
click at [872, 197] on link "O Shipment Options" at bounding box center [799, 199] width 498 height 25
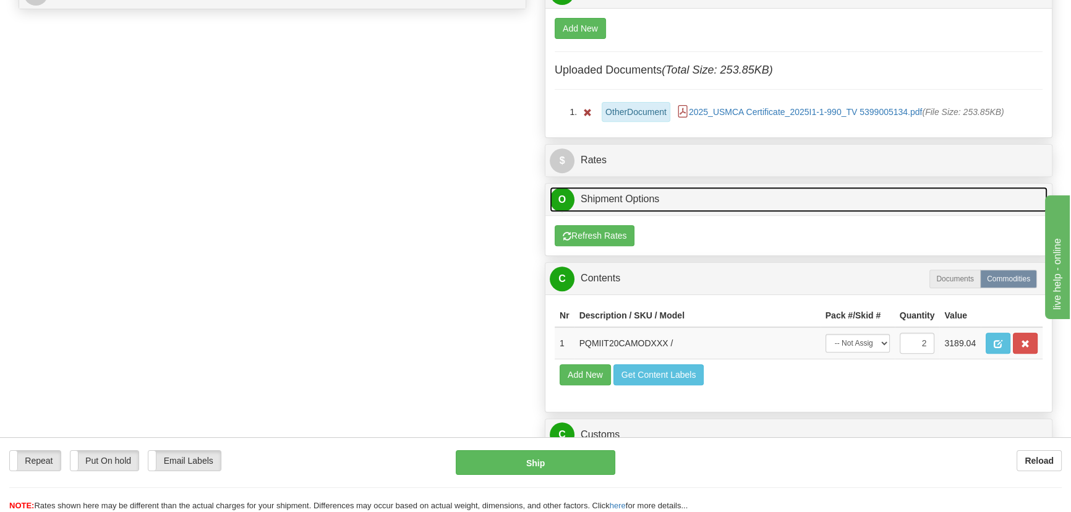
click at [872, 197] on link "O Shipment Options" at bounding box center [799, 199] width 498 height 25
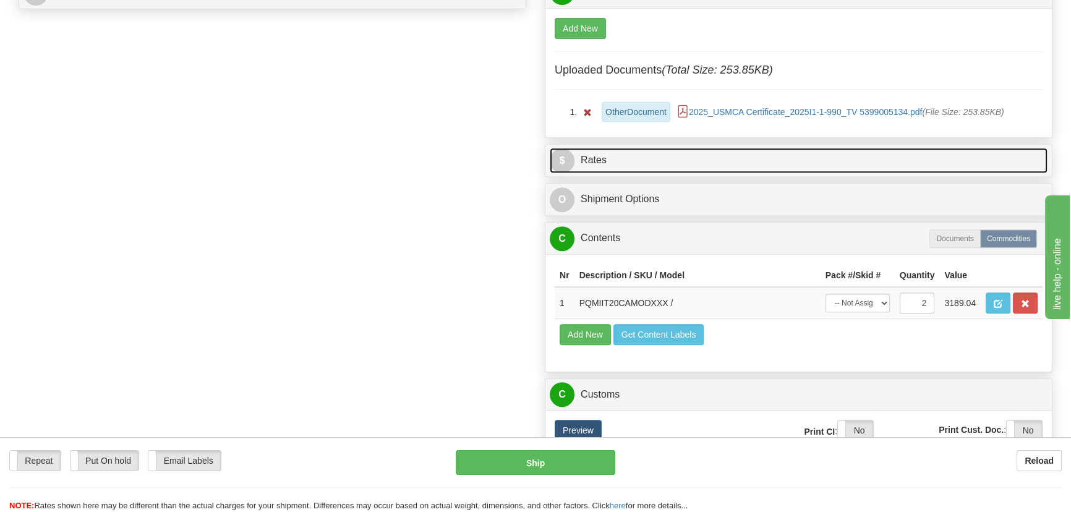
click at [940, 156] on link "$ Rates" at bounding box center [799, 160] width 498 height 25
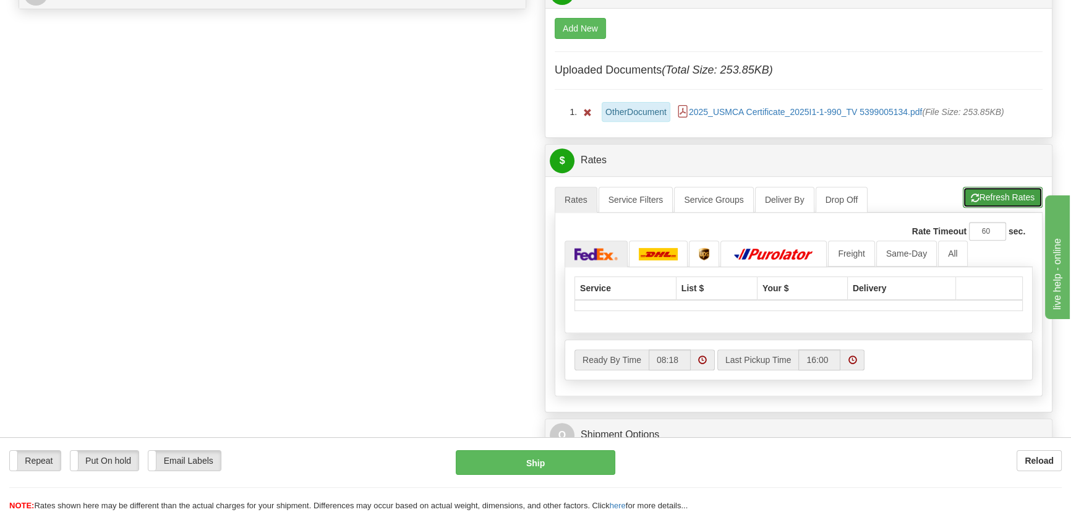
click at [996, 191] on button "Refresh Rates" at bounding box center [1003, 197] width 80 height 21
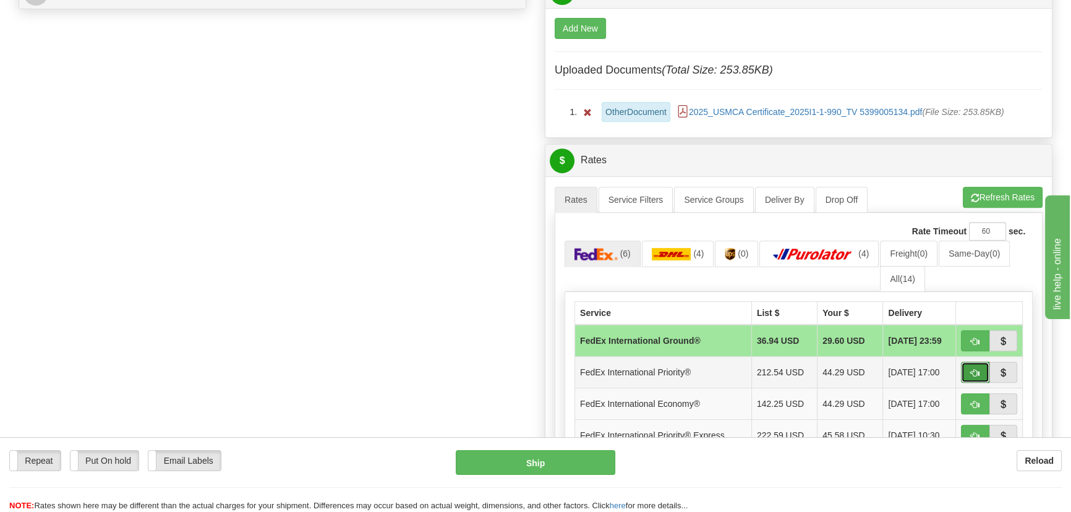
click at [970, 372] on button "button" at bounding box center [975, 372] width 28 height 21
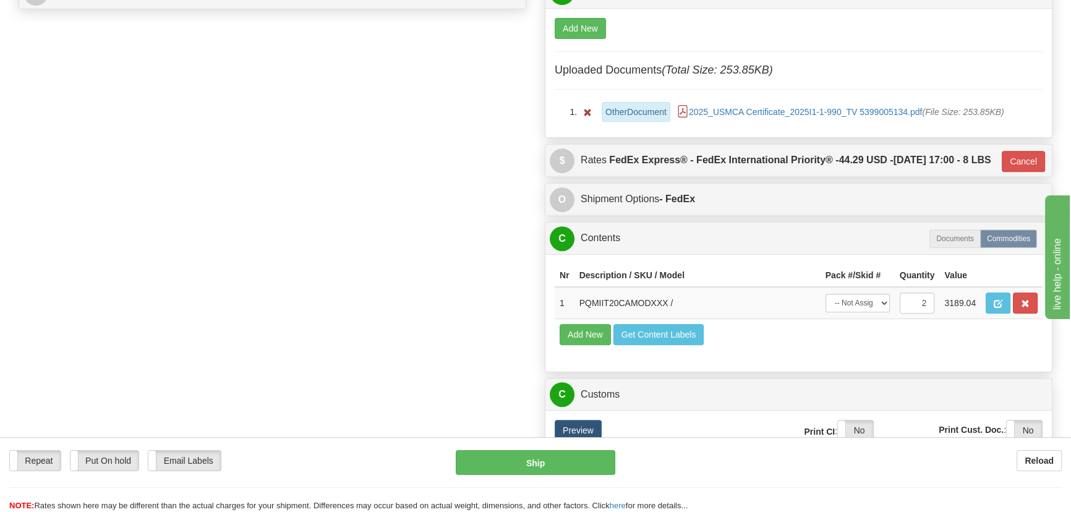
type input "01"
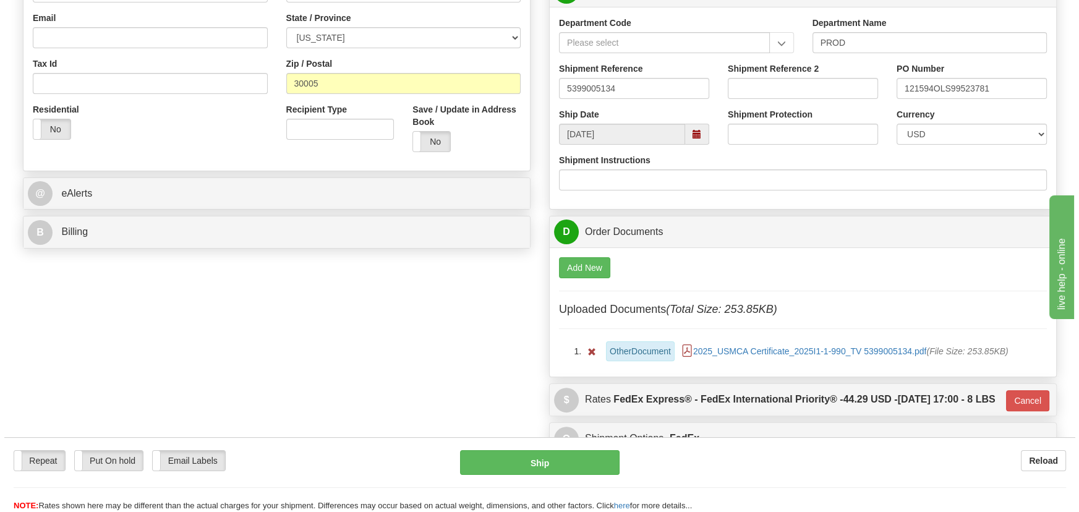
scroll to position [337, 0]
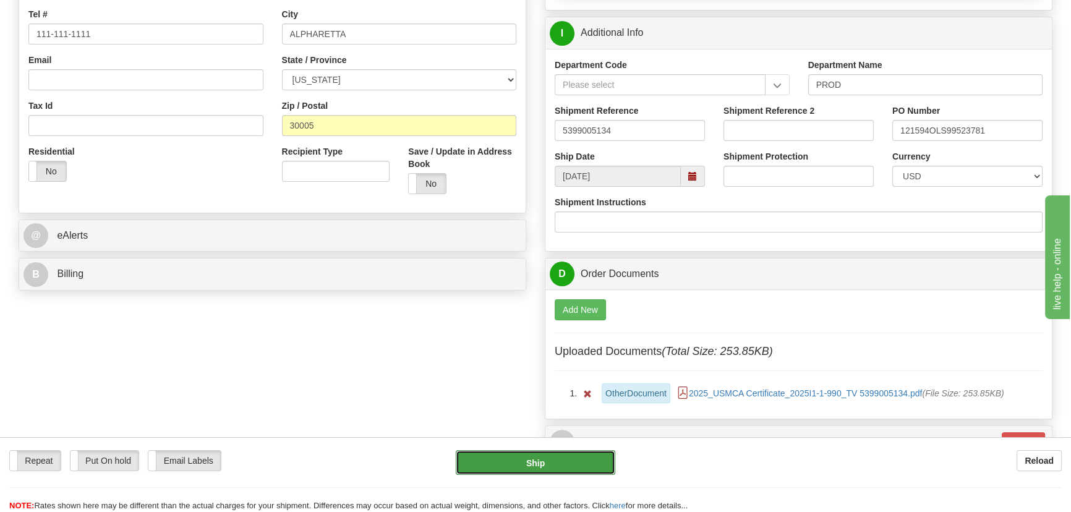
click at [573, 463] on button "Ship" at bounding box center [536, 462] width 160 height 25
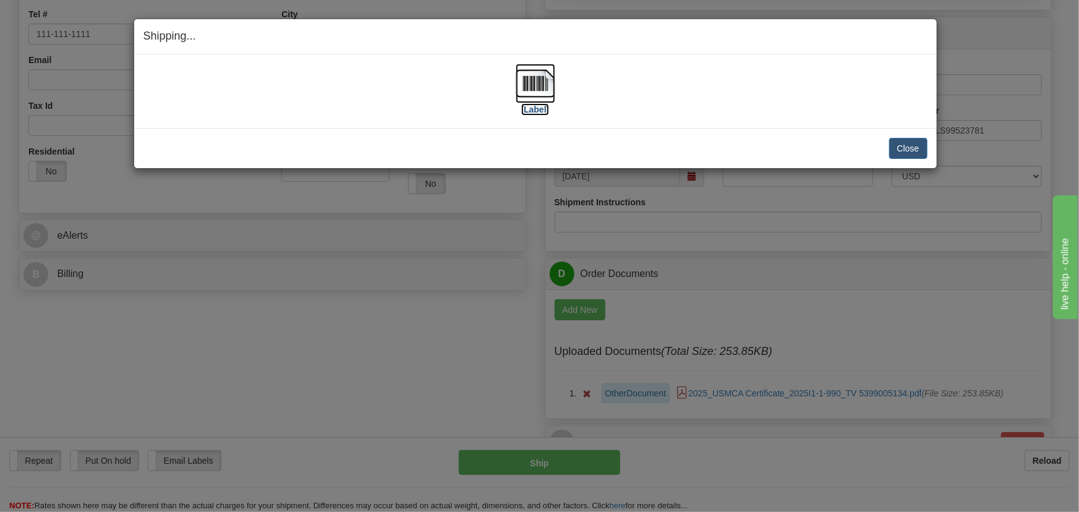
click at [546, 87] on img at bounding box center [536, 84] width 40 height 40
click at [910, 147] on button "Close" at bounding box center [908, 148] width 38 height 21
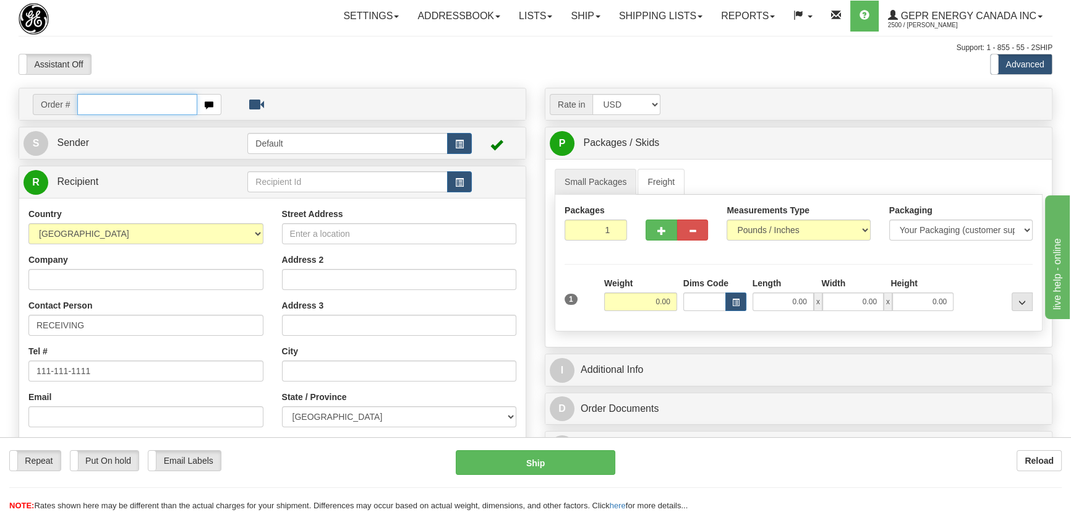
paste input "0086672936"
click at [92, 106] on input "0086672936" at bounding box center [137, 104] width 120 height 21
click at [96, 109] on input "0086672936" at bounding box center [137, 104] width 120 height 21
type input "86672936"
click at [332, 69] on body "Training Course Close Toggle navigation Settings Shipping Preferences New Recip…" at bounding box center [535, 256] width 1071 height 512
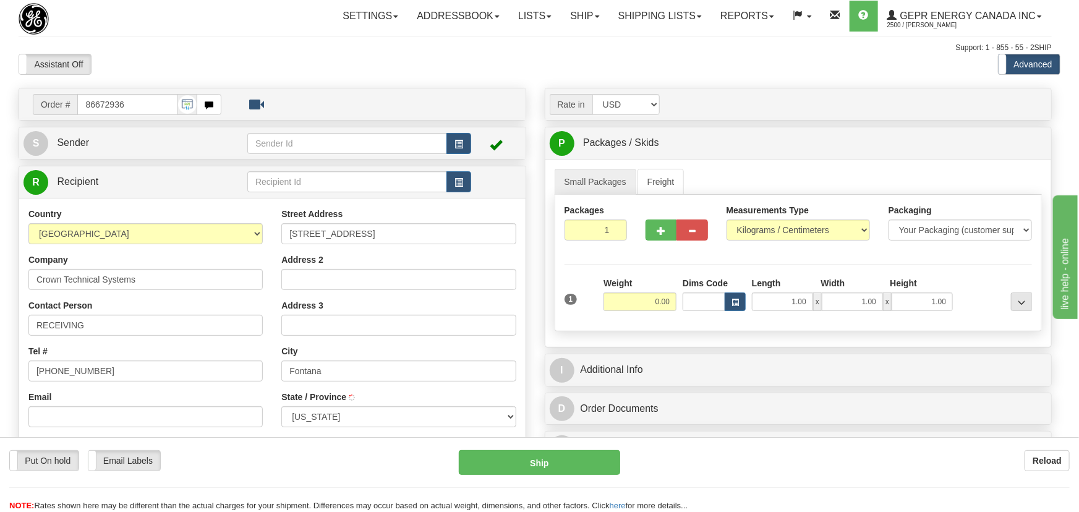
type input "FONTANA"
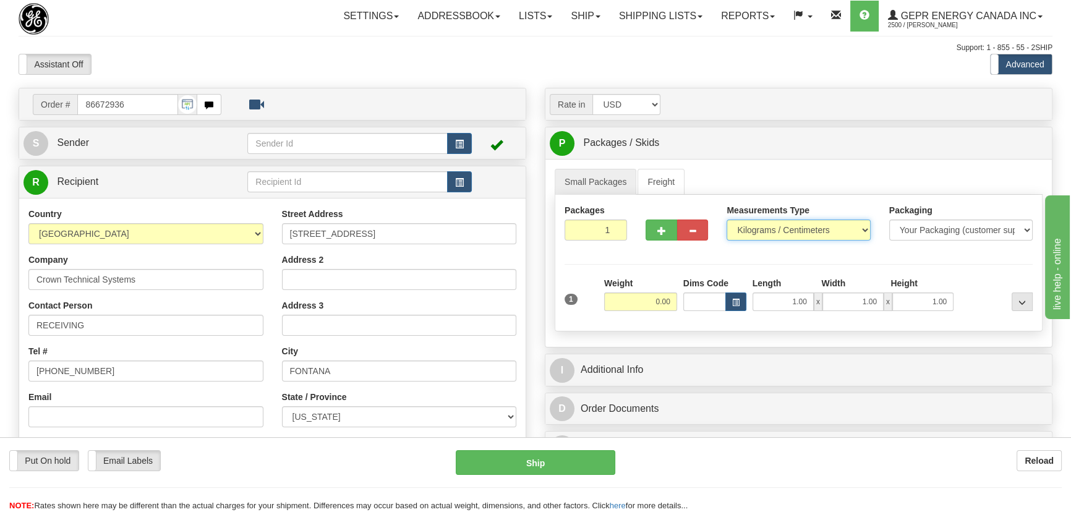
click at [799, 231] on select "Pounds / Inches Kilograms / Centimeters" at bounding box center [798, 230] width 143 height 21
select select "0"
click at [727, 220] on select "Pounds / Inches Kilograms / Centimeters" at bounding box center [798, 230] width 143 height 21
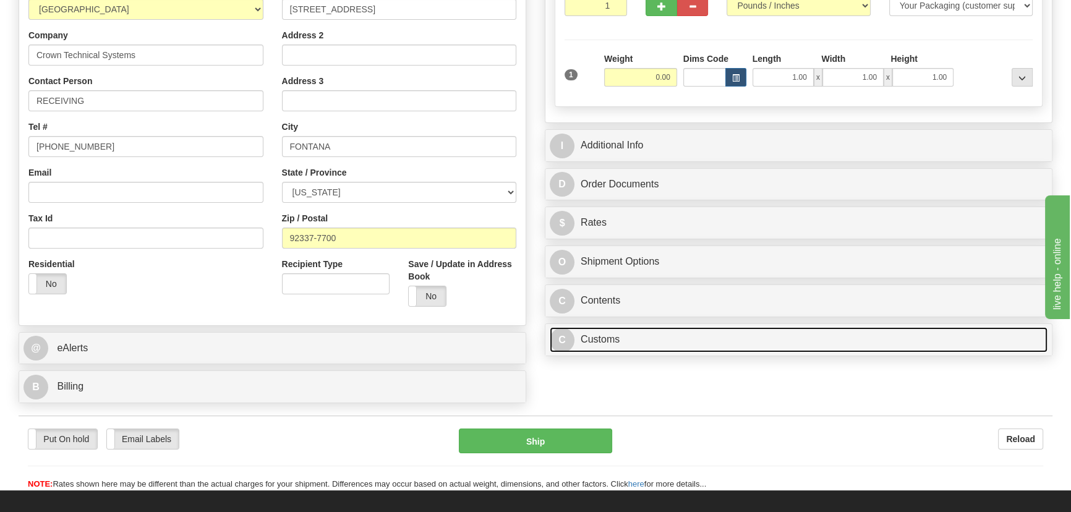
click at [661, 333] on link "C Customs" at bounding box center [799, 339] width 498 height 25
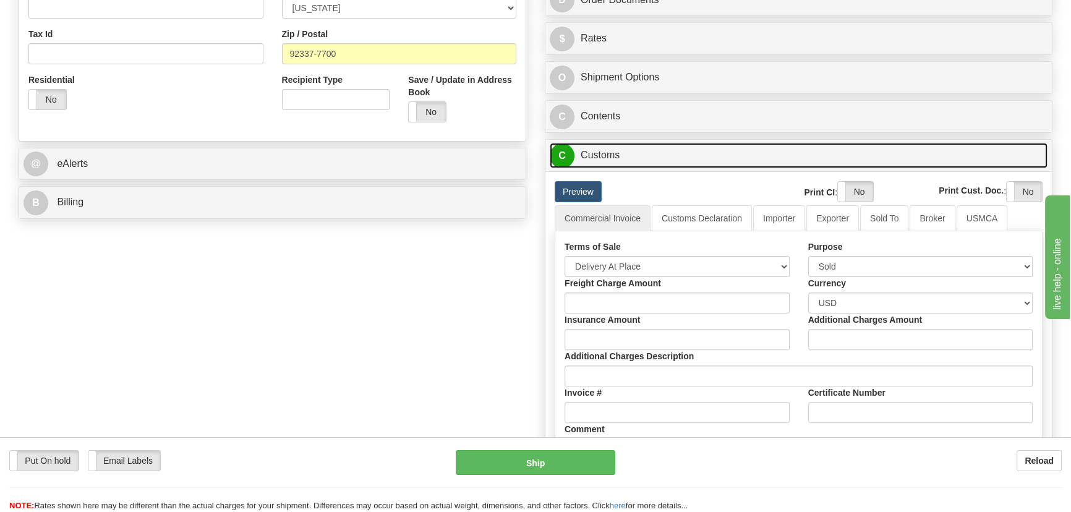
scroll to position [562, 0]
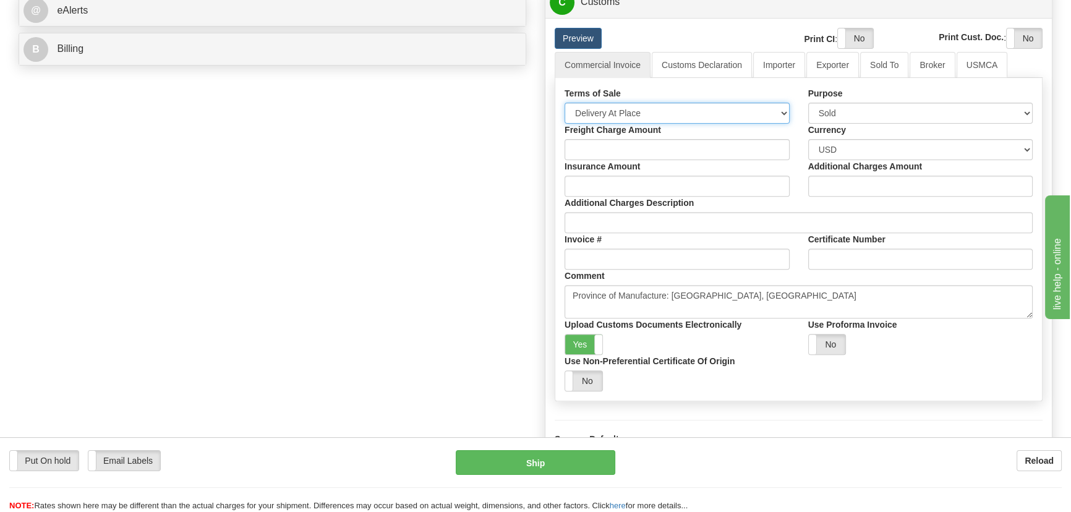
click at [672, 109] on select "Free Carrier Free On Board Ex Works Delivered Duty Unpaid Delivered Duty Paid C…" at bounding box center [677, 113] width 225 height 21
select select "7"
click at [565, 103] on select "Free Carrier Free On Board Ex Works Delivered Duty Unpaid Delivered Duty Paid C…" at bounding box center [677, 113] width 225 height 21
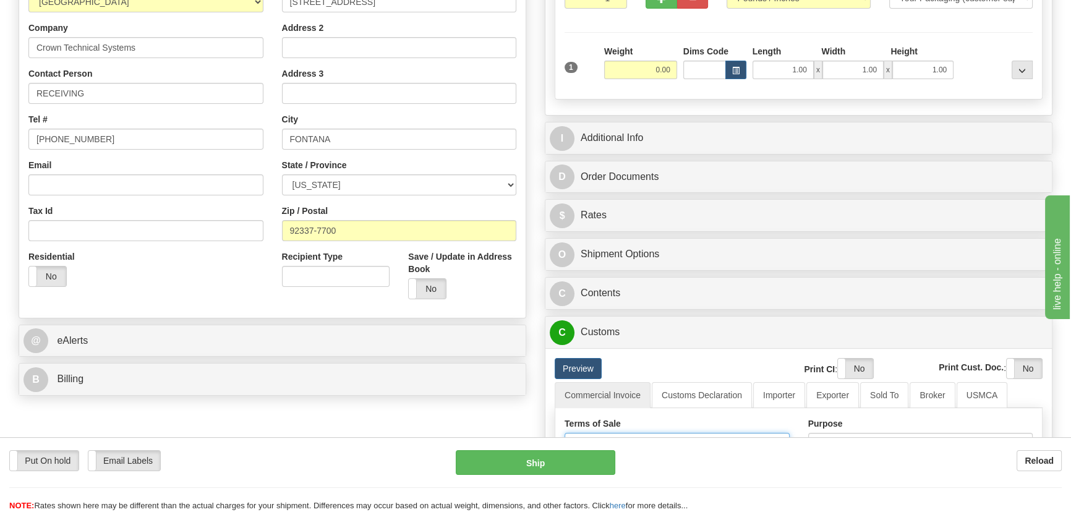
scroll to position [225, 0]
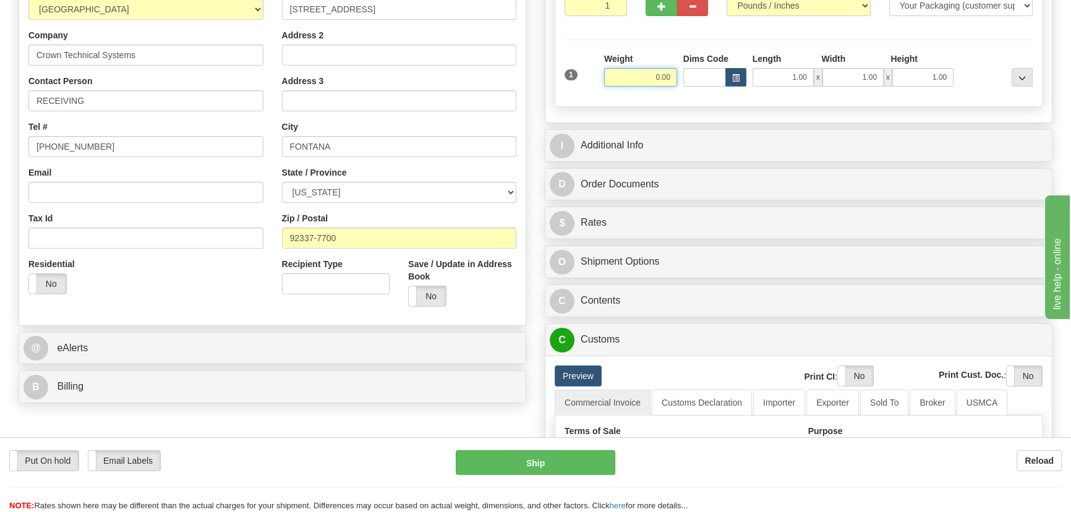
drag, startPoint x: 628, startPoint y: 82, endPoint x: 690, endPoint y: 85, distance: 61.3
click at [690, 85] on div "1 Weight 0.00 Dims Code 1.00" at bounding box center [799, 75] width 474 height 44
type input "15.00"
click at [966, 57] on div at bounding box center [996, 70] width 79 height 34
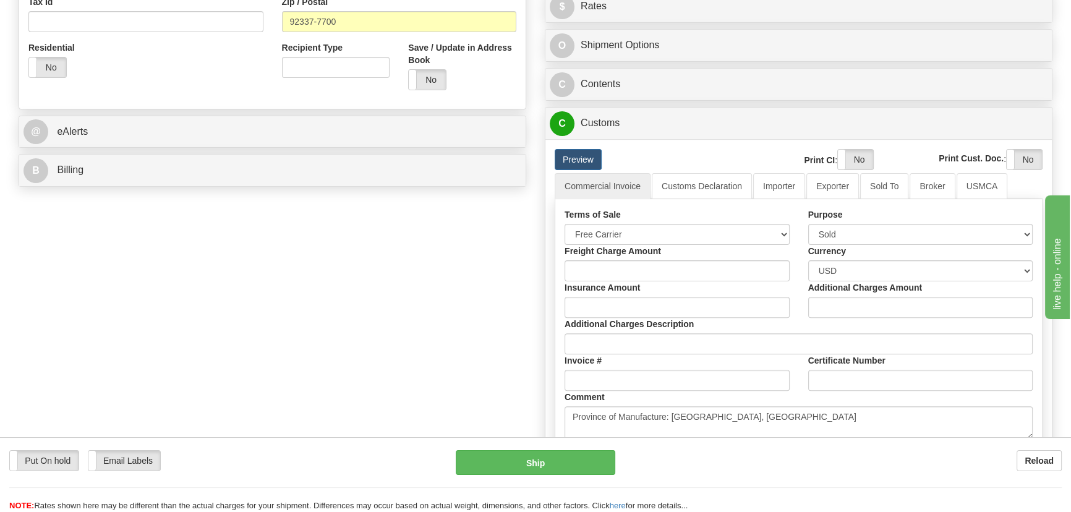
scroll to position [450, 0]
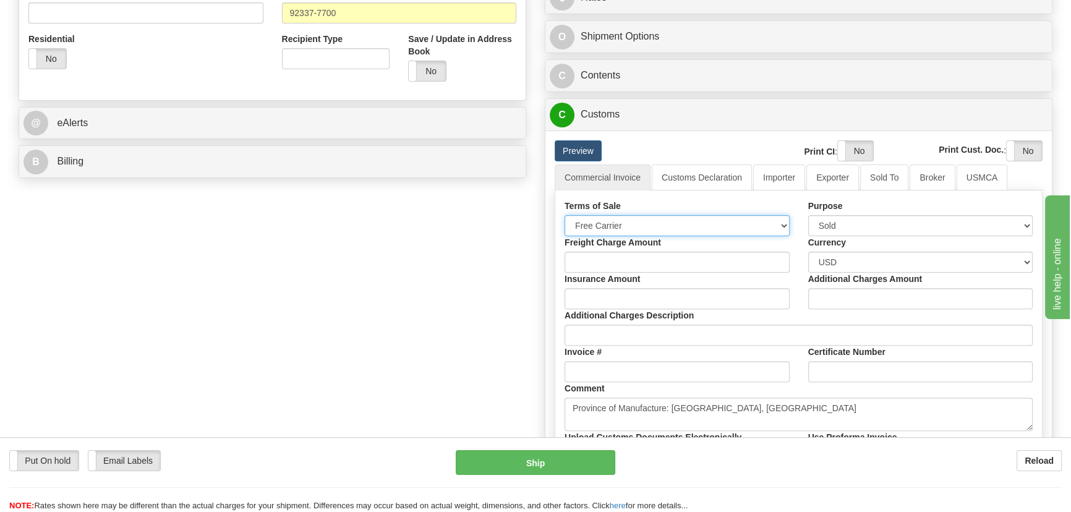
click at [762, 223] on select "Free Carrier Free On Board Ex Works Delivered Duty Unpaid Delivered Duty Paid C…" at bounding box center [677, 225] width 225 height 21
click at [760, 223] on select "Free Carrier Free On Board Ex Works Delivered Duty Unpaid Delivered Duty Paid C…" at bounding box center [677, 225] width 225 height 21
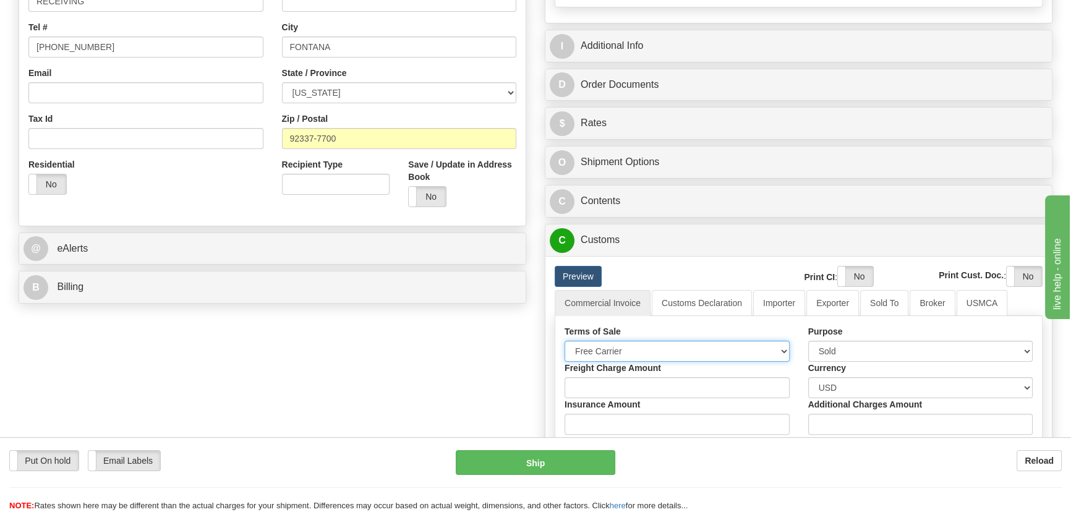
scroll to position [281, 0]
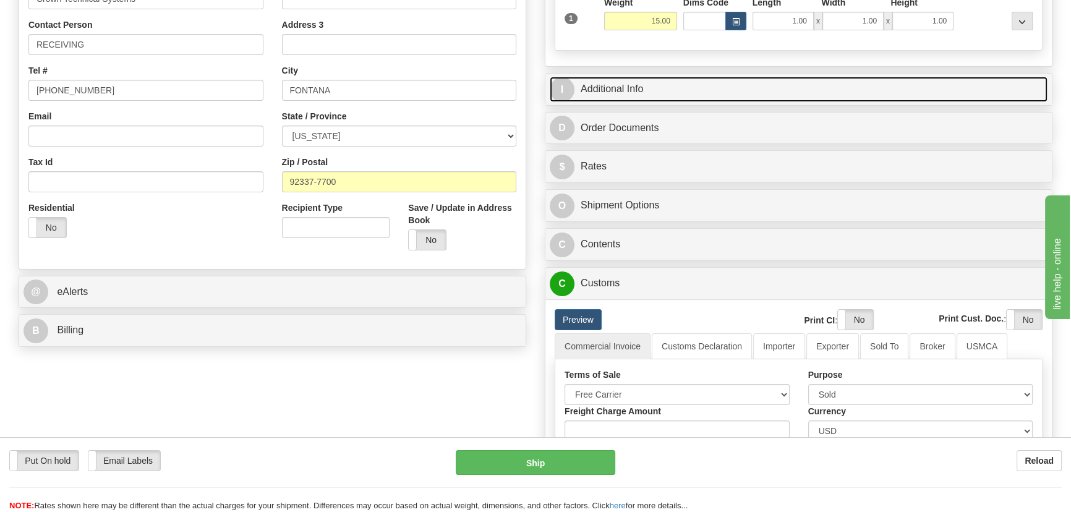
click at [920, 81] on link "I Additional Info" at bounding box center [799, 89] width 498 height 25
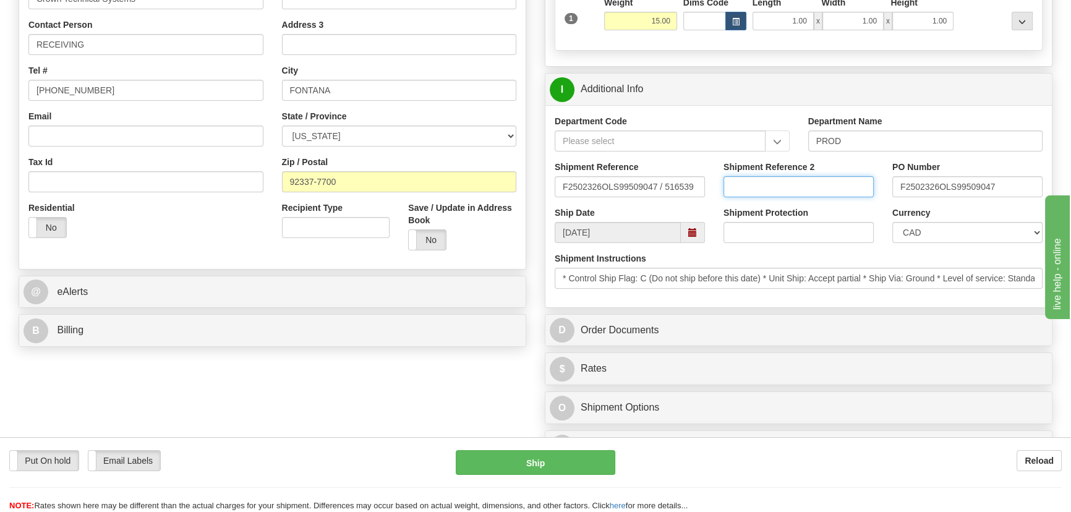
click at [765, 184] on input "Shipment Reference 2" at bounding box center [799, 186] width 150 height 21
drag, startPoint x: 804, startPoint y: 189, endPoint x: 684, endPoint y: 195, distance: 120.2
click at [684, 195] on div "Shipment Reference F2502326OLS99509047 / 516539 Shipment Reference 2 5399003638…" at bounding box center [799, 184] width 507 height 46
type input "5399003638"
drag, startPoint x: 878, startPoint y: 225, endPoint x: 967, endPoint y: 239, distance: 90.2
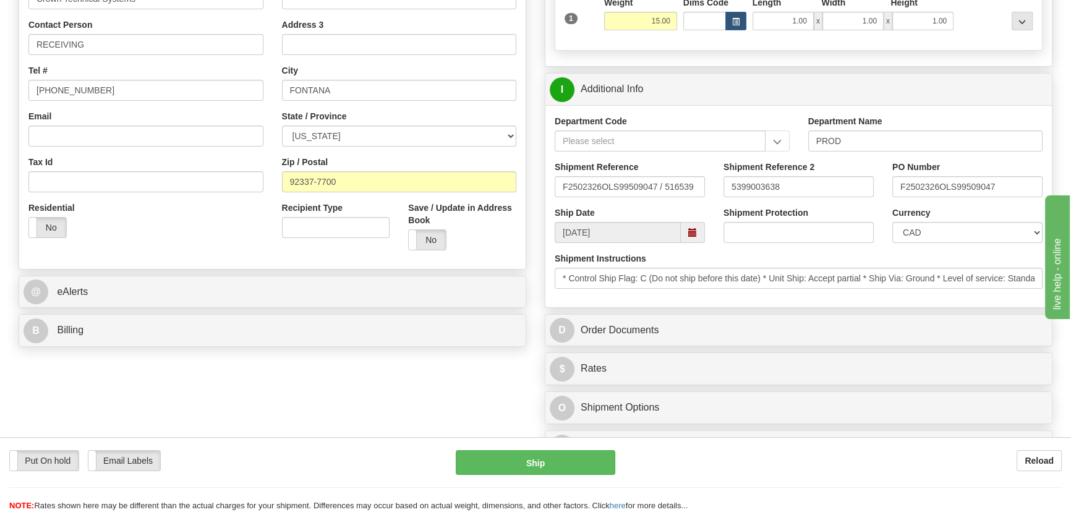
click at [895, 229] on div "Ship Date 09/19/2025 Shipment Protection Shipment Protection Shipment is Packag…" at bounding box center [799, 230] width 507 height 46
click at [967, 239] on select "CAD USD EUR ZAR [PERSON_NAME] ARN AUD AUS AWG BBD BFR BGN BHD BMD BND BRC BRL C…" at bounding box center [968, 232] width 150 height 21
select select "1"
click at [893, 222] on select "CAD USD EUR ZAR [PERSON_NAME] ARN AUD AUS AWG BBD BFR BGN BHD BMD BND BRC BRL C…" at bounding box center [968, 232] width 150 height 21
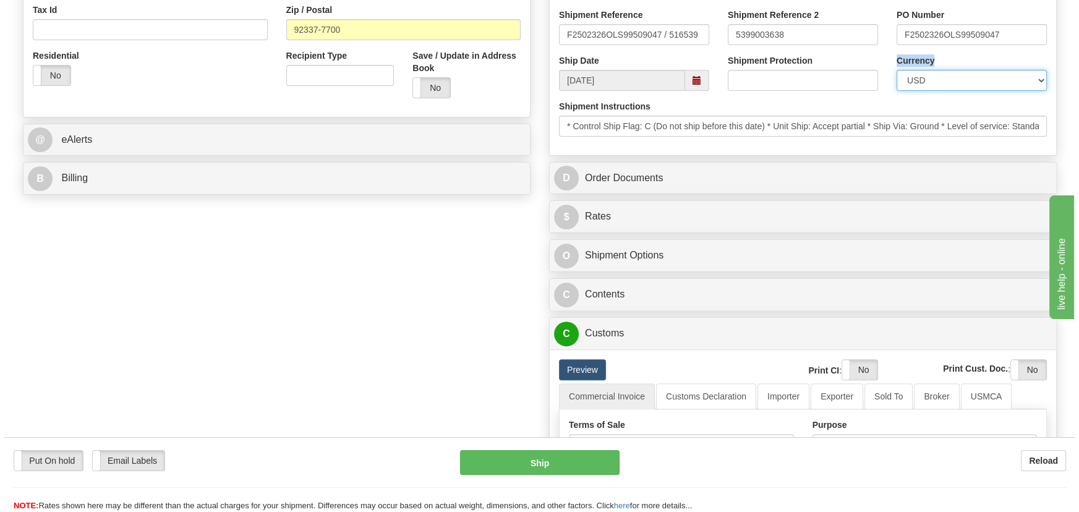
scroll to position [450, 0]
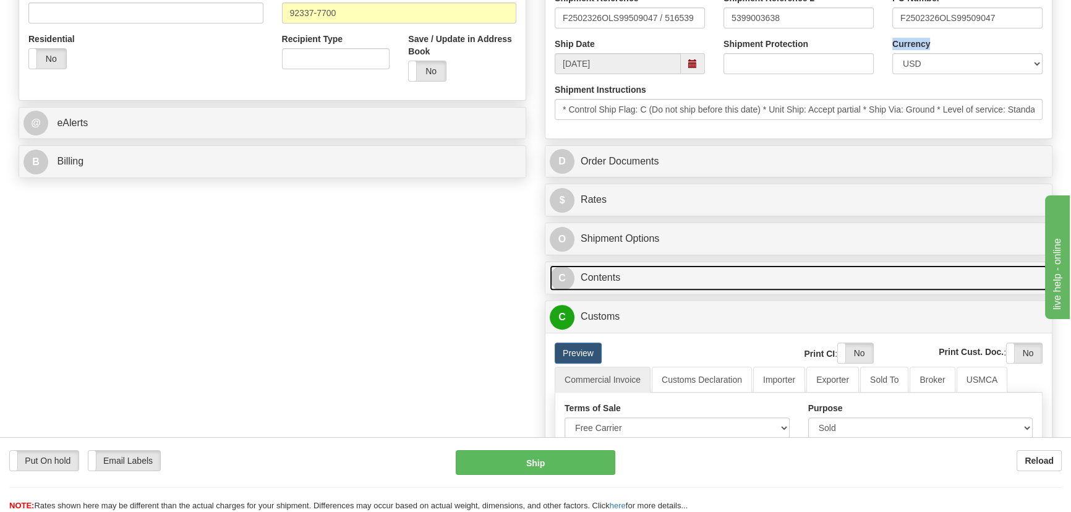
click at [753, 276] on link "C Contents" at bounding box center [799, 277] width 498 height 25
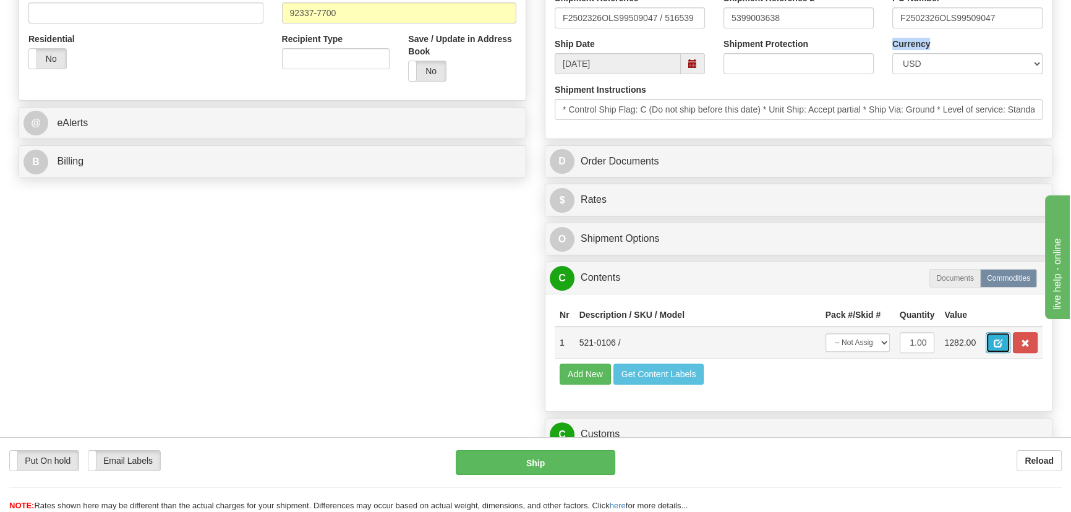
click at [996, 340] on span "button" at bounding box center [998, 344] width 9 height 8
